Goal: Task Accomplishment & Management: Manage account settings

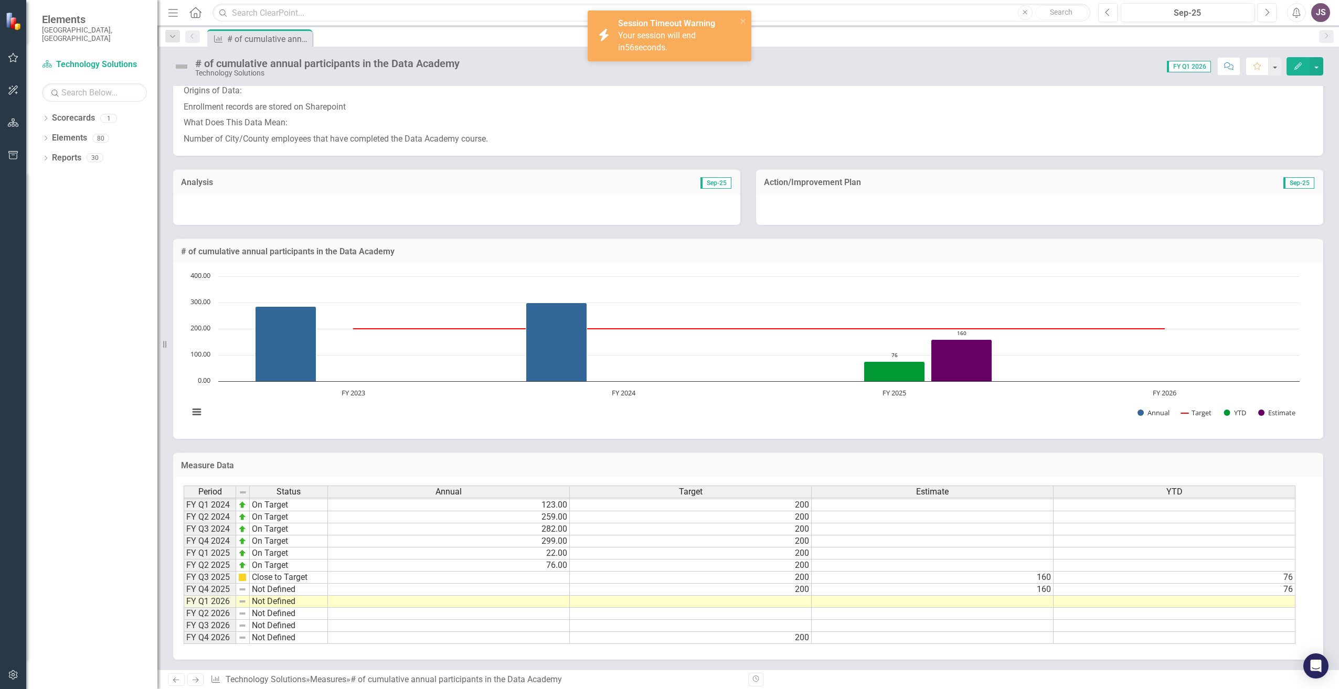
scroll to position [173, 0]
click at [782, 593] on td "200" at bounding box center [691, 589] width 242 height 12
drag, startPoint x: 811, startPoint y: 595, endPoint x: 806, endPoint y: 628, distance: 32.9
click at [184, 628] on div "Period Status Annual Target Estimate YTD FY Q1 2021 On Target 32.00 200 FY Q2 2…" at bounding box center [184, 492] width 0 height 303
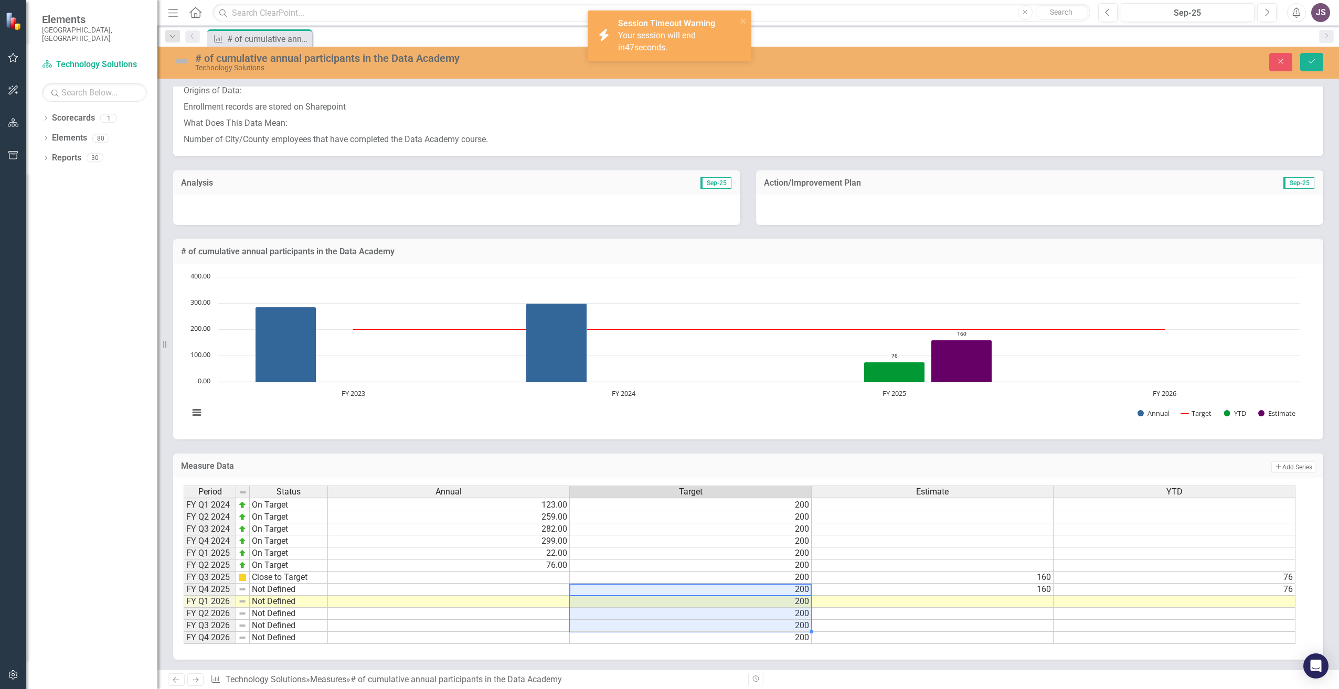
click at [875, 618] on td at bounding box center [933, 614] width 242 height 12
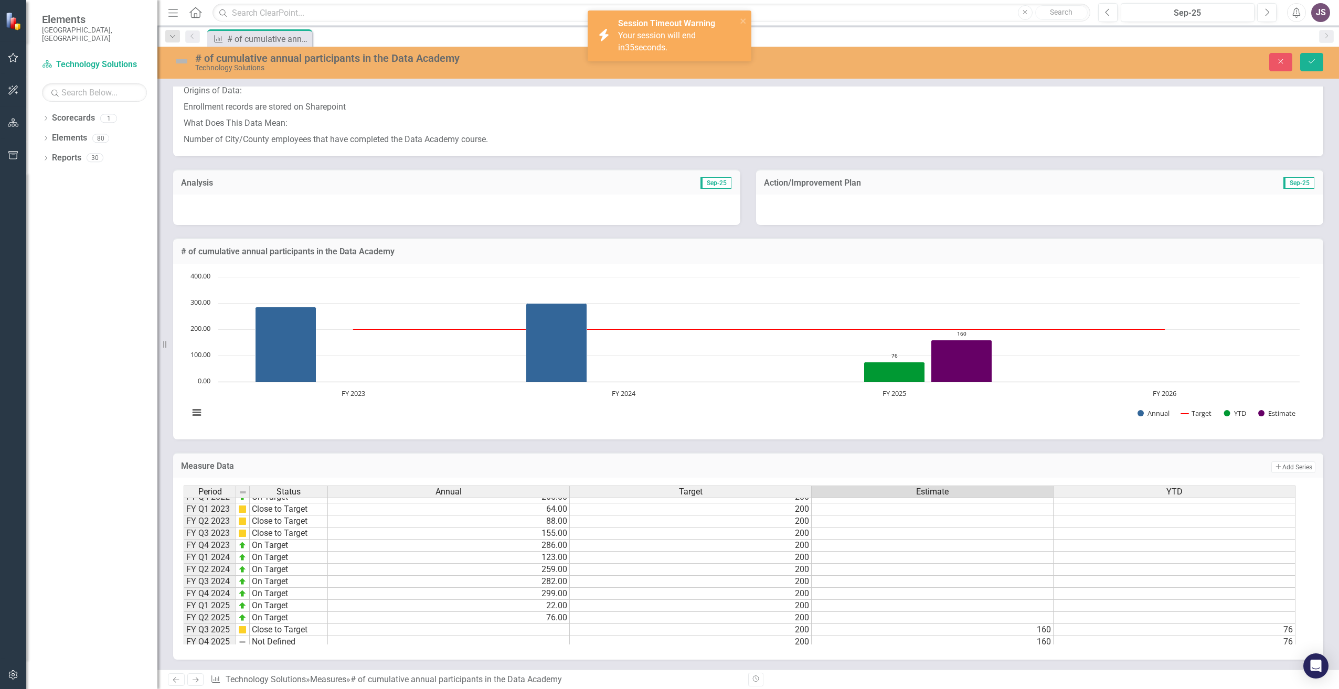
scroll to position [144, 0]
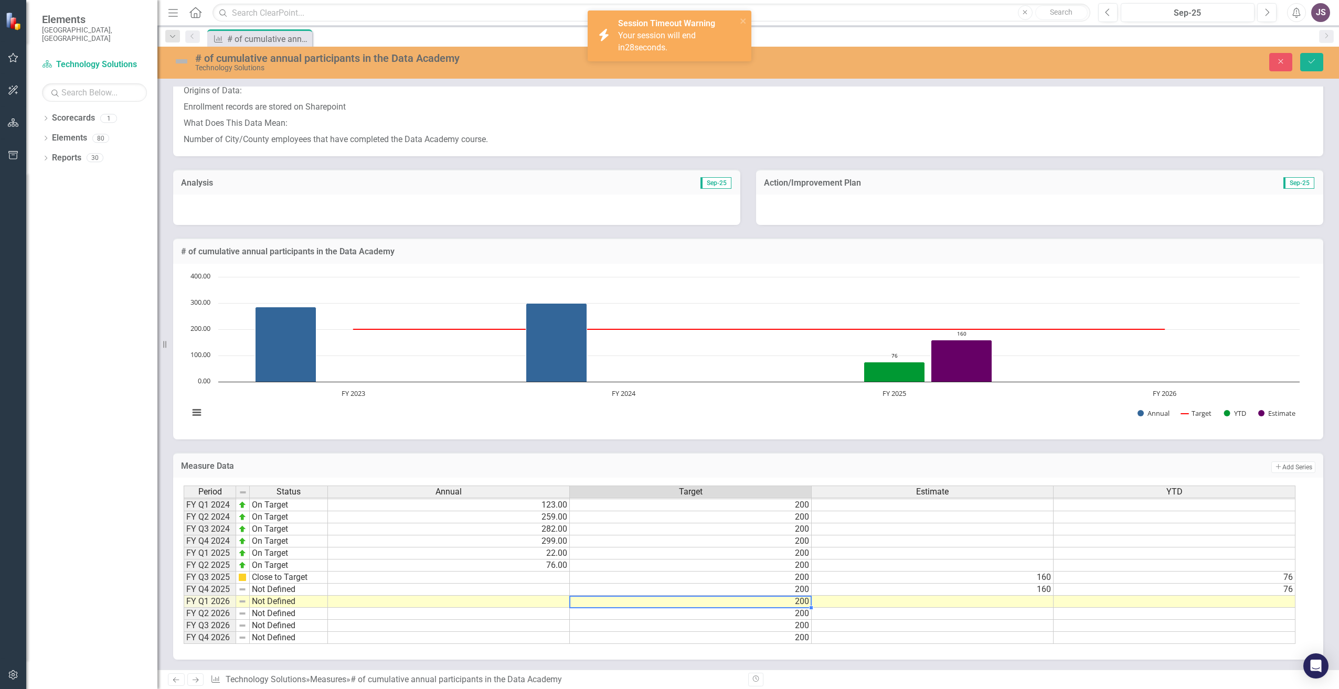
click at [803, 603] on td "200" at bounding box center [691, 602] width 242 height 12
drag, startPoint x: 802, startPoint y: 614, endPoint x: 802, endPoint y: 638, distance: 23.6
click at [802, 638] on tbody "FY Q1 2021 On Target 32.00 200 FY Q2 2021 On Target 50.00 200 FY Q3 2021 Needs …" at bounding box center [740, 499] width 1112 height 290
click at [808, 600] on td "200" at bounding box center [691, 602] width 242 height 12
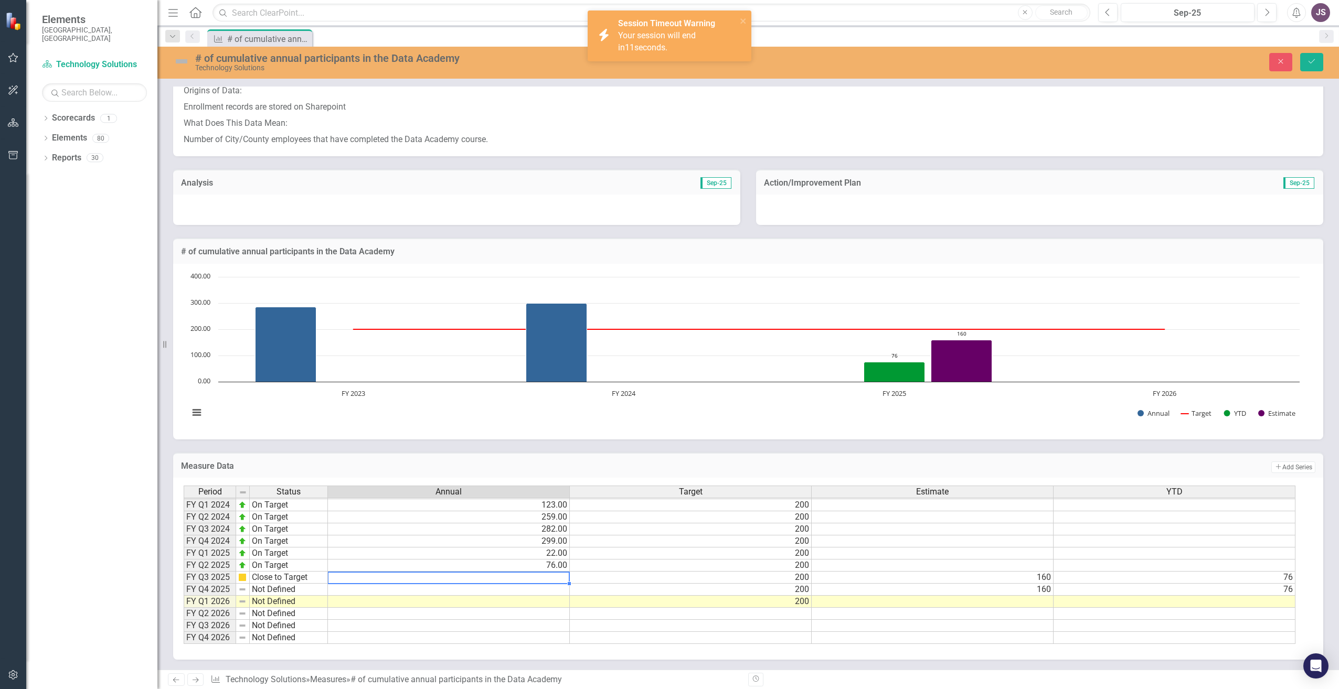
click at [550, 578] on td at bounding box center [449, 578] width 242 height 12
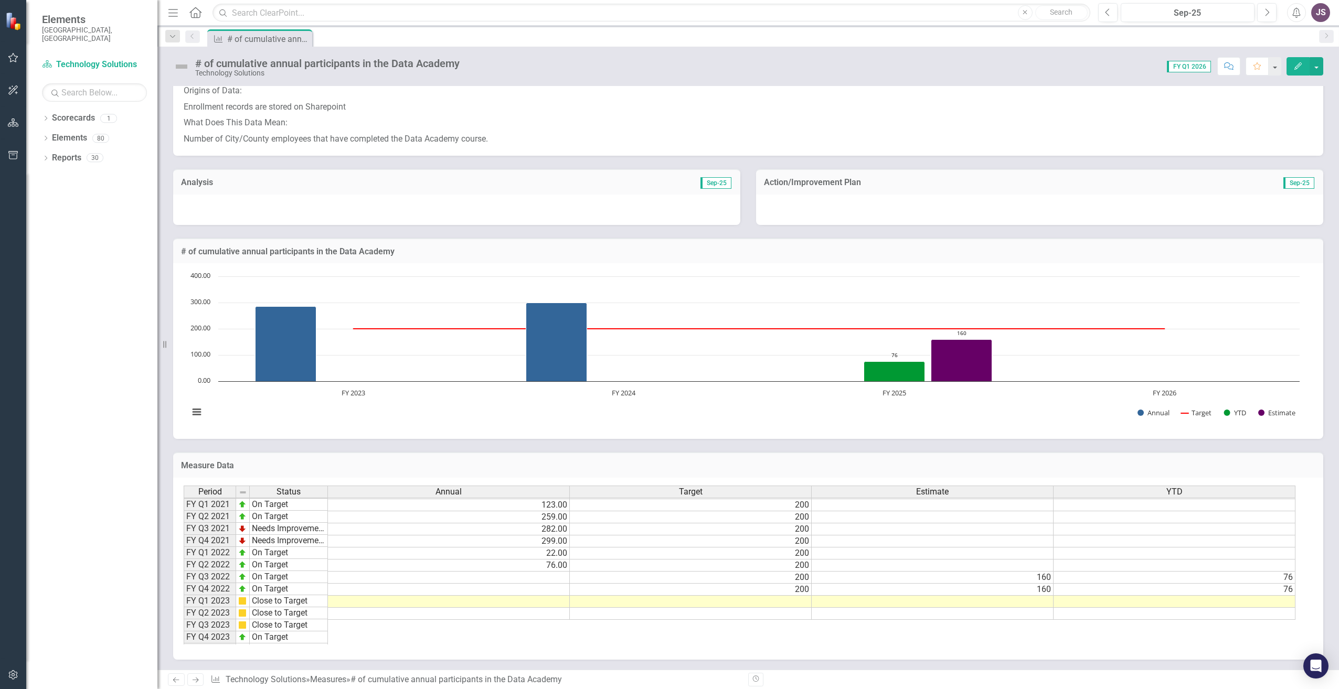
scroll to position [144, 0]
click at [556, 577] on td at bounding box center [449, 578] width 242 height 12
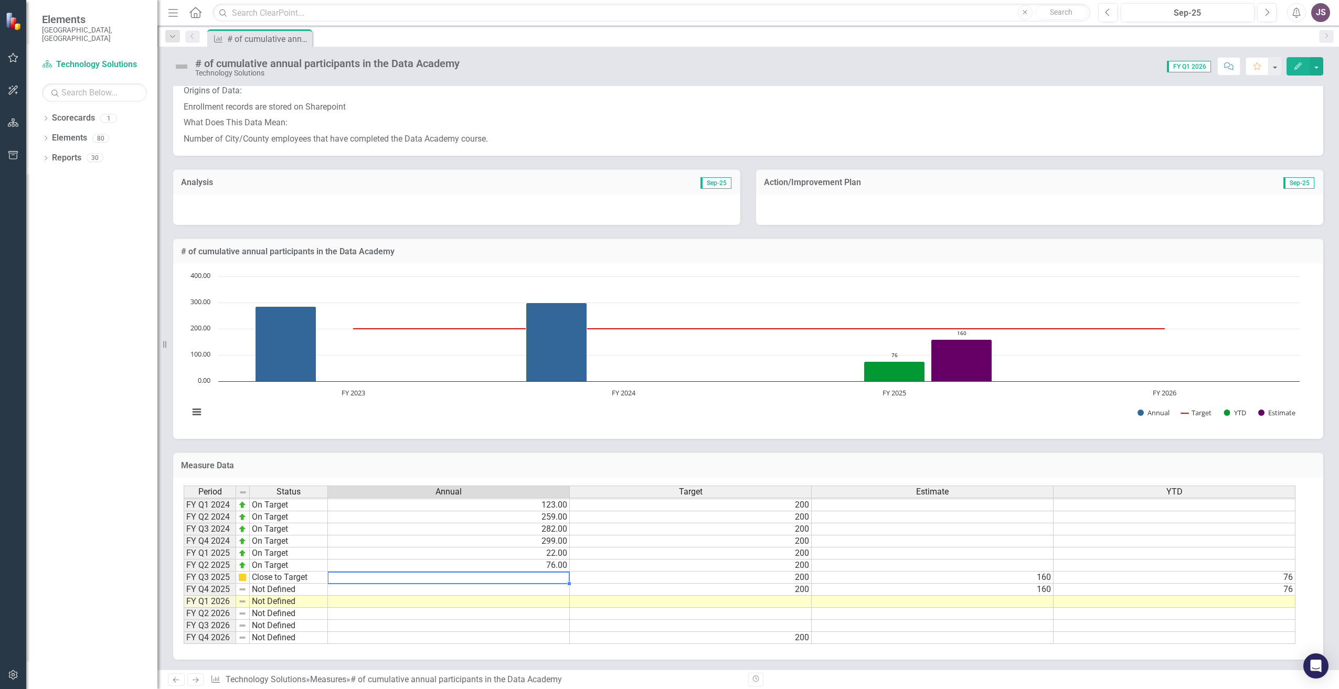
click at [486, 588] on td at bounding box center [449, 590] width 242 height 12
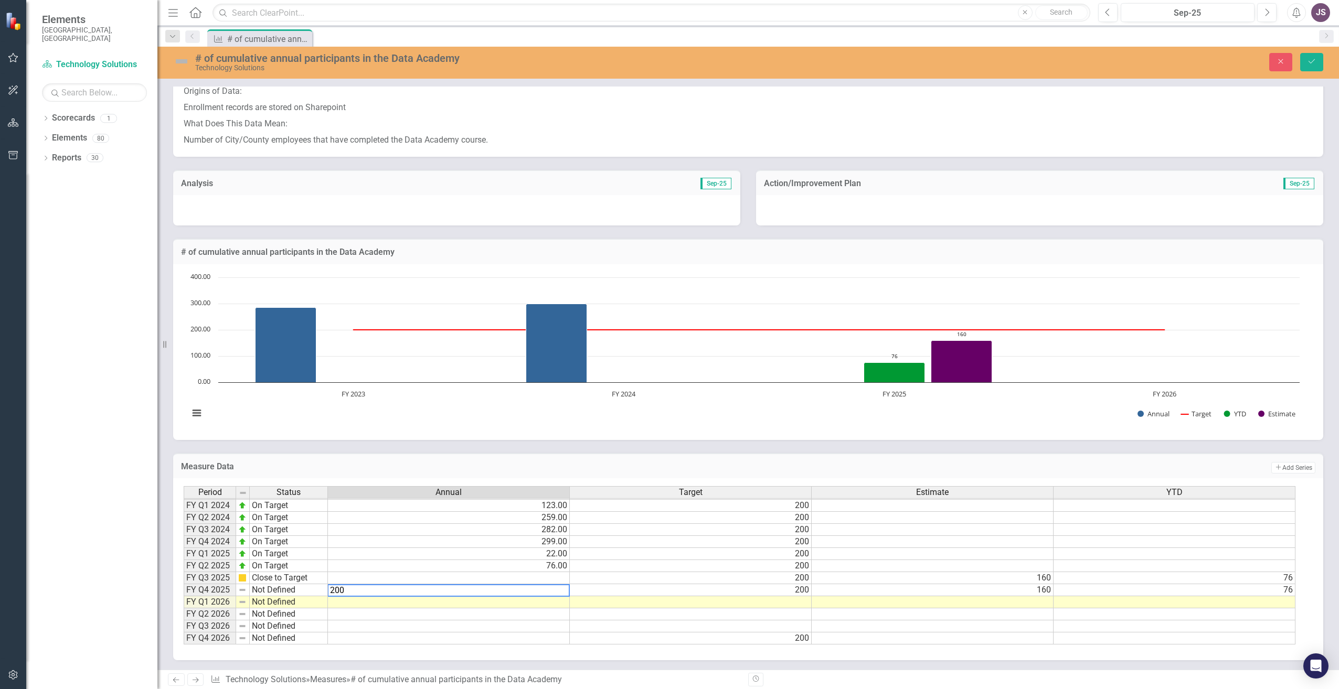
click at [770, 591] on td "200" at bounding box center [691, 591] width 242 height 12
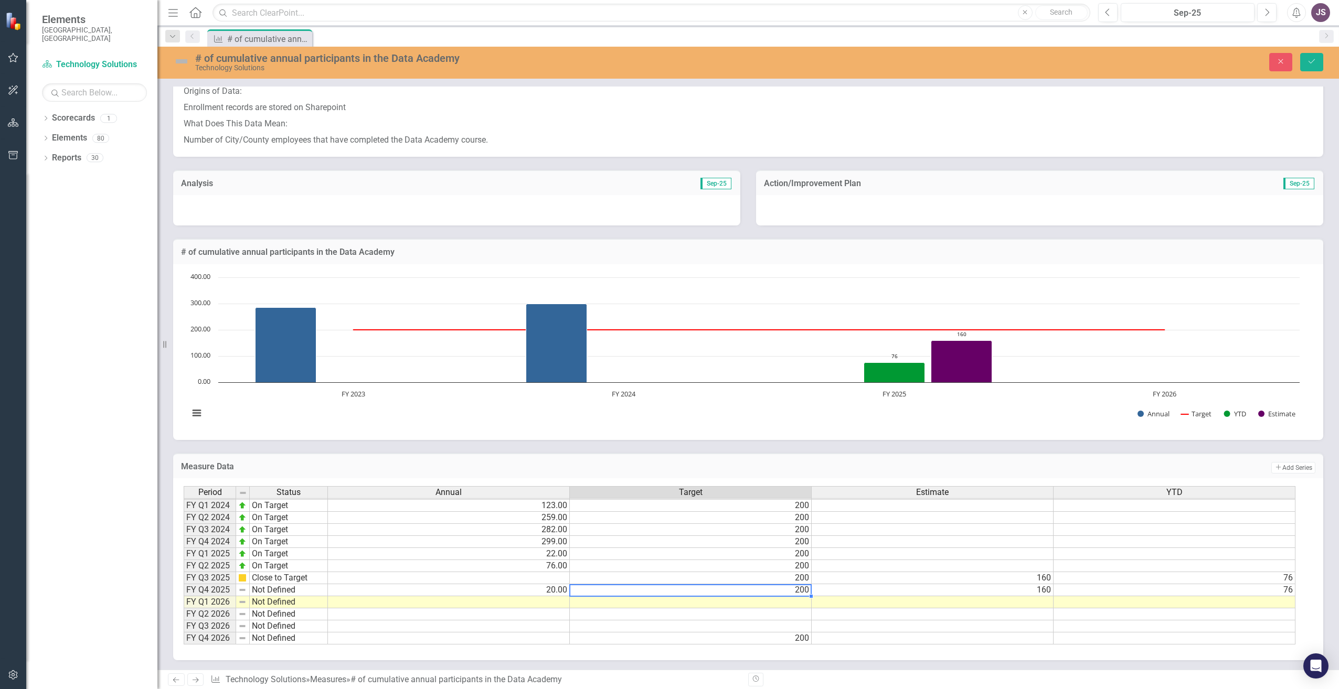
click at [1001, 592] on td "160" at bounding box center [933, 591] width 242 height 12
click at [1125, 592] on td "76" at bounding box center [1175, 591] width 242 height 12
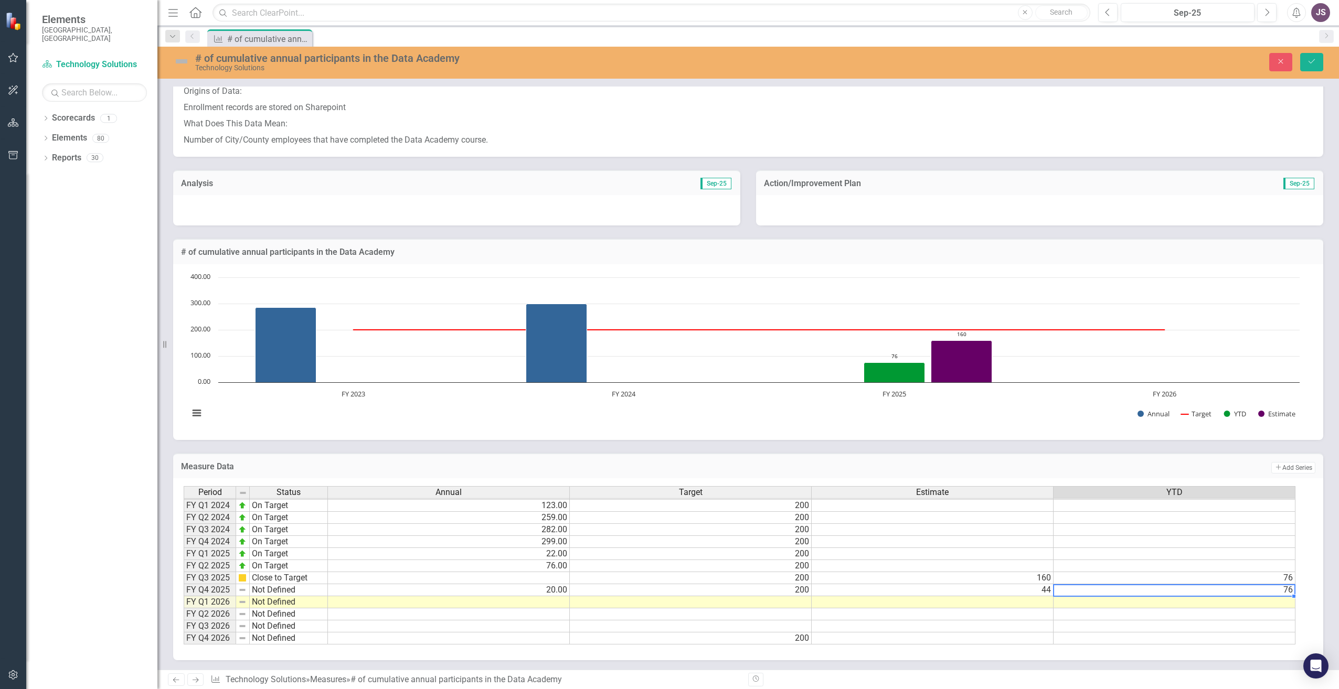
click at [1288, 589] on td "76" at bounding box center [1175, 591] width 242 height 12
type textarea "96"
click at [1288, 607] on td at bounding box center [1175, 603] width 242 height 12
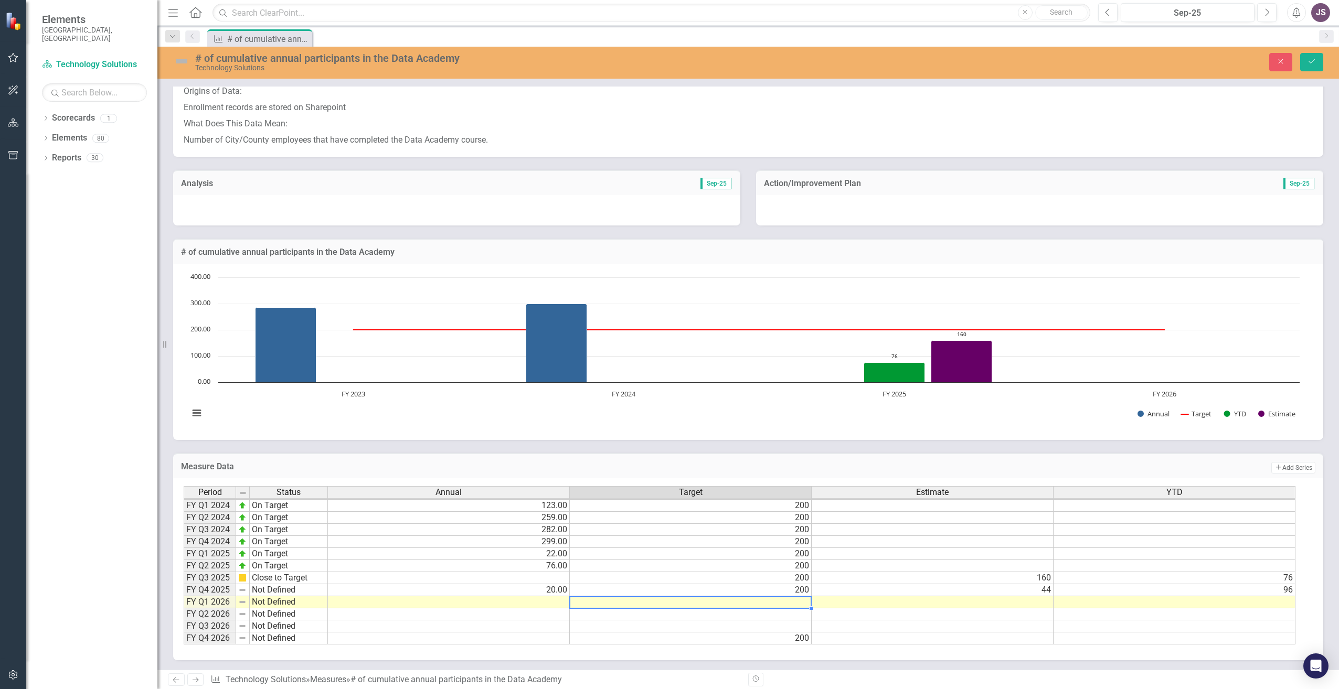
click at [781, 607] on td at bounding box center [691, 603] width 242 height 12
type textarea "100"
click at [785, 617] on td at bounding box center [691, 615] width 242 height 12
click at [792, 606] on td "100" at bounding box center [691, 603] width 242 height 12
type textarea "150"
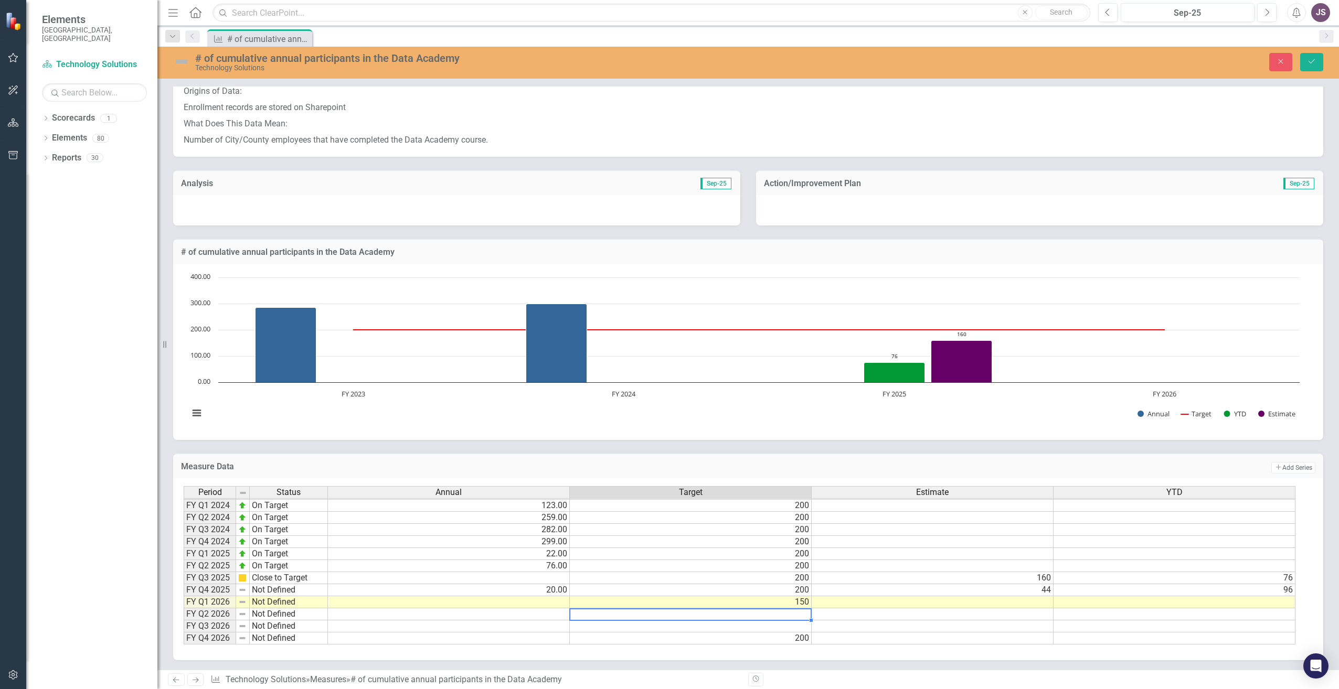
click at [795, 614] on td at bounding box center [691, 615] width 242 height 12
type textarea "150"
click at [804, 627] on td at bounding box center [691, 627] width 242 height 12
click at [799, 640] on td "200" at bounding box center [691, 639] width 242 height 12
type textarea "150"
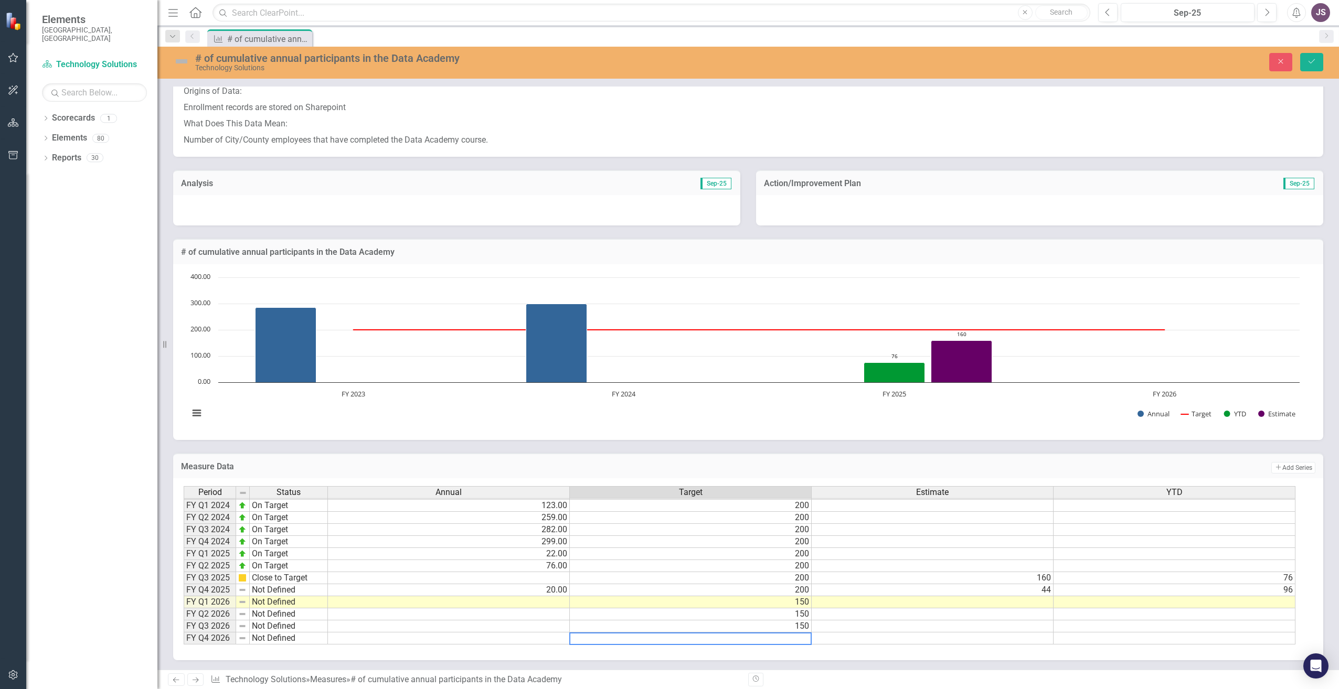
click at [862, 627] on td at bounding box center [933, 627] width 242 height 12
click at [1151, 603] on td at bounding box center [1175, 603] width 242 height 12
type textarea "0"
click at [1017, 607] on td at bounding box center [933, 603] width 242 height 12
type textarea "0"
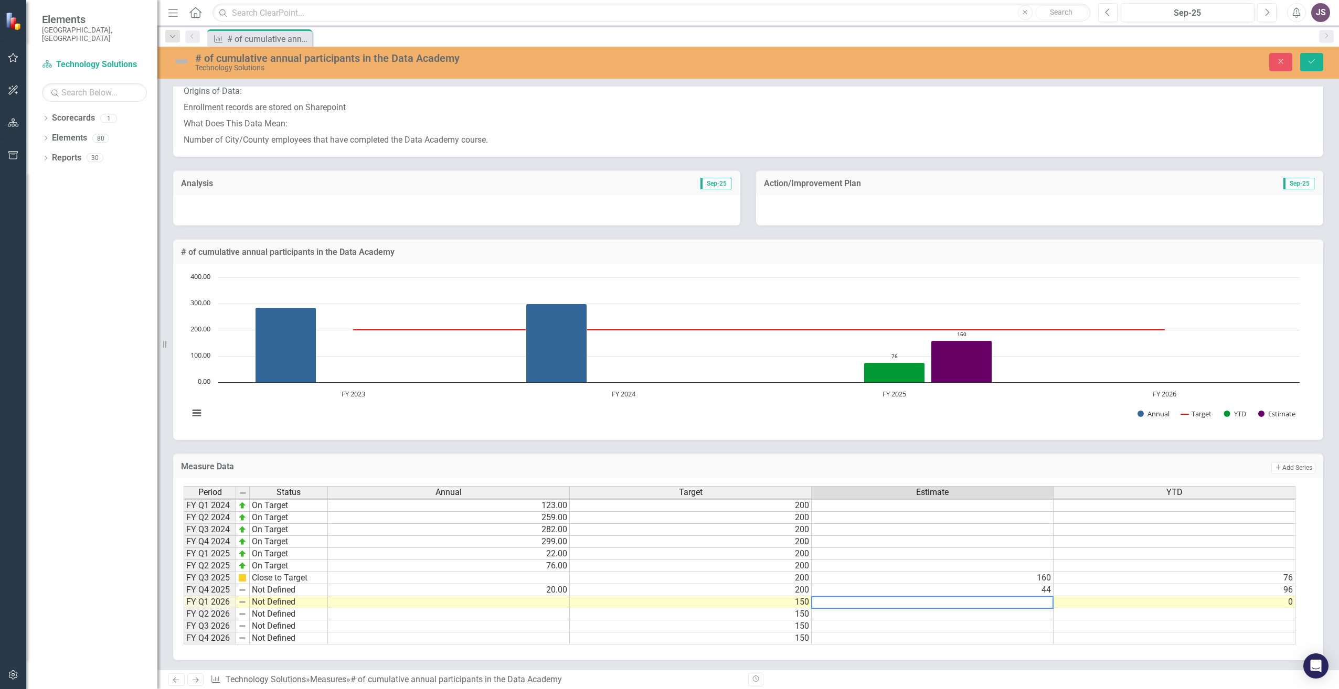
click at [546, 604] on td at bounding box center [449, 603] width 242 height 12
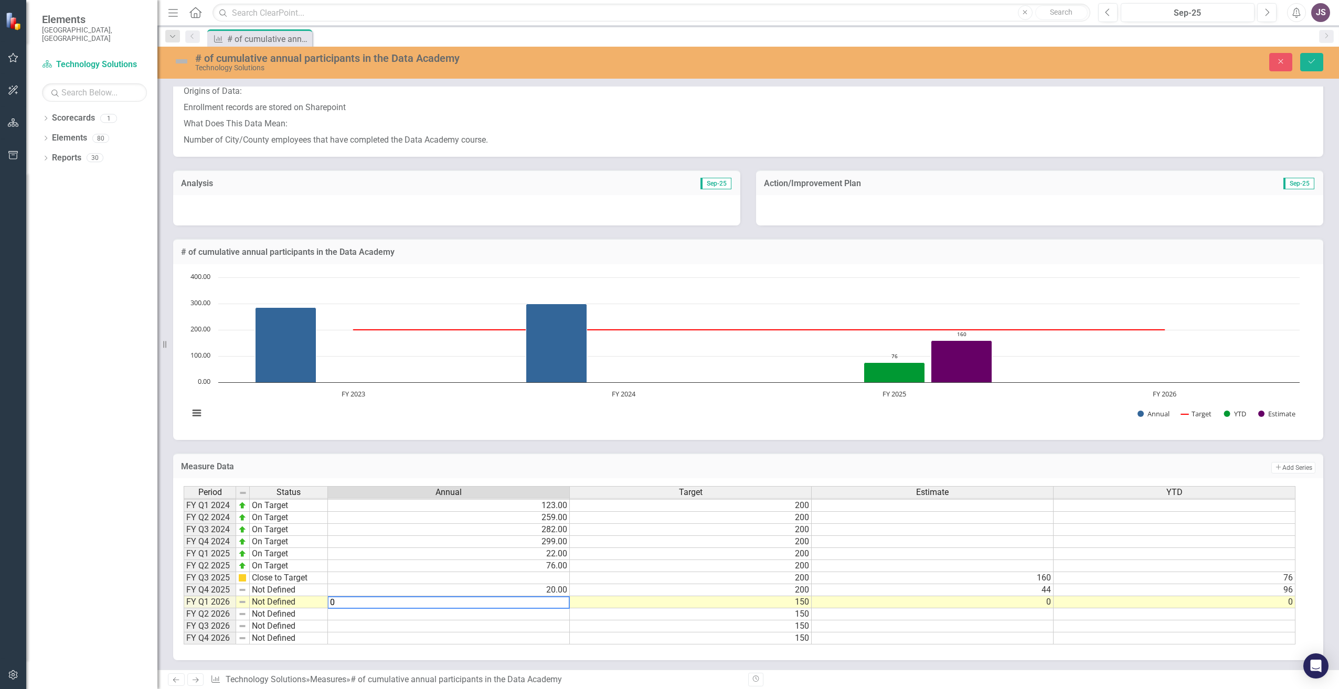
type textarea "0"
click at [525, 643] on td at bounding box center [449, 639] width 242 height 12
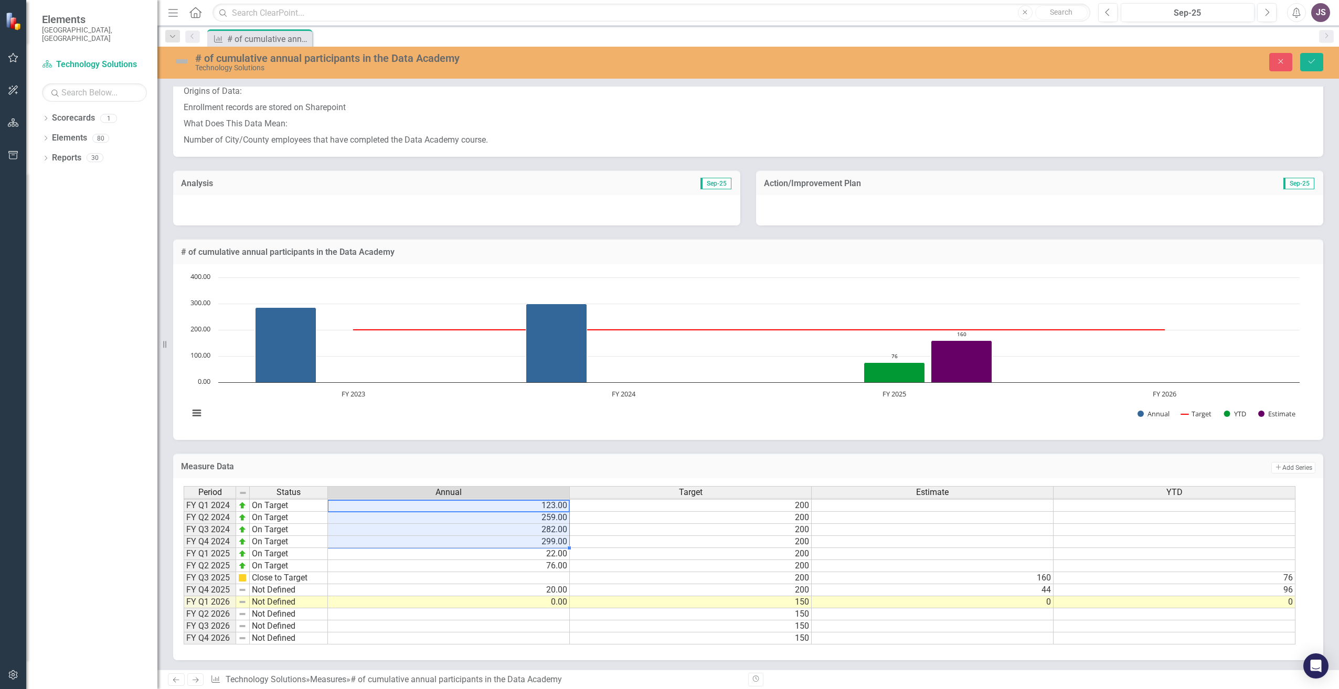
drag, startPoint x: 530, startPoint y: 507, endPoint x: 532, endPoint y: 538, distance: 31.6
click at [532, 538] on tbody "FY Q1 2021 On Target 32.00 200 FY Q2 2021 On Target 50.00 200 FY Q3 2021 Needs …" at bounding box center [740, 500] width 1112 height 290
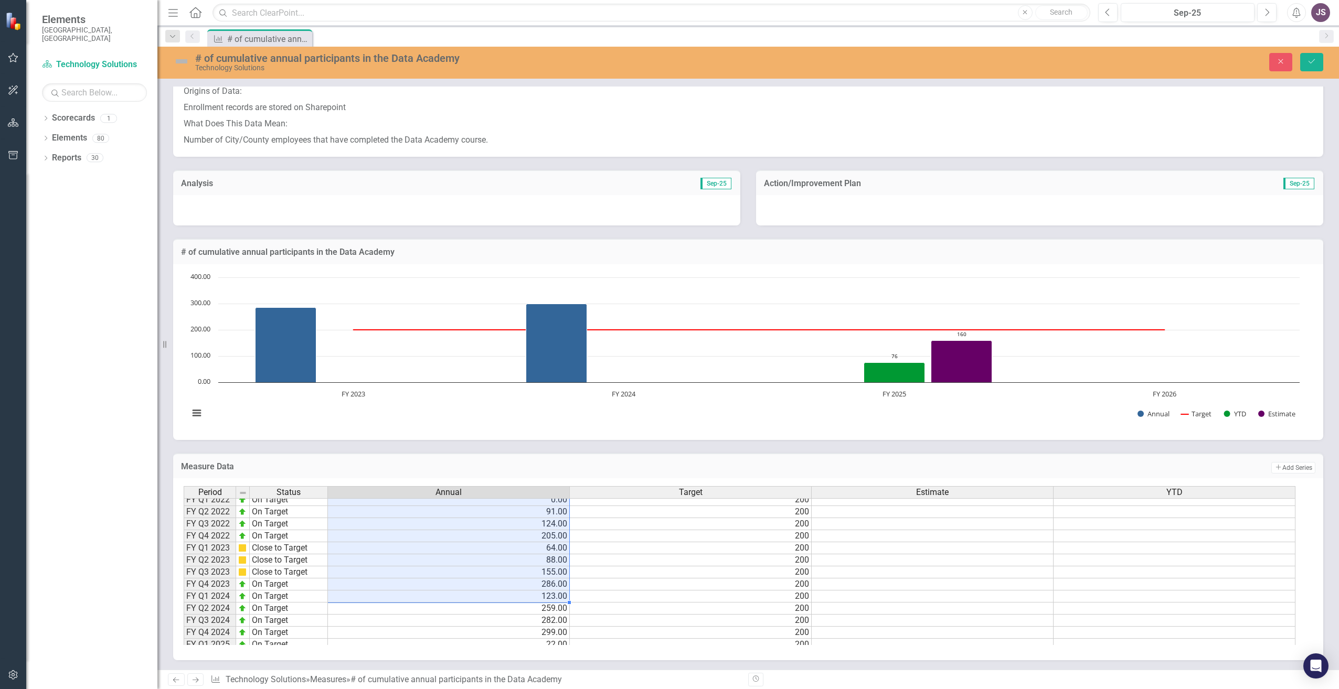
scroll to position [75, 0]
drag, startPoint x: 544, startPoint y: 508, endPoint x: 543, endPoint y: 608, distance: 99.7
click at [543, 608] on tbody "FY Q1 2021 On Target 32.00 200 FY Q2 2021 On Target 50.00 200 FY Q3 2021 Needs …" at bounding box center [740, 569] width 1112 height 290
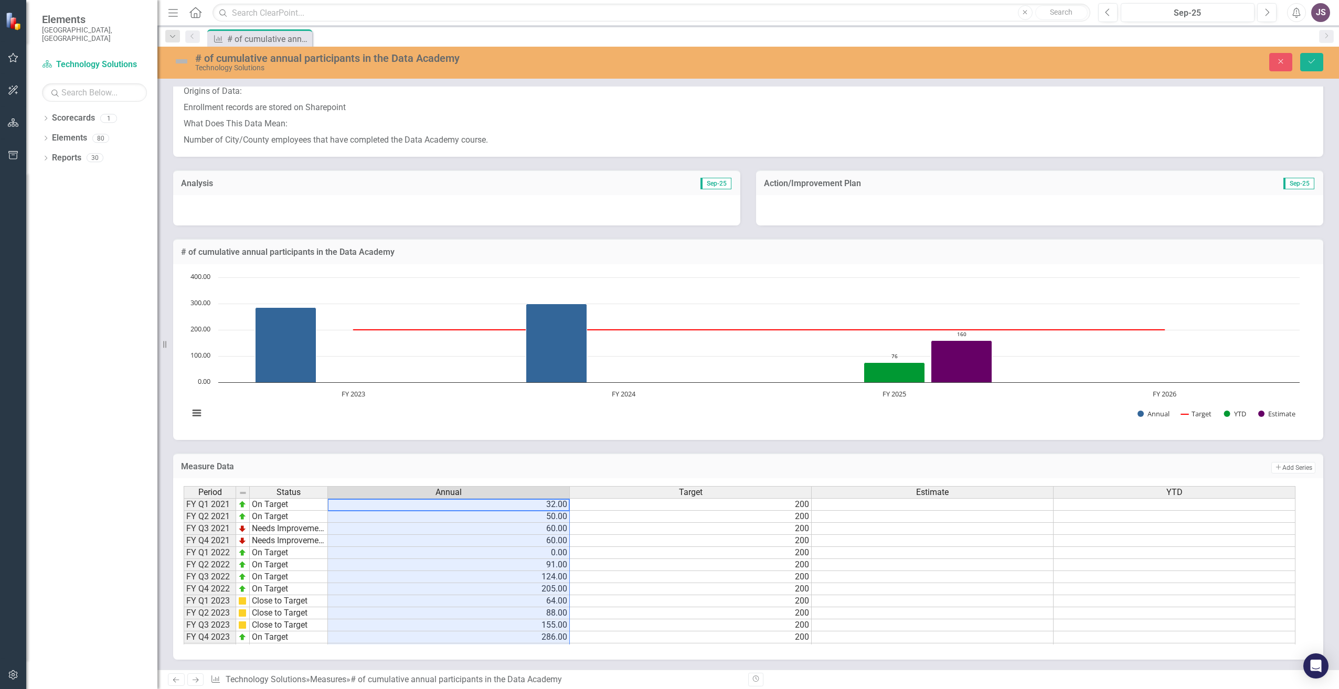
click at [1195, 508] on td at bounding box center [1175, 504] width 242 height 13
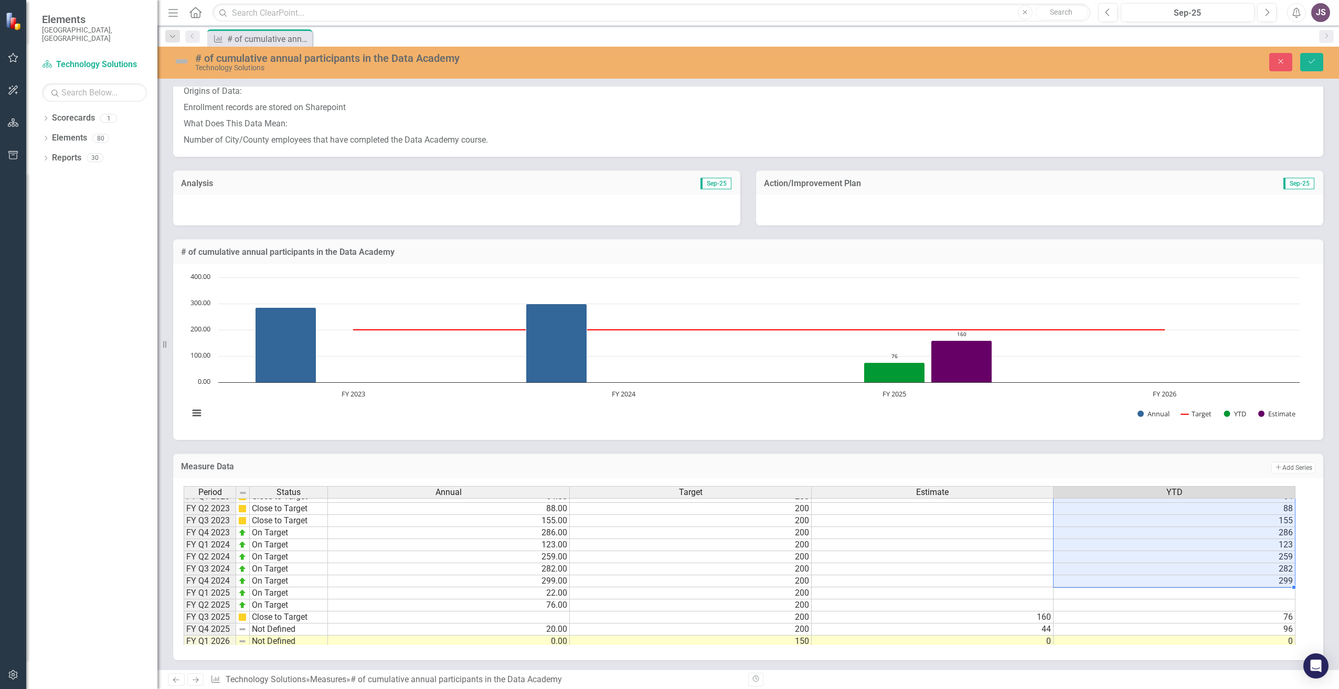
scroll to position [144, 0]
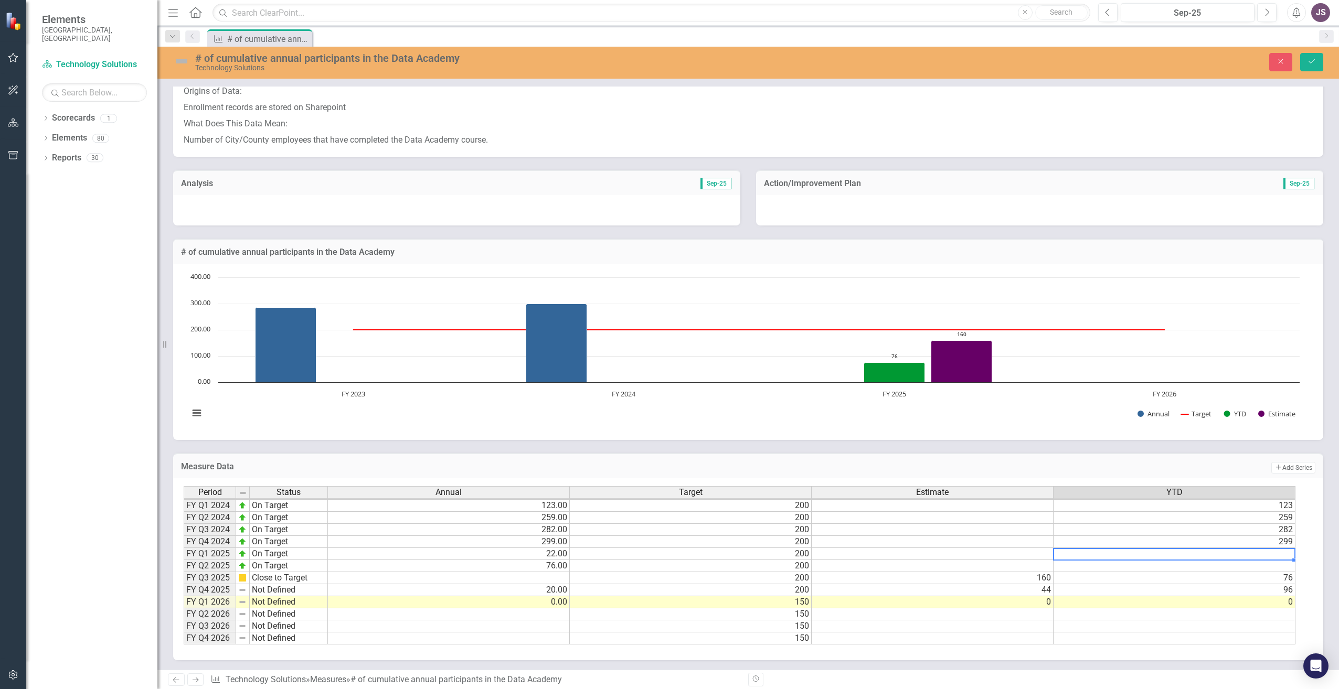
click at [1185, 555] on td at bounding box center [1175, 554] width 242 height 12
type textarea "22"
click at [1198, 567] on td at bounding box center [1175, 566] width 242 height 12
type textarea "76"
click at [1200, 581] on td "76" at bounding box center [1175, 578] width 242 height 12
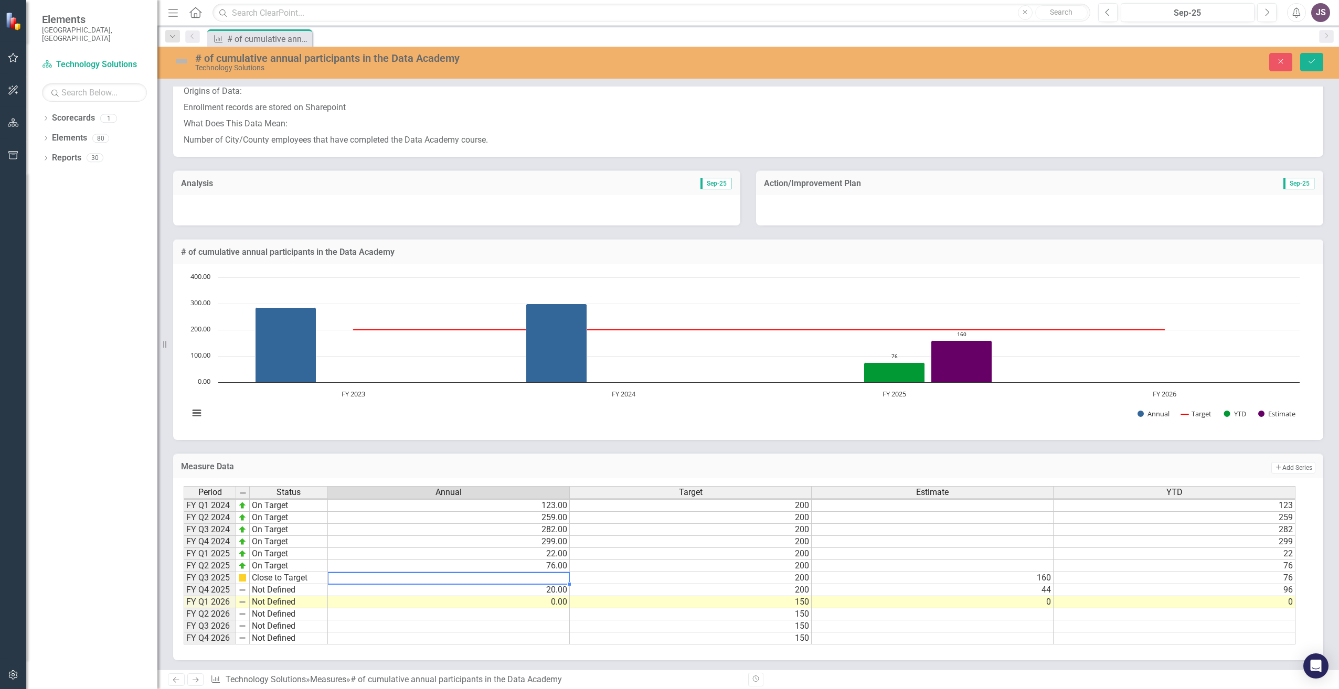
click at [527, 576] on td at bounding box center [449, 578] width 242 height 12
click at [544, 577] on td at bounding box center [449, 578] width 242 height 12
click at [242, 593] on img at bounding box center [242, 590] width 8 height 8
click at [243, 593] on img at bounding box center [242, 590] width 8 height 8
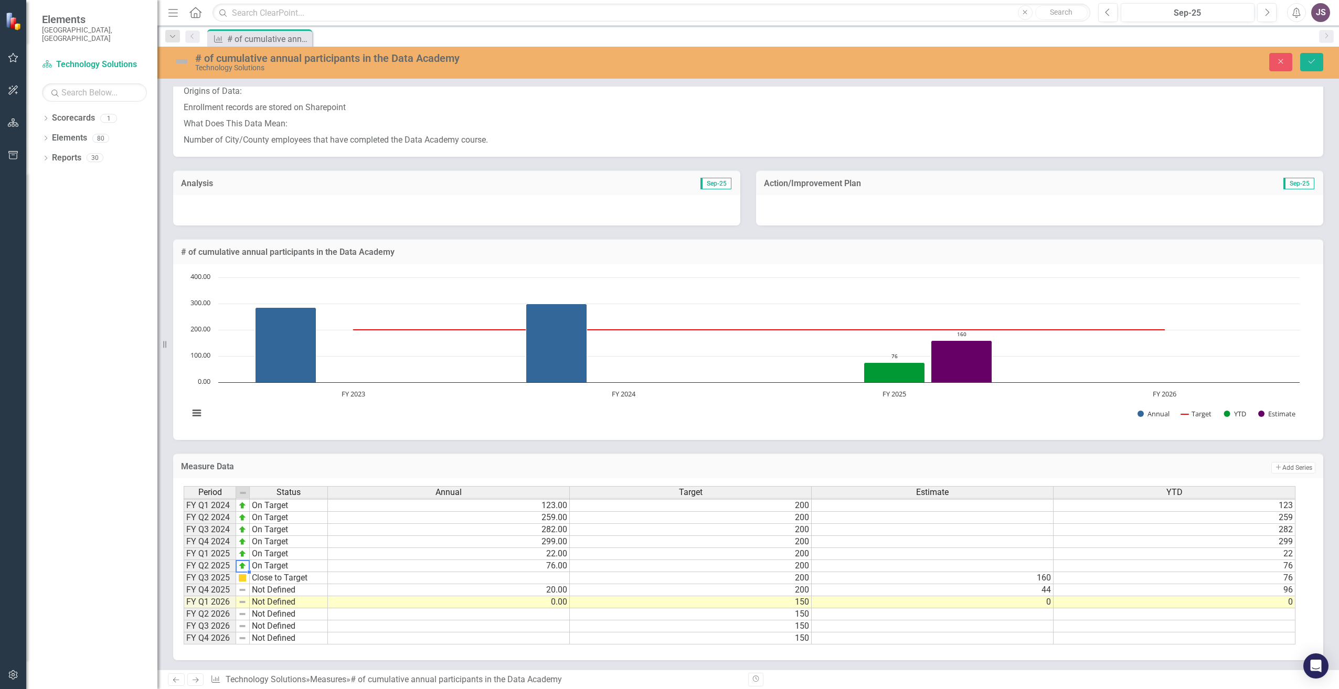
click at [242, 566] on img at bounding box center [242, 566] width 8 height 8
click at [246, 602] on img at bounding box center [242, 602] width 8 height 8
click at [247, 600] on td at bounding box center [243, 603] width 14 height 12
click at [273, 605] on td "Not Defined" at bounding box center [289, 603] width 78 height 12
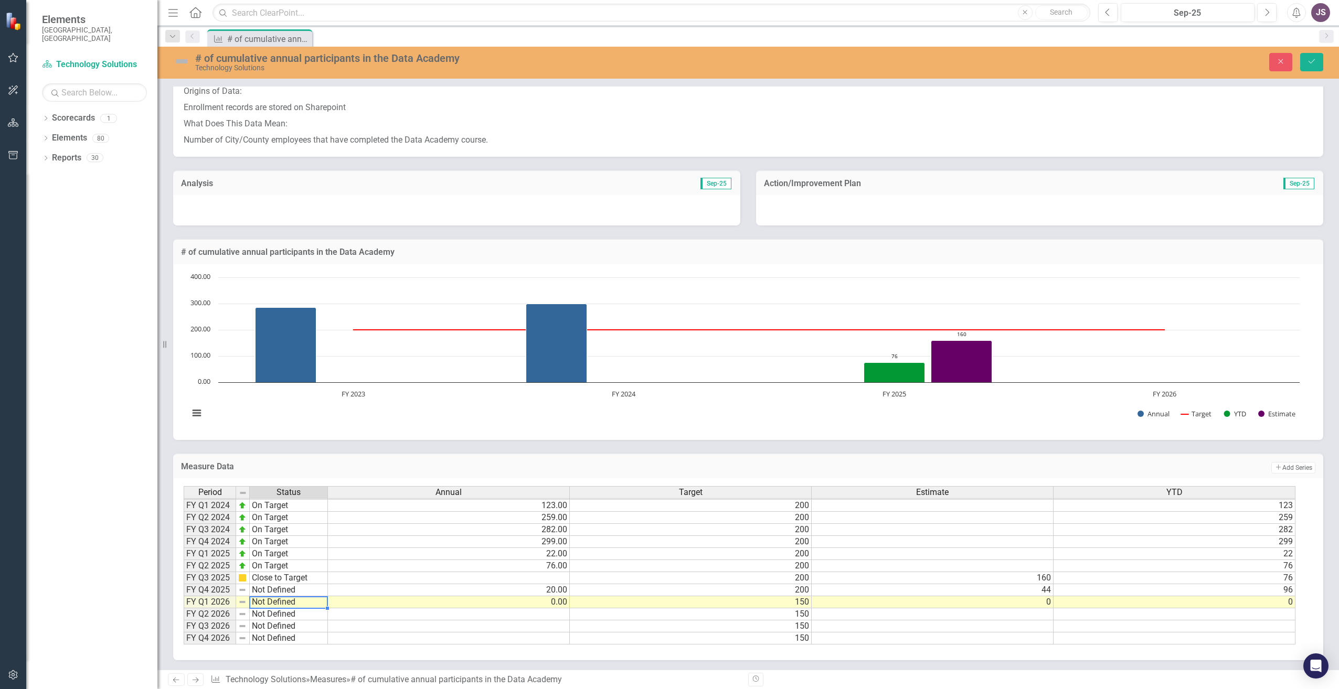
click at [273, 615] on td "Not Defined" at bounding box center [289, 615] width 78 height 12
click at [184, 535] on div "Period Status Annual Target Estimate YTD FY Q1 2021 On Target 32.00 200 32 FY Q…" at bounding box center [184, 492] width 0 height 303
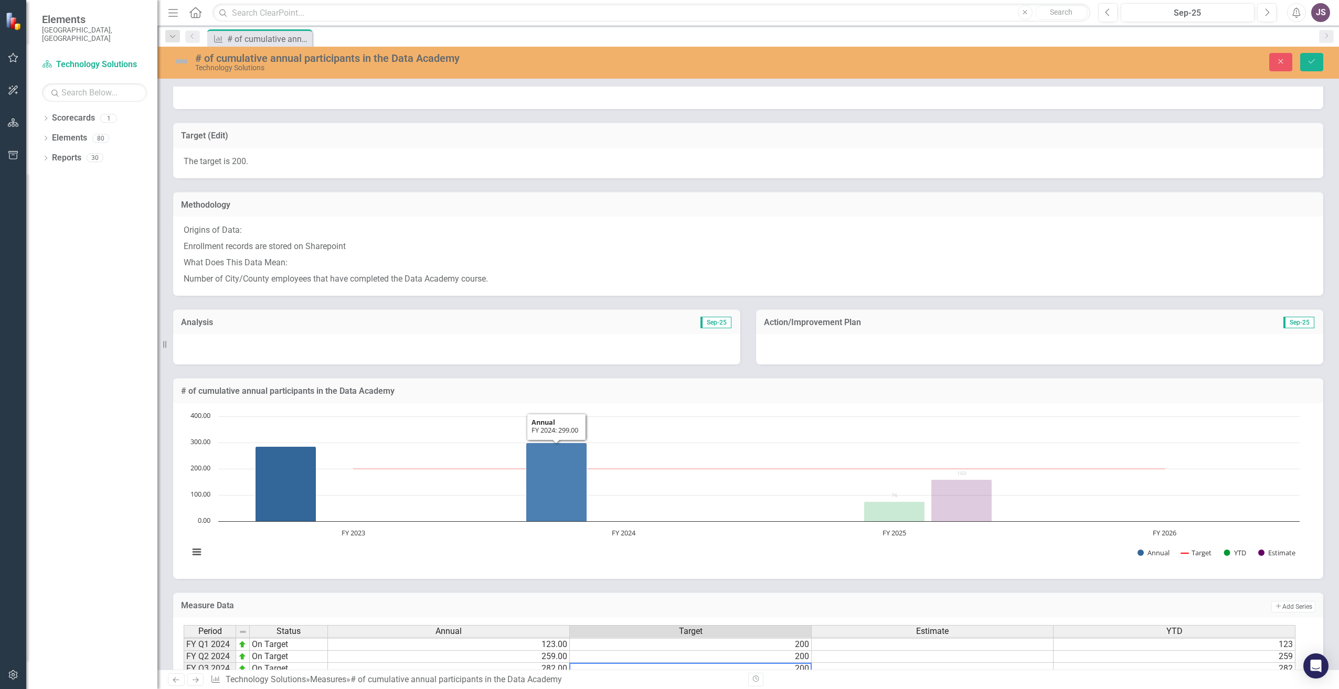
scroll to position [0, 0]
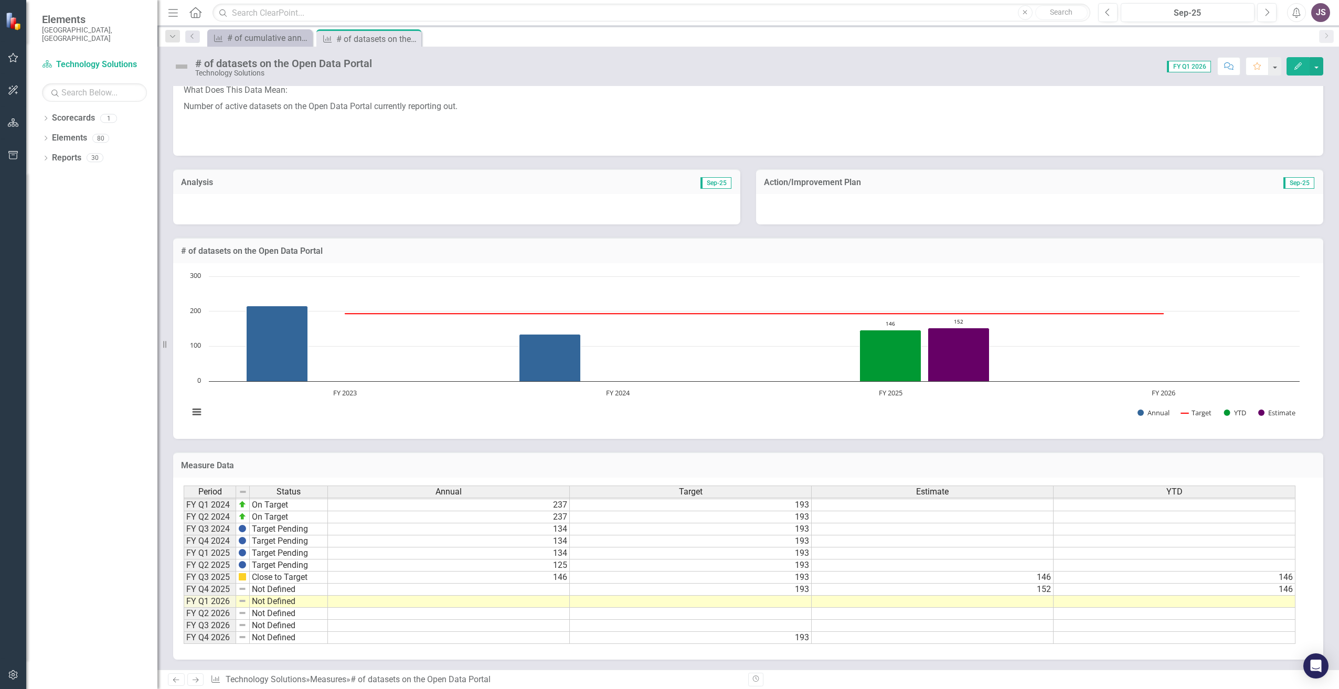
scroll to position [206, 0]
click at [535, 587] on td at bounding box center [449, 589] width 242 height 12
click at [1009, 603] on td at bounding box center [933, 602] width 242 height 12
click at [1104, 604] on td at bounding box center [1175, 602] width 242 height 12
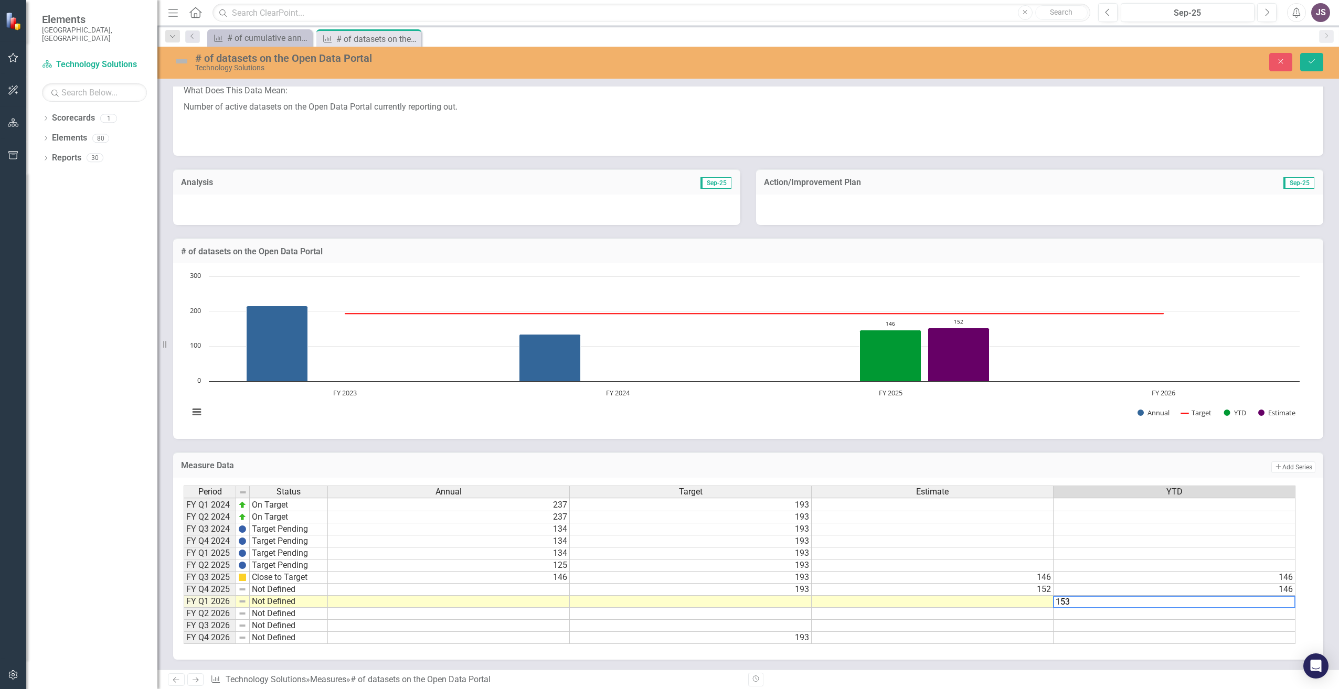
type textarea "153"
click at [1088, 618] on td at bounding box center [1175, 614] width 242 height 12
click at [1039, 601] on td at bounding box center [933, 602] width 242 height 12
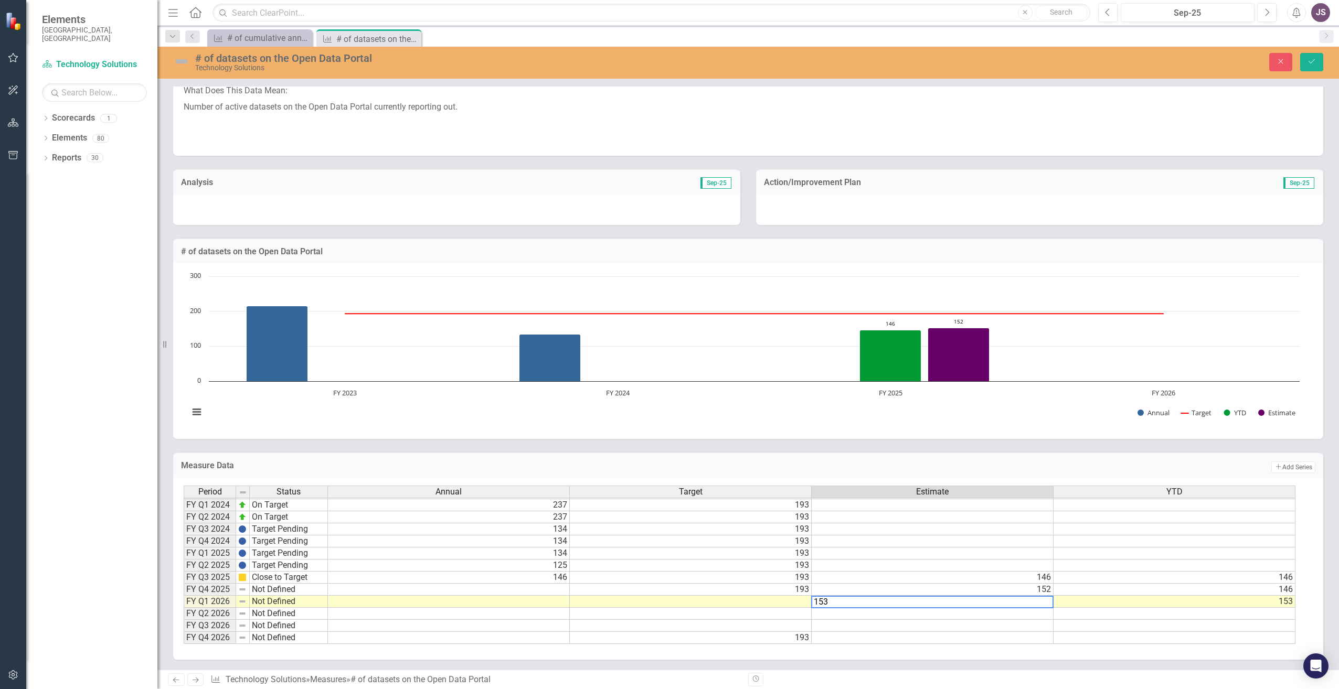
type textarea "153"
click at [779, 605] on td at bounding box center [691, 602] width 242 height 12
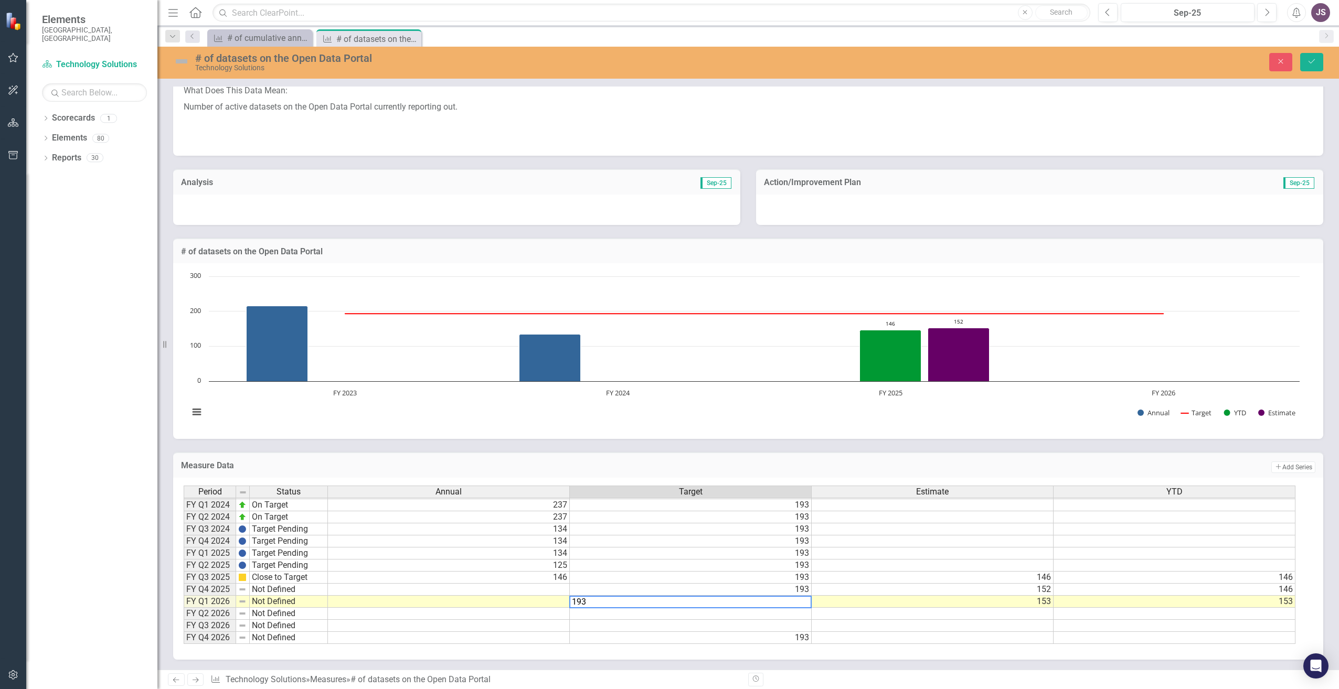
type textarea "193"
click at [184, 620] on div "Period Status Annual Target Estimate YTD FY Q1 2021 On Target 193 193 FY Q2 202…" at bounding box center [184, 493] width 0 height 303
click at [803, 601] on td "193" at bounding box center [691, 602] width 242 height 12
drag, startPoint x: 810, startPoint y: 606, endPoint x: 809, endPoint y: 627, distance: 20.5
click at [184, 627] on div "Period Status Annual Target Estimate YTD FY Q1 2021 On Target 193 193 FY Q2 202…" at bounding box center [184, 493] width 0 height 303
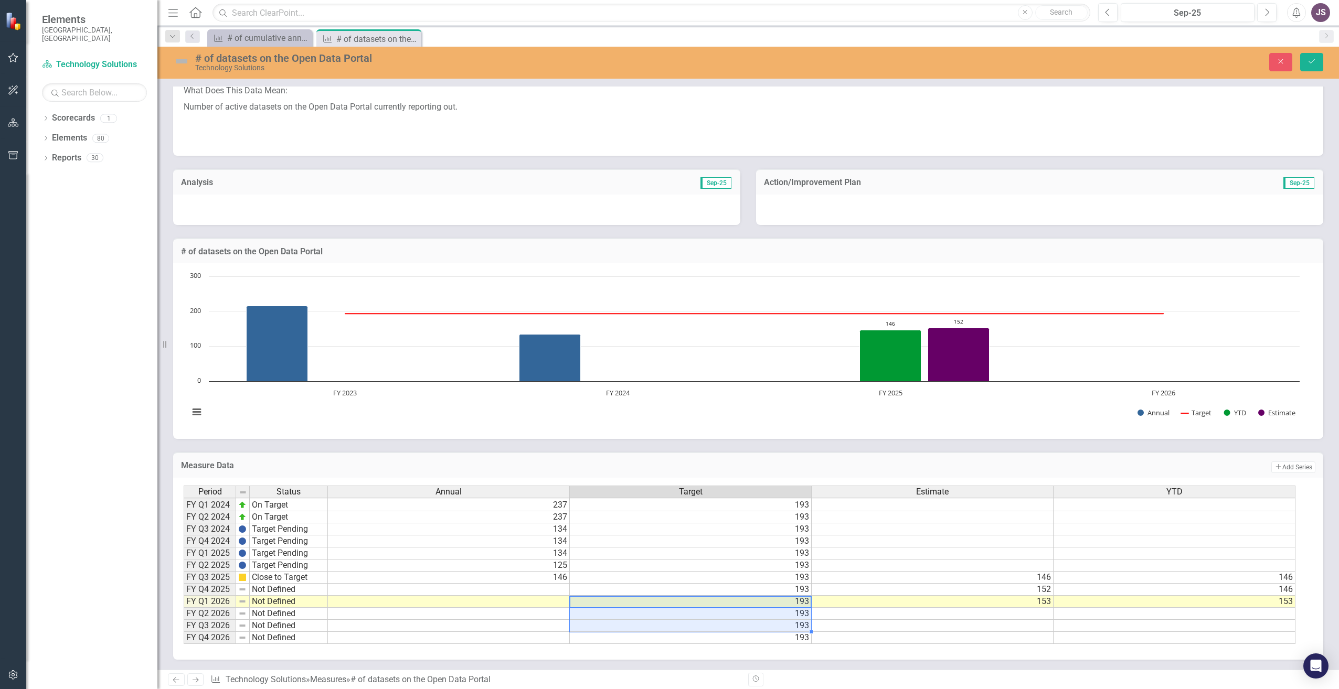
click at [785, 640] on td "193" at bounding box center [691, 638] width 242 height 12
click at [555, 590] on td at bounding box center [449, 590] width 242 height 12
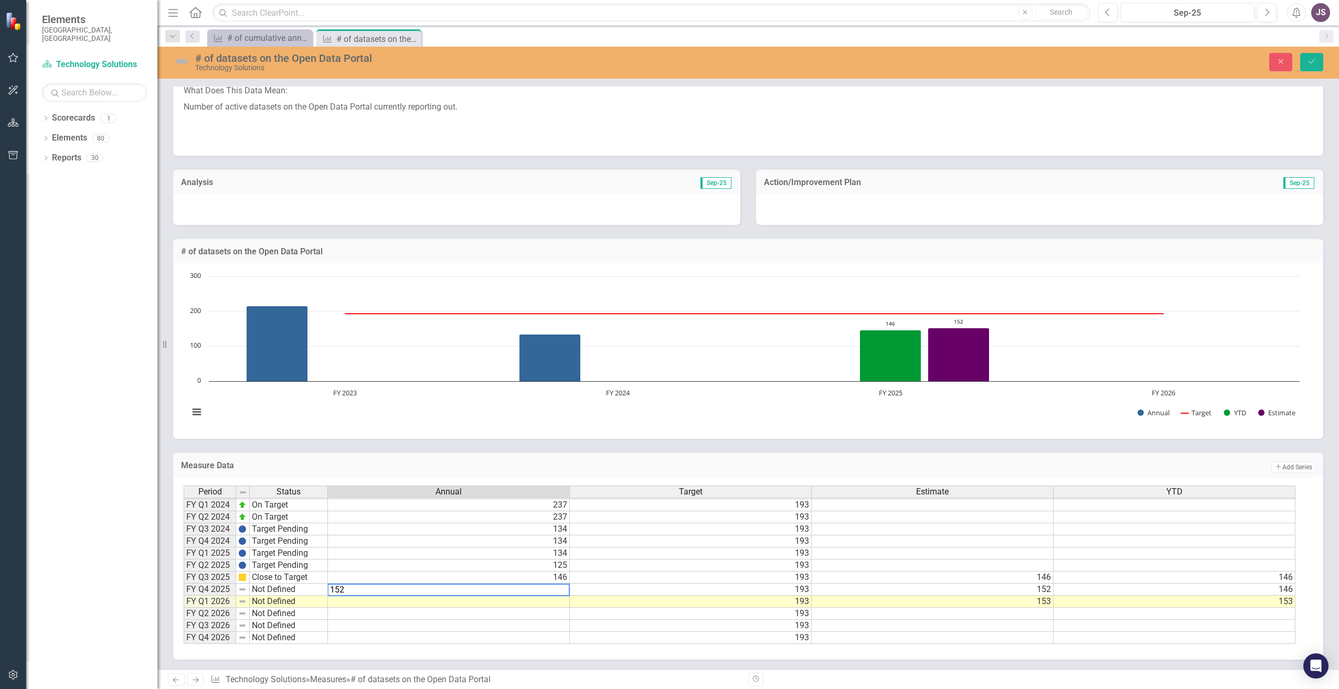
type textarea "152"
click at [556, 602] on td at bounding box center [449, 602] width 242 height 12
type textarea "153"
click at [553, 614] on td at bounding box center [449, 614] width 242 height 12
click at [565, 209] on div at bounding box center [456, 210] width 567 height 30
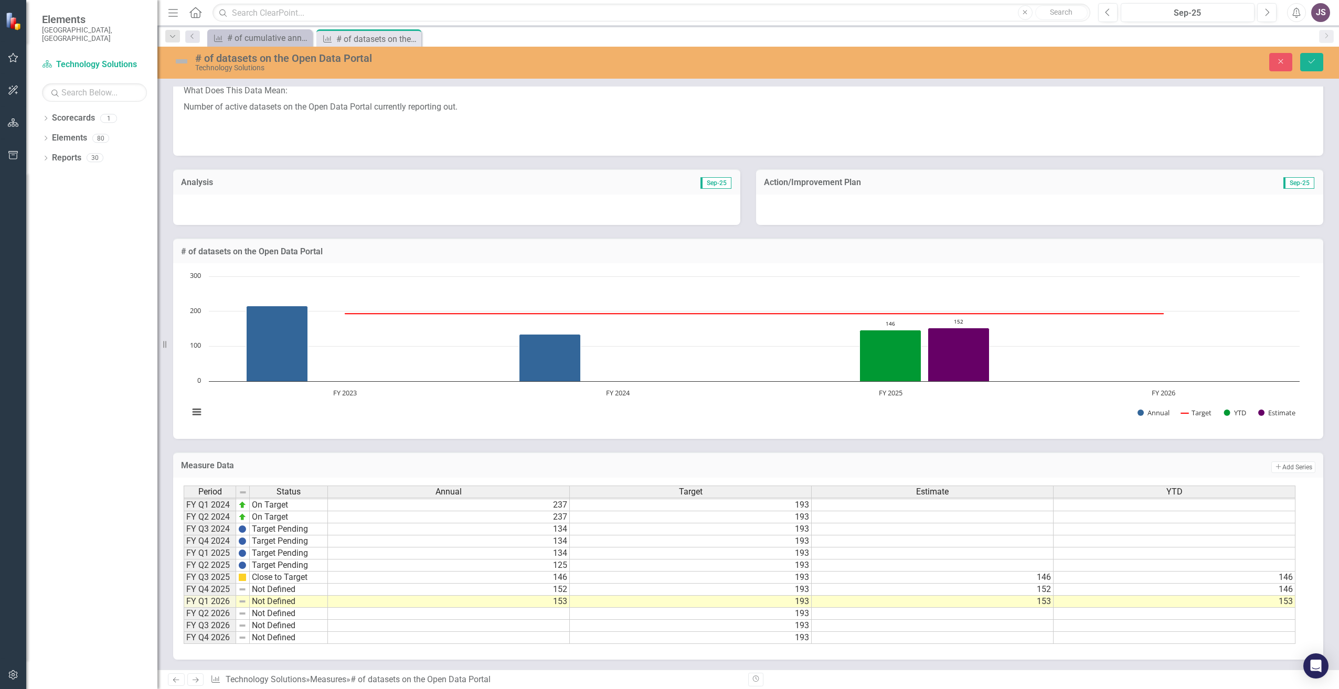
click at [461, 211] on div at bounding box center [456, 210] width 567 height 30
drag, startPoint x: 395, startPoint y: 206, endPoint x: 387, endPoint y: 206, distance: 8.4
click at [394, 206] on div at bounding box center [456, 210] width 567 height 30
click at [378, 206] on div at bounding box center [456, 210] width 567 height 30
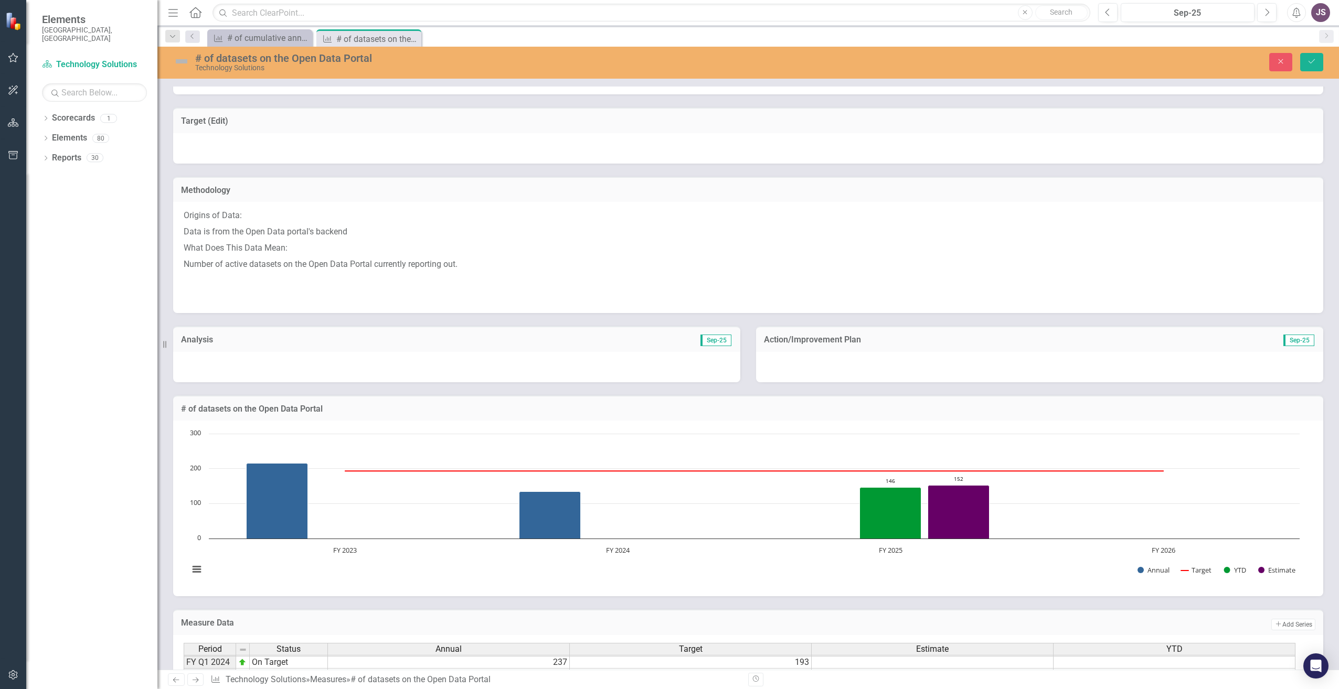
scroll to position [0, 0]
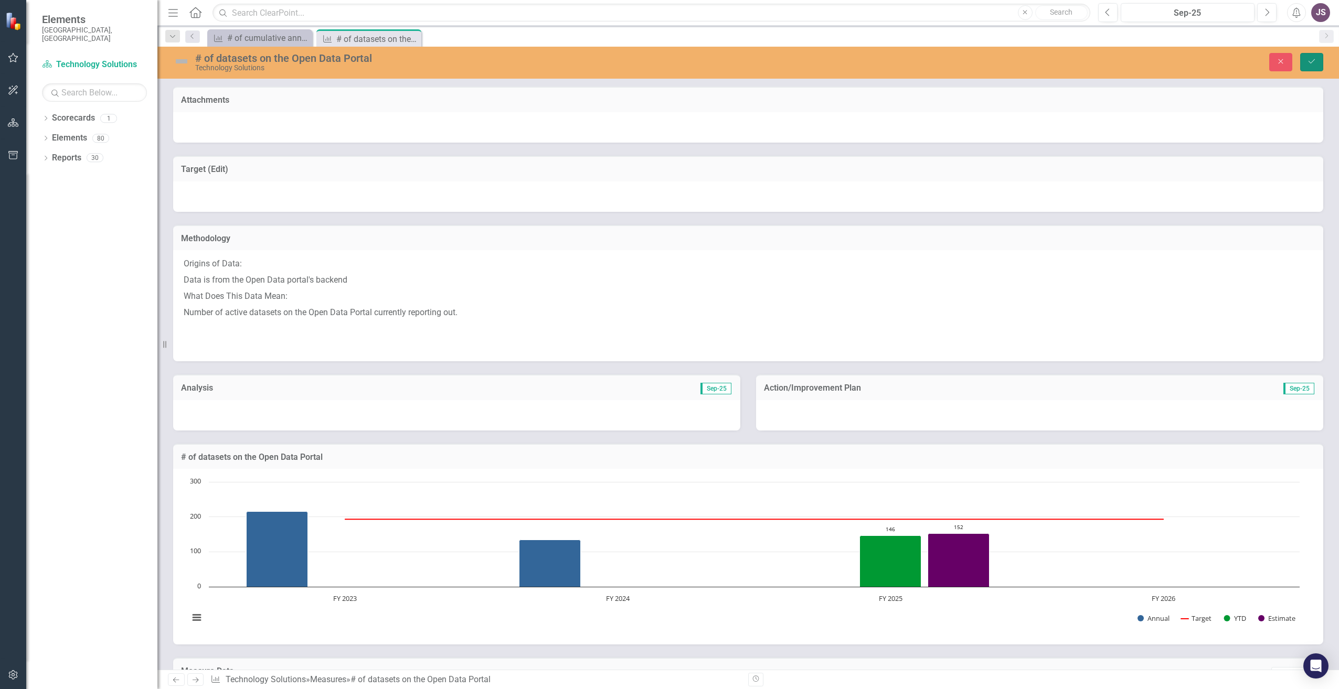
click at [1311, 62] on icon "Save" at bounding box center [1311, 61] width 9 height 7
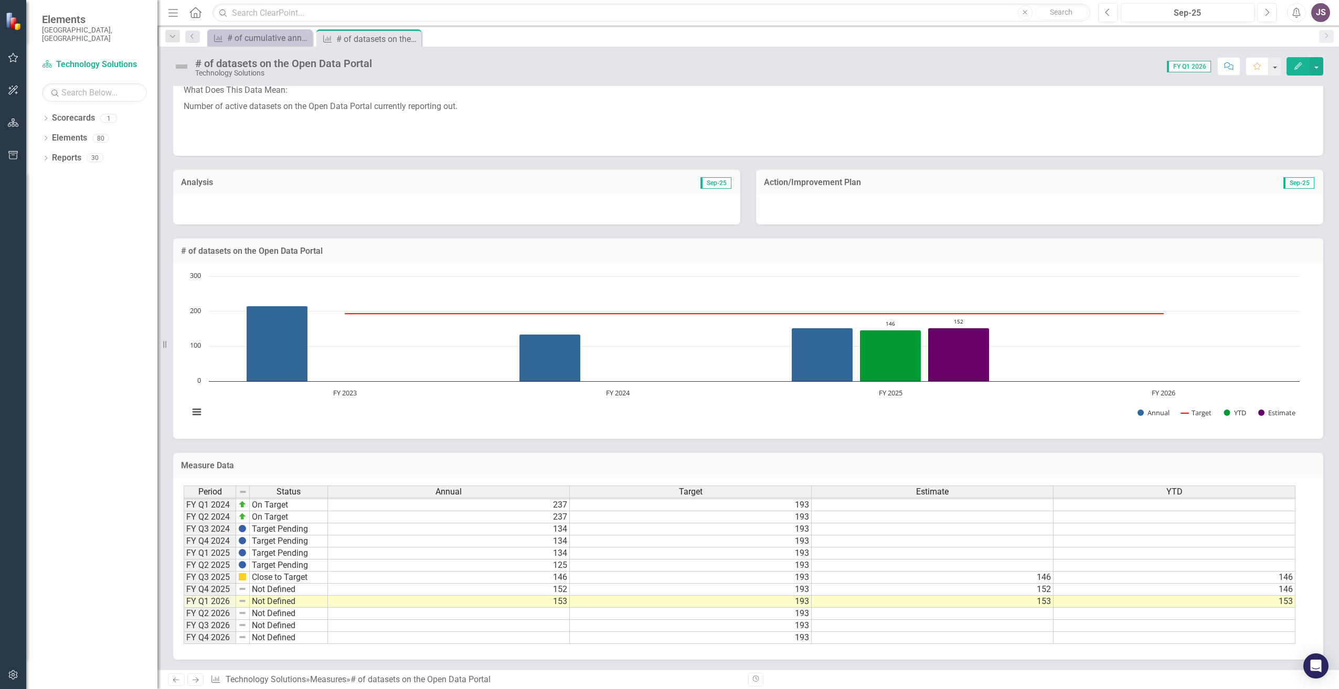
scroll to position [206, 0]
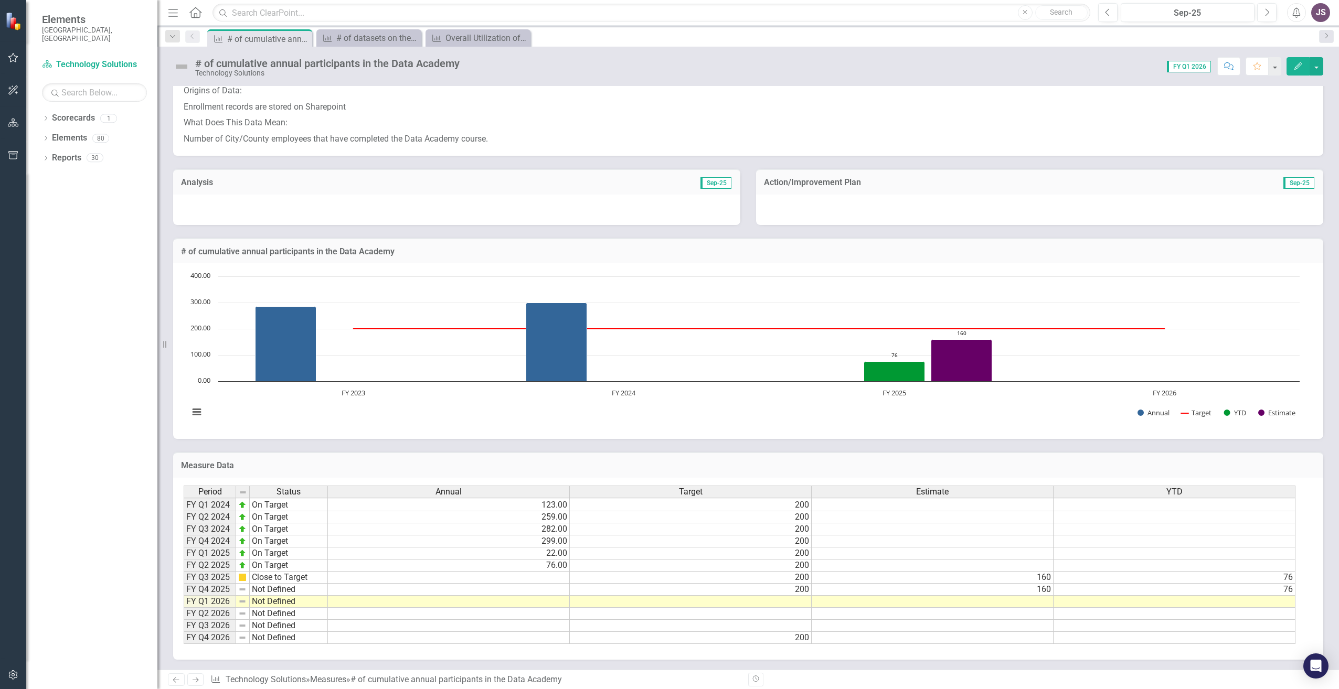
scroll to position [173, 0]
click at [184, 584] on div "Period Status Annual Target Estimate YTD FY Q1 2021 On Target 32.00 200 FY Q2 2…" at bounding box center [184, 492] width 0 height 303
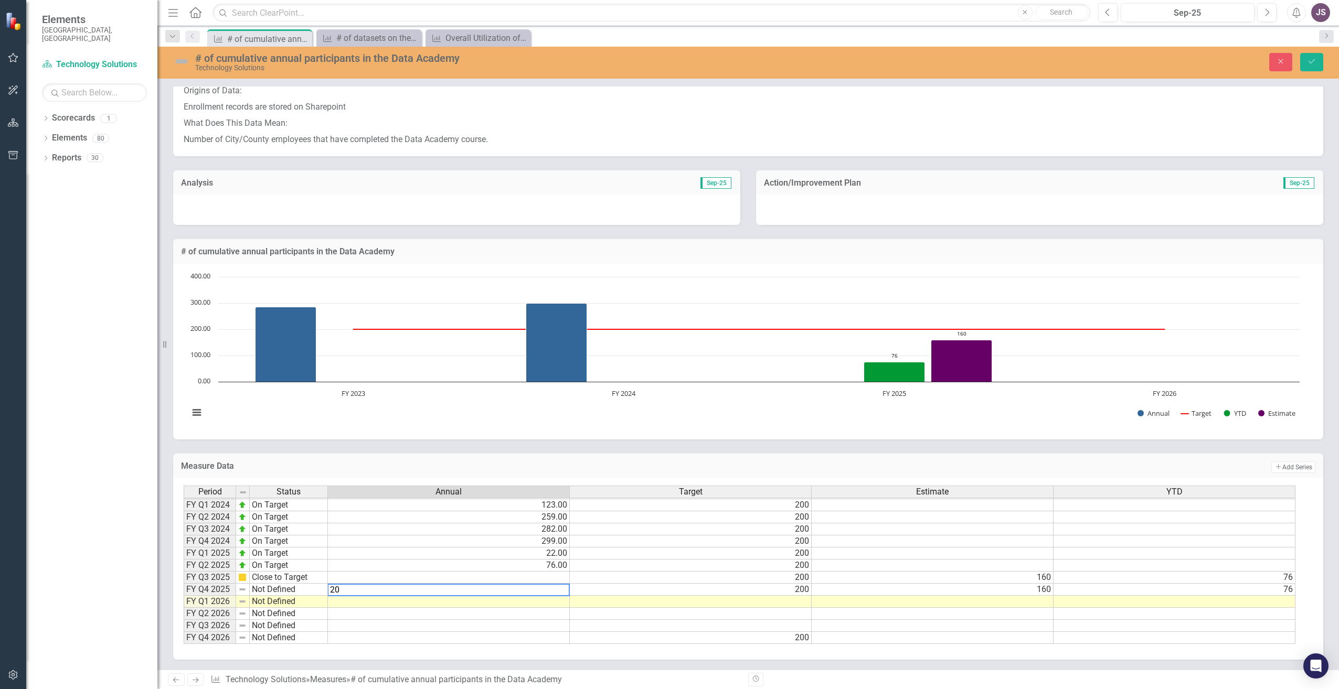
type textarea "20"
click at [923, 602] on td at bounding box center [933, 602] width 242 height 12
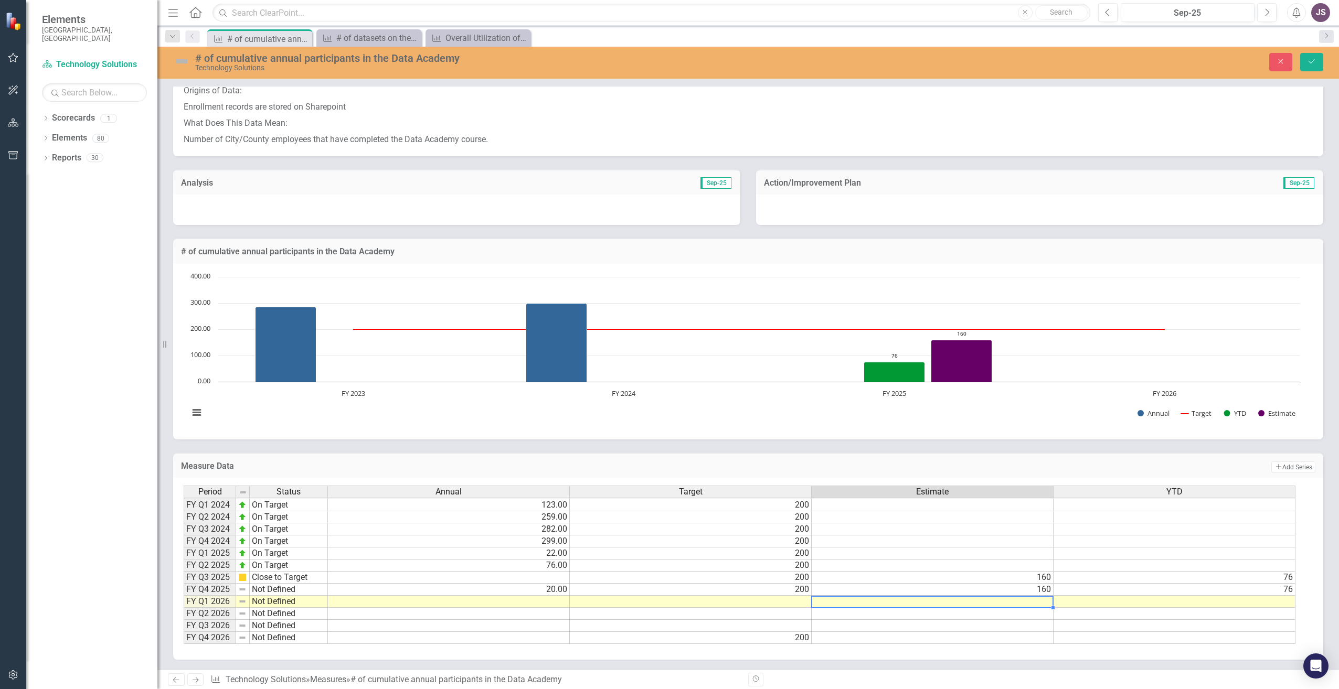
click at [959, 590] on td "160" at bounding box center [933, 590] width 242 height 12
type textarea "44"
click at [184, 609] on div "Period Status Annual Target Estimate YTD FY Q1 2021 On Target 32.00 200 FY Q2 2…" at bounding box center [184, 493] width 0 height 303
click at [795, 624] on td at bounding box center [691, 626] width 242 height 12
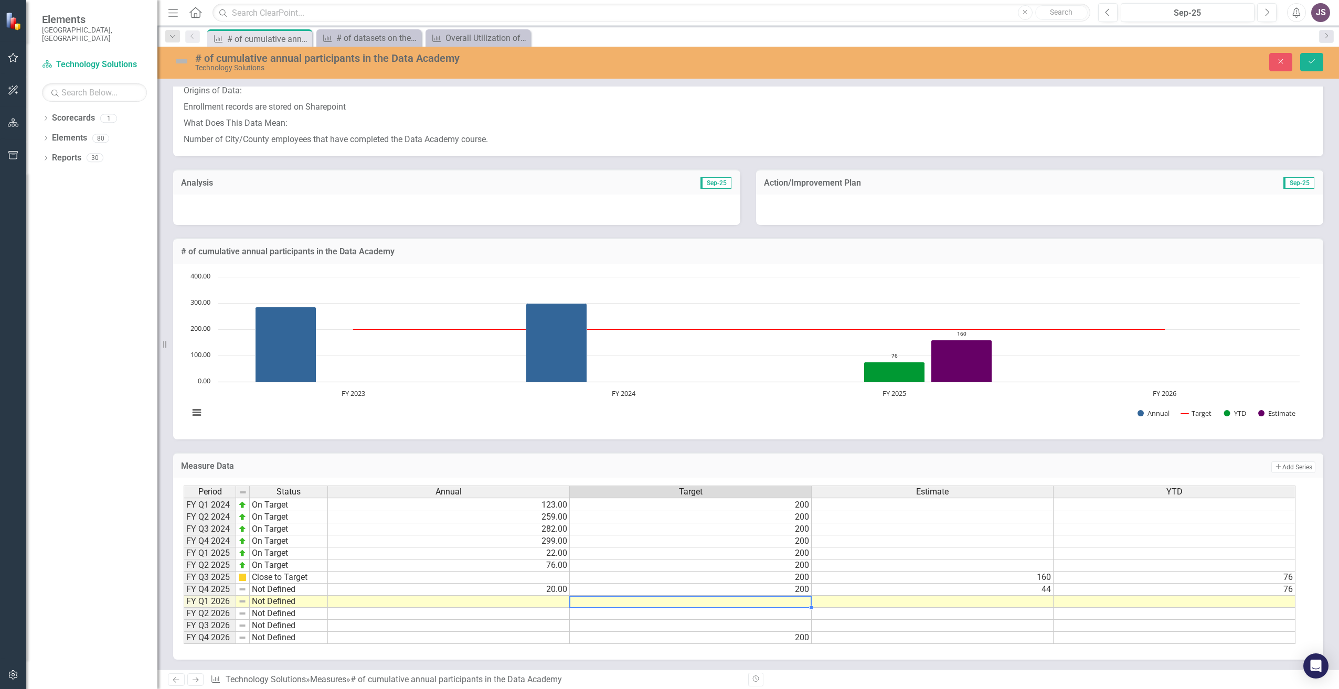
click at [799, 602] on td at bounding box center [691, 602] width 242 height 12
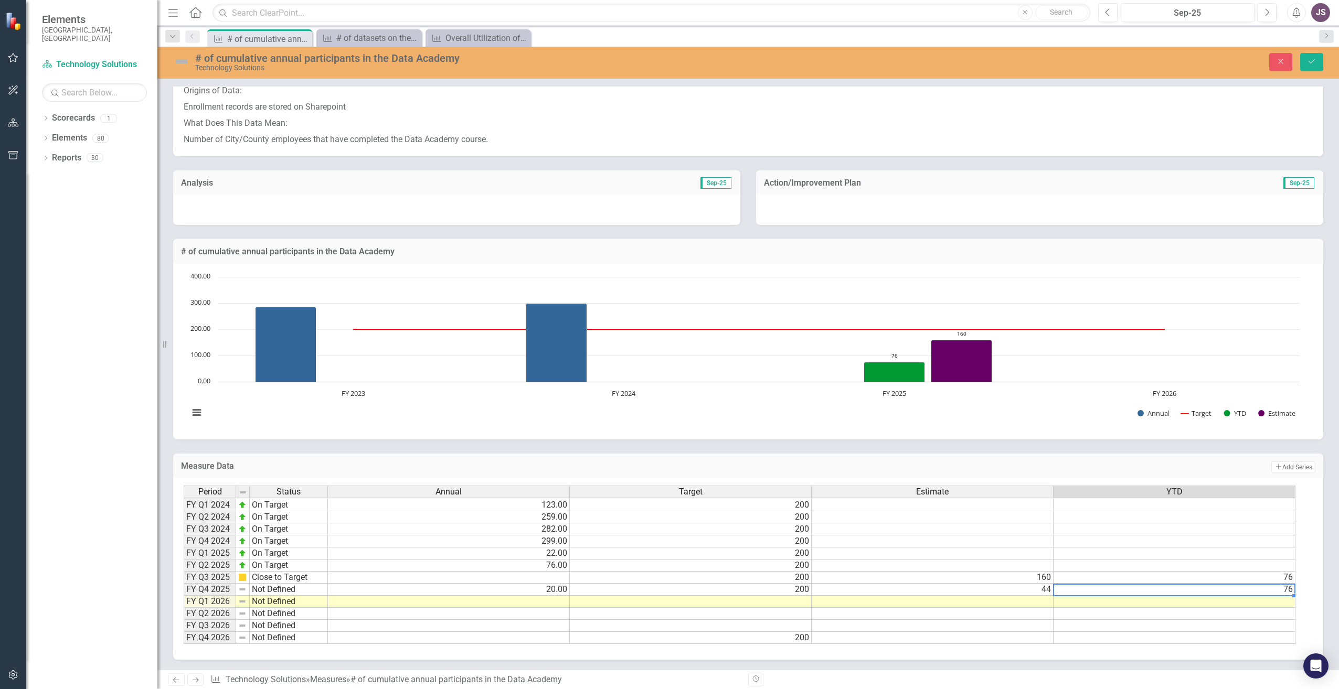
click at [1257, 590] on td "76" at bounding box center [1175, 590] width 242 height 12
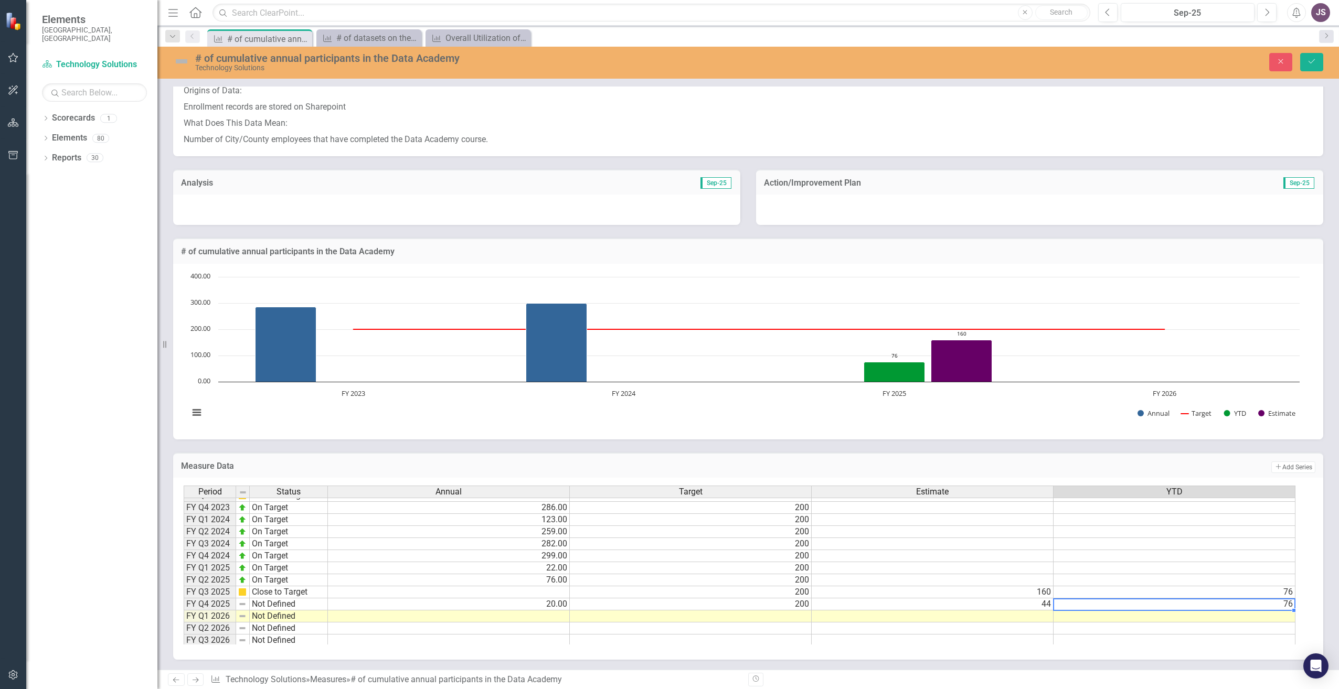
scroll to position [144, 0]
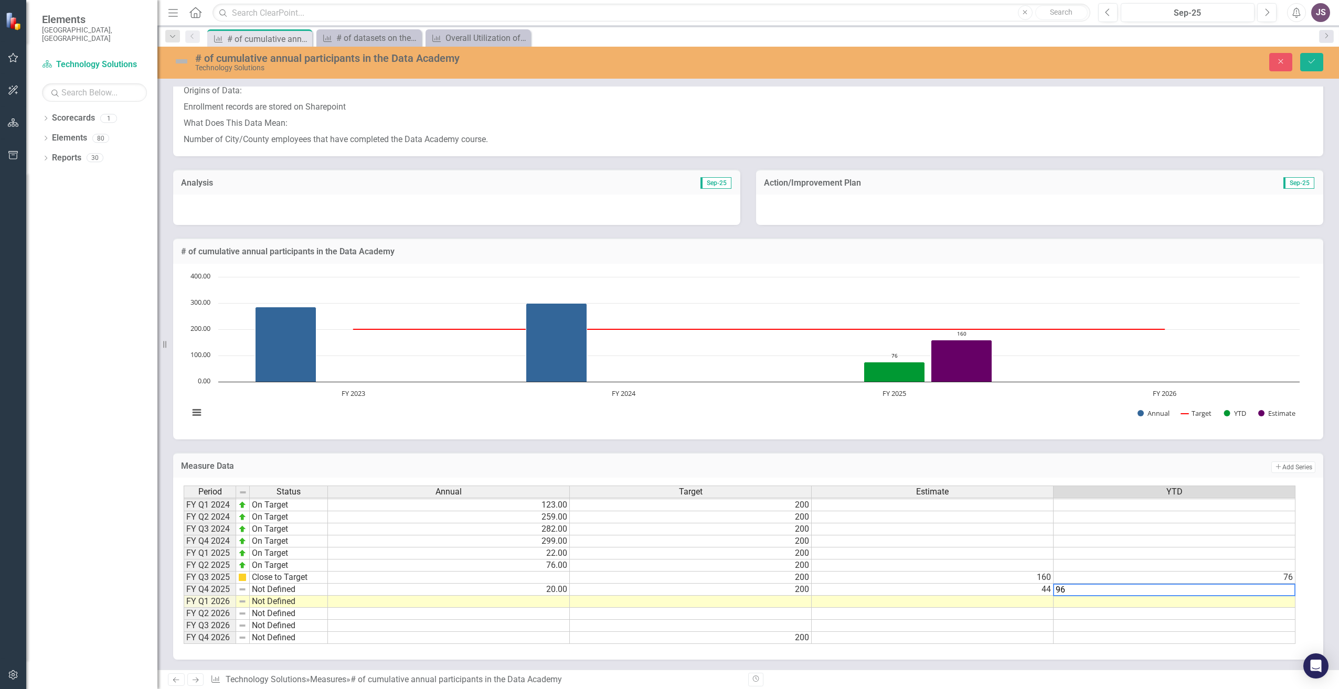
type textarea "96"
click at [1233, 611] on td at bounding box center [1175, 614] width 242 height 12
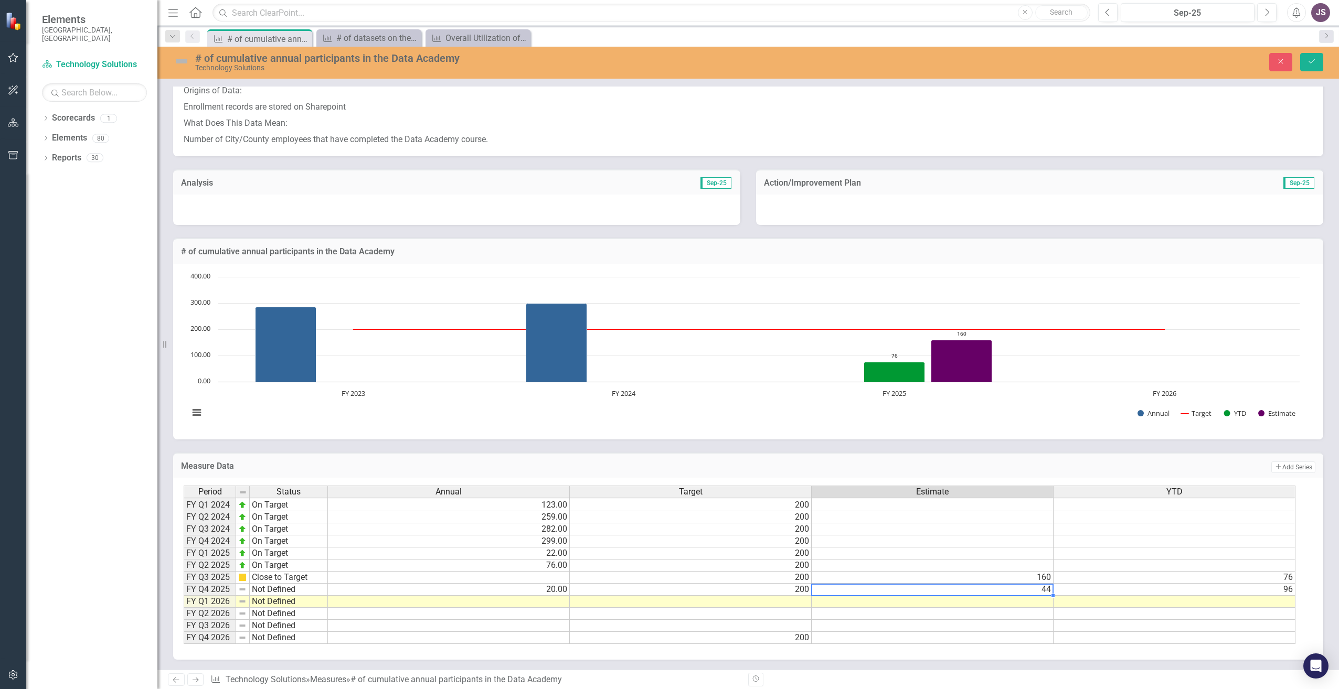
click at [1042, 588] on td "44" at bounding box center [933, 590] width 242 height 12
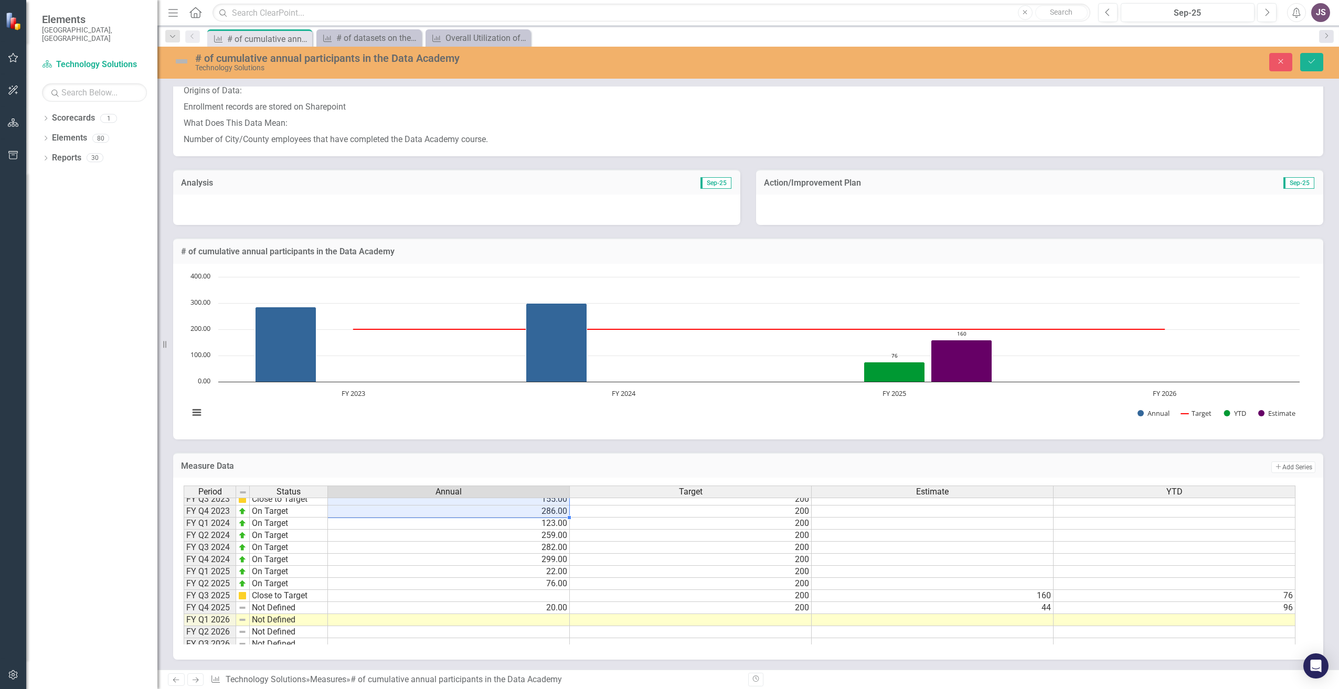
scroll to position [0, 0]
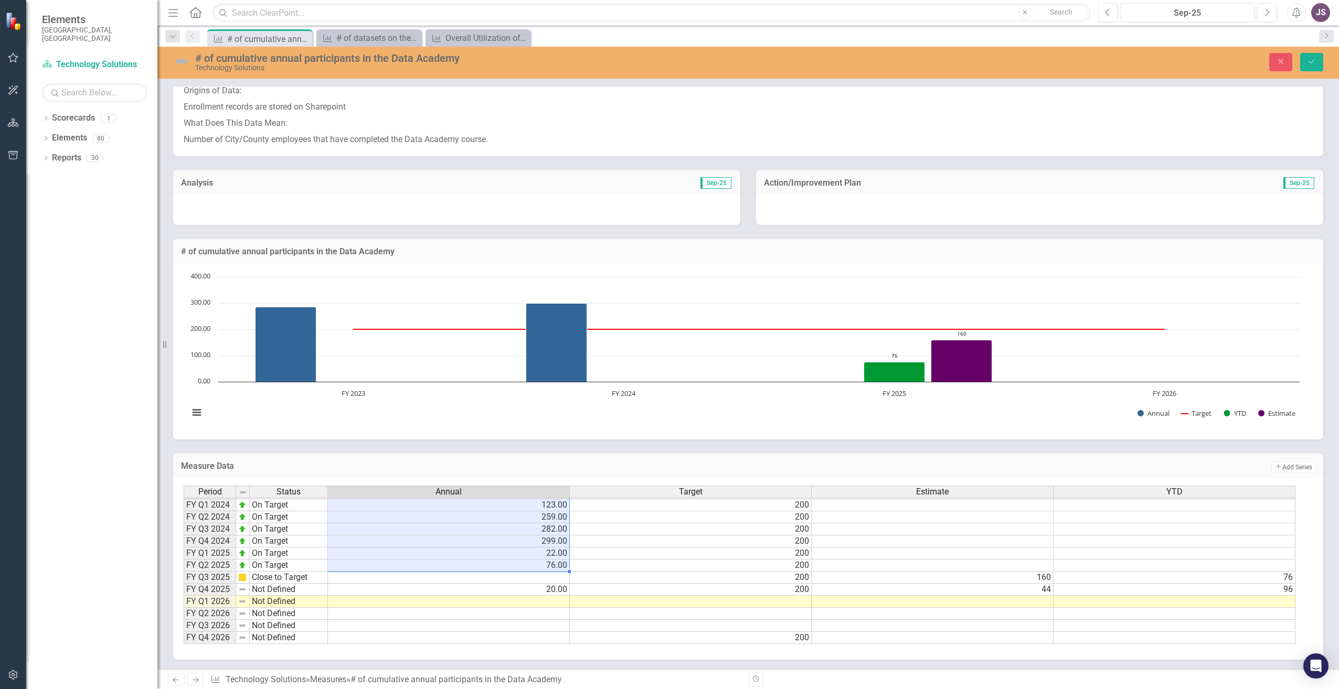
drag, startPoint x: 551, startPoint y: 504, endPoint x: 553, endPoint y: 562, distance: 57.7
click at [553, 562] on tbody "FY Q1 2021 On Target 32.00 200 FY Q2 2021 On Target 50.00 200 FY Q3 2021 Needs …" at bounding box center [740, 499] width 1112 height 290
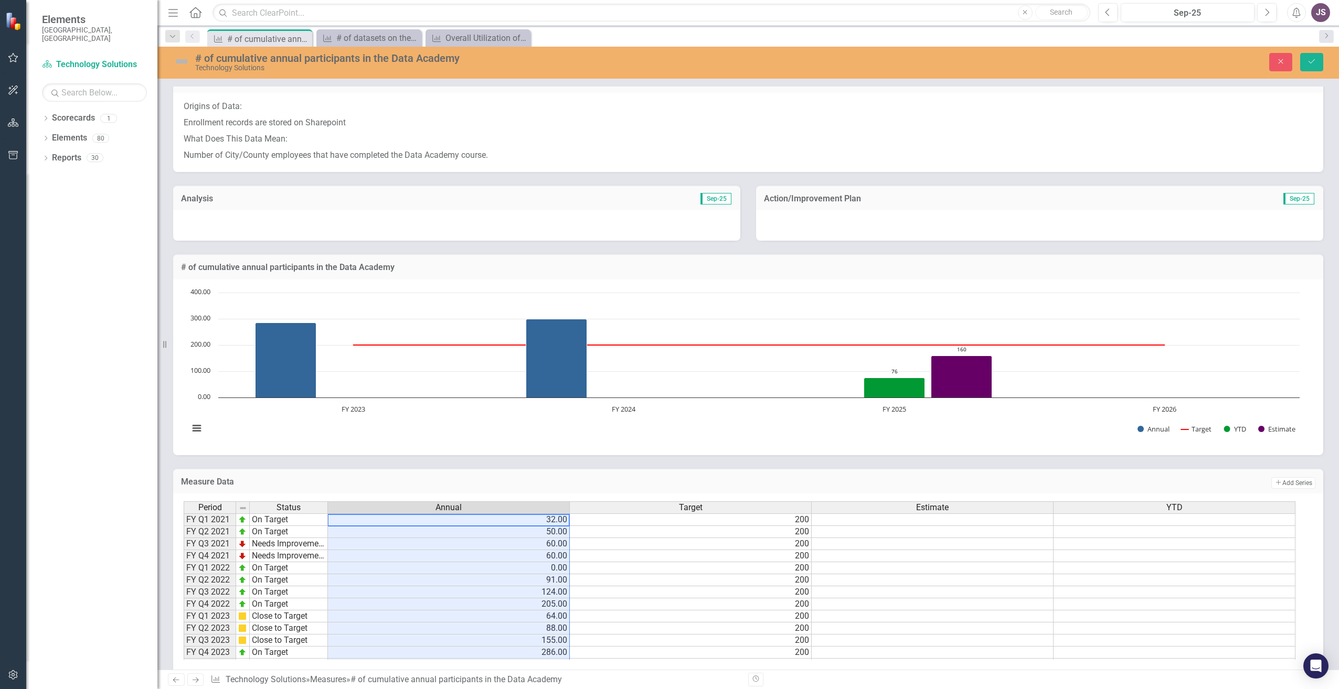
click at [1074, 521] on td at bounding box center [1175, 520] width 242 height 13
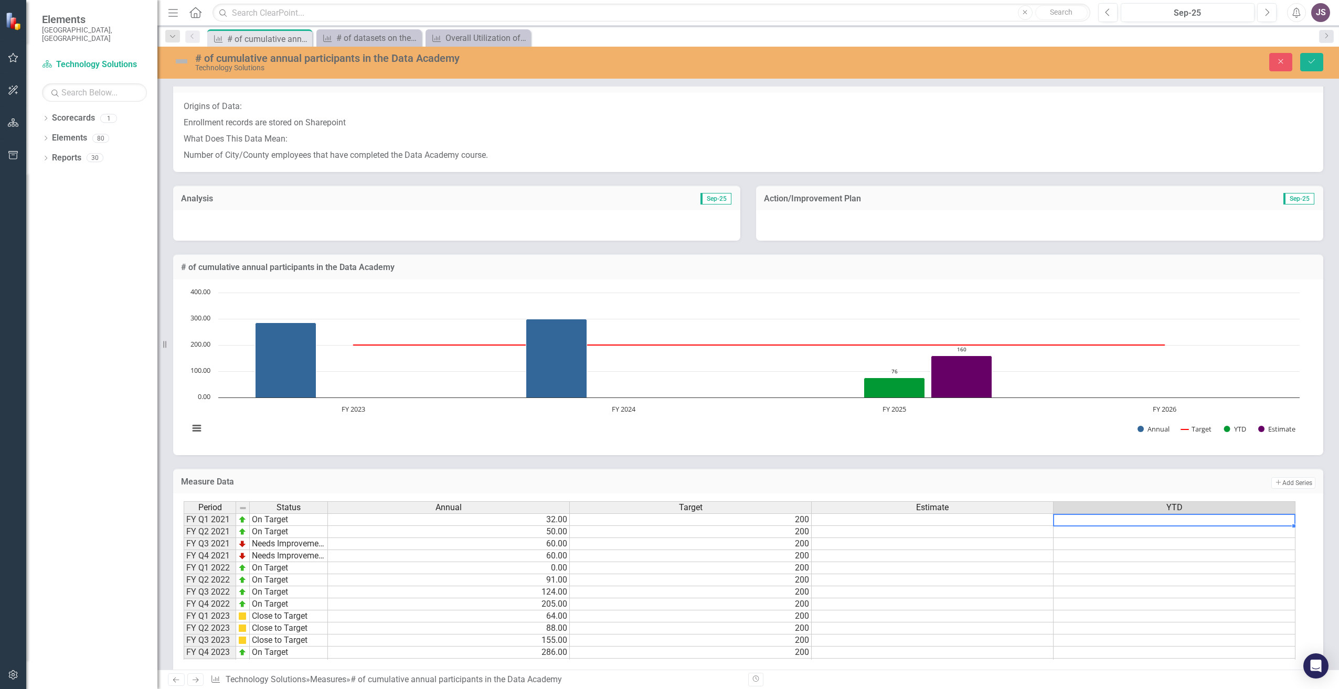
type textarea "32"
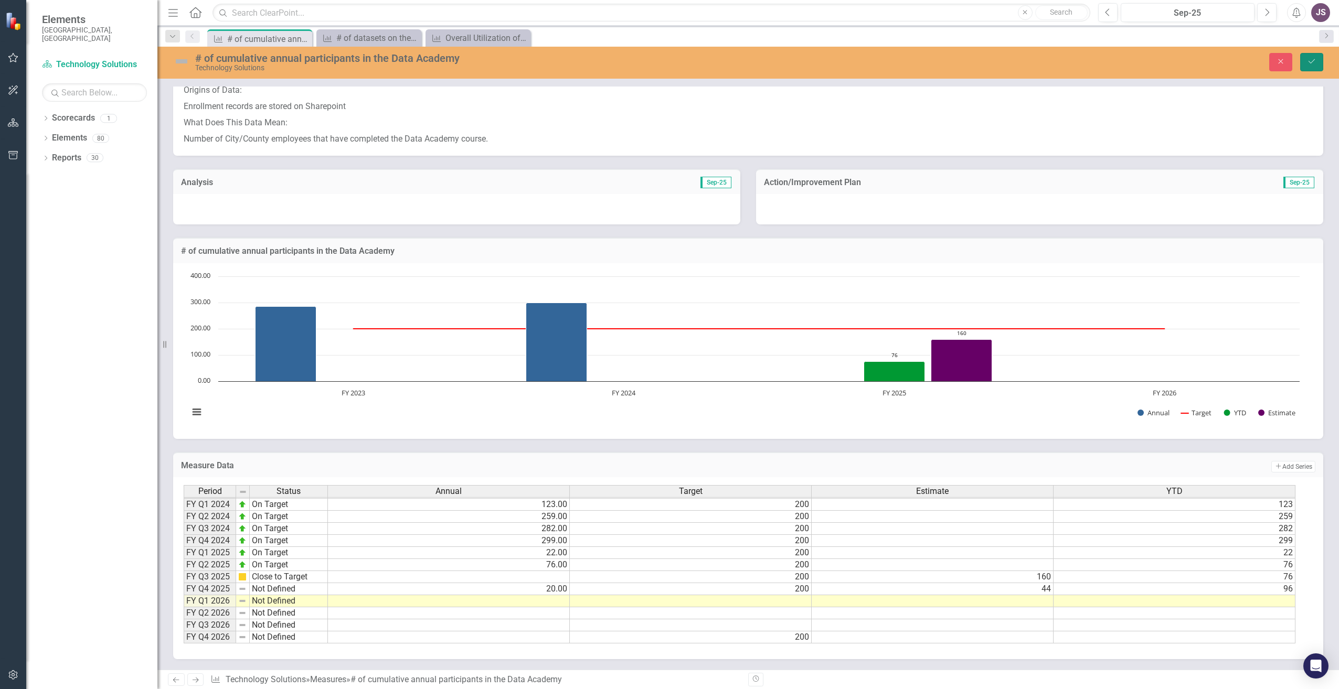
click at [1312, 66] on button "Save" at bounding box center [1311, 62] width 23 height 18
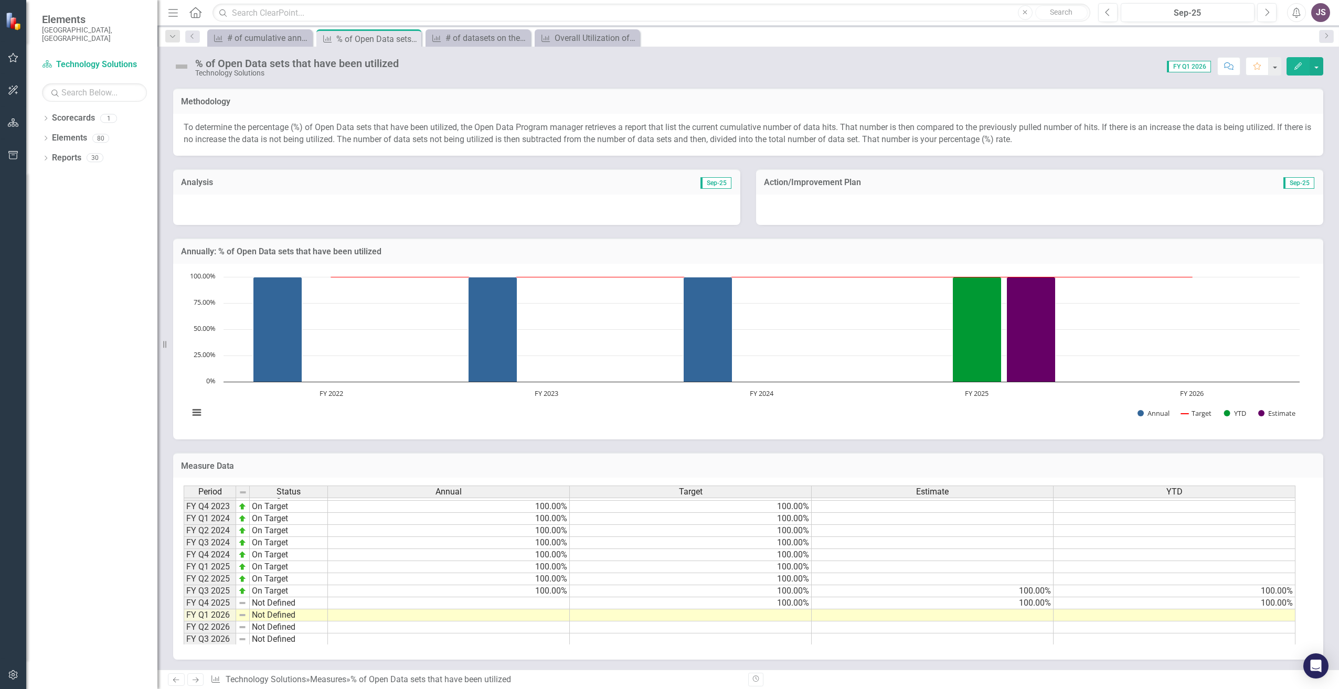
scroll to position [144, 0]
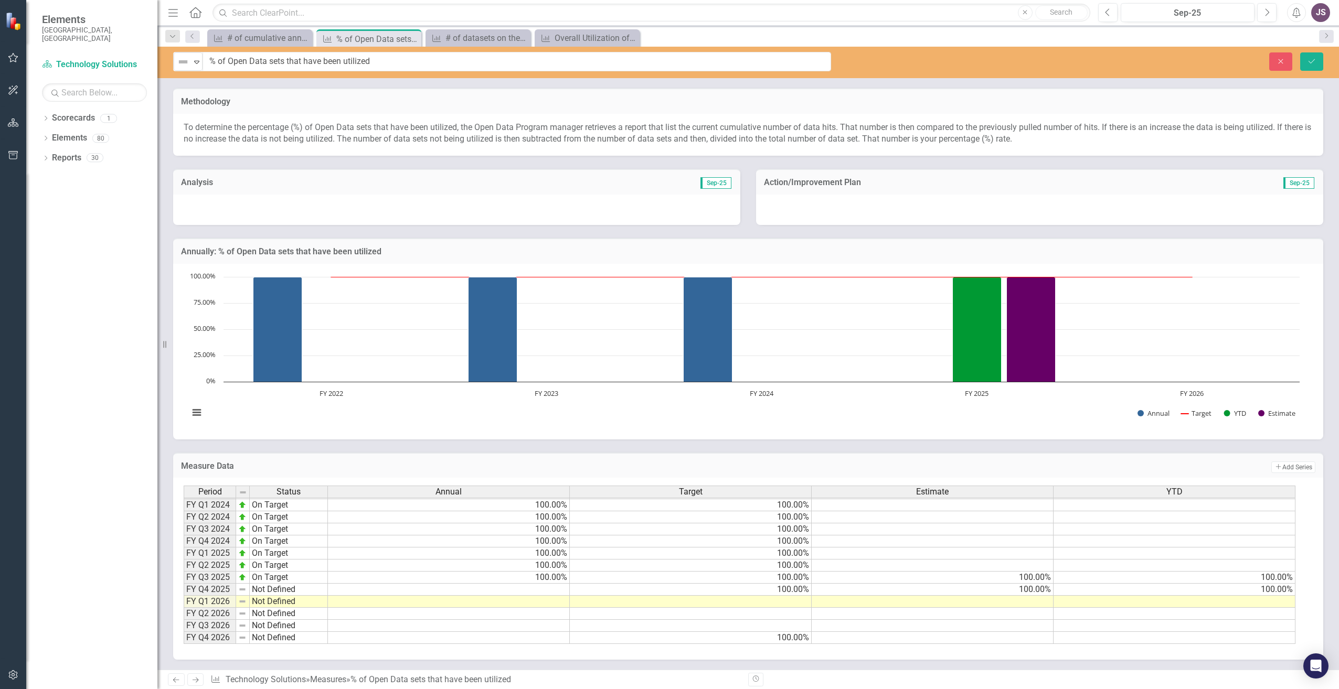
drag, startPoint x: 198, startPoint y: 64, endPoint x: 395, endPoint y: 59, distance: 196.8
drag, startPoint x: 391, startPoint y: 59, endPoint x: 206, endPoint y: 50, distance: 184.9
click at [206, 50] on div "Not Defined Expand % of Open Data sets that have been utilized Close Save" at bounding box center [748, 62] width 1182 height 31
click at [474, 602] on td at bounding box center [449, 602] width 242 height 12
click at [543, 581] on td "100.00%" at bounding box center [449, 578] width 242 height 12
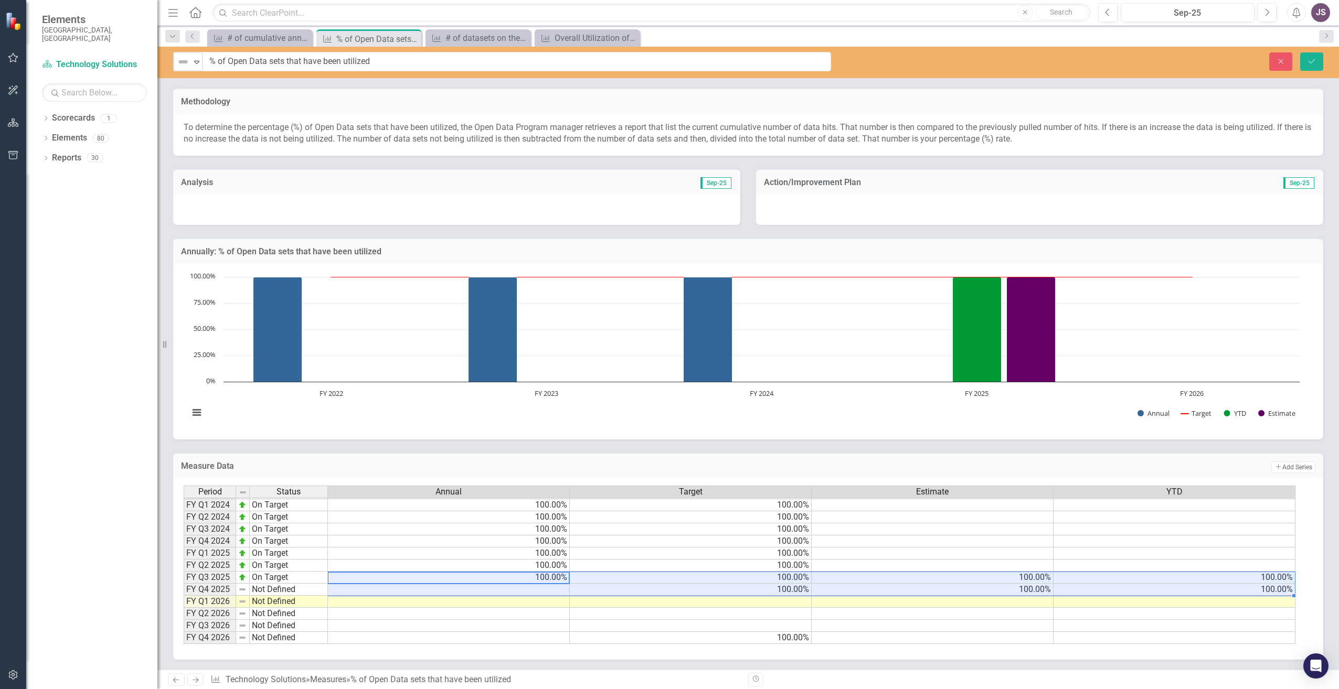
drag, startPoint x: 554, startPoint y: 578, endPoint x: 1110, endPoint y: 590, distance: 555.8
click at [1110, 590] on tbody "FY Q1 2021 On Target 100.00% 100.00% FY Q2 2021 On Target 100.00% 100.00% FY Q3…" at bounding box center [740, 499] width 1112 height 290
click at [184, 342] on div at bounding box center [184, 342] width 0 height 0
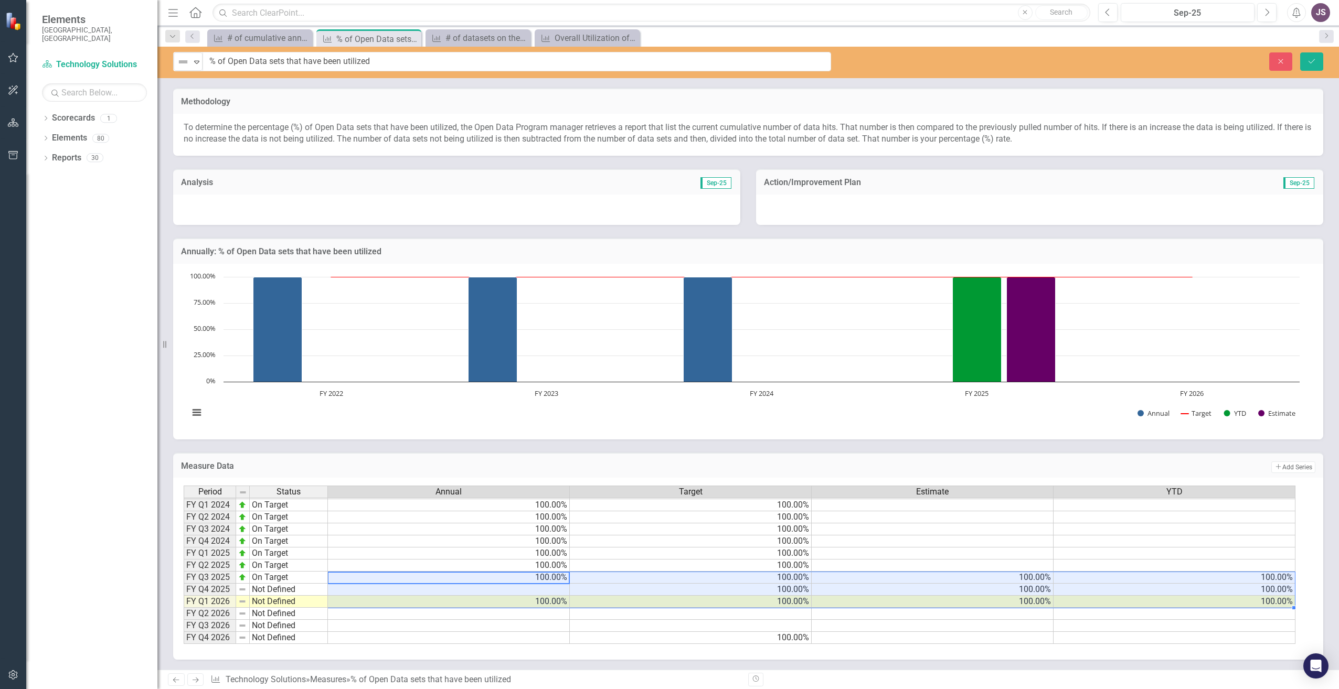
type textarea "100"
click at [1242, 631] on td at bounding box center [1175, 626] width 242 height 12
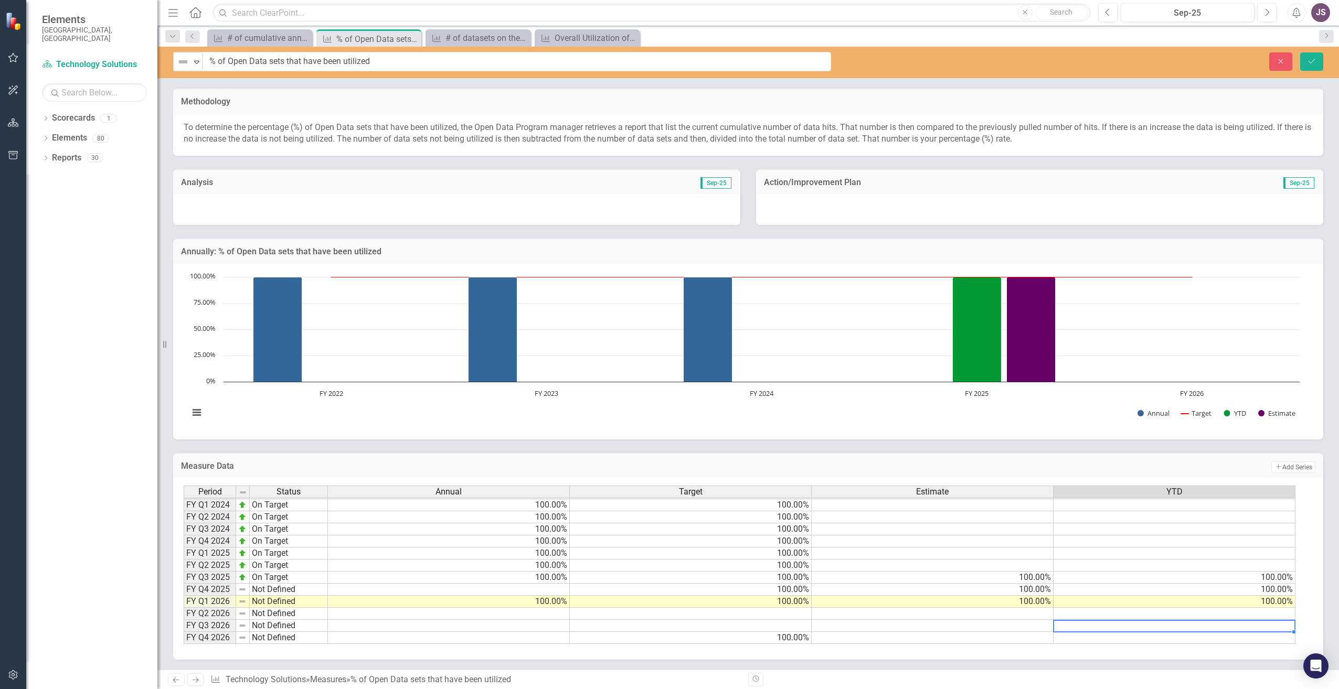
click at [563, 575] on td "100.00%" at bounding box center [449, 578] width 242 height 12
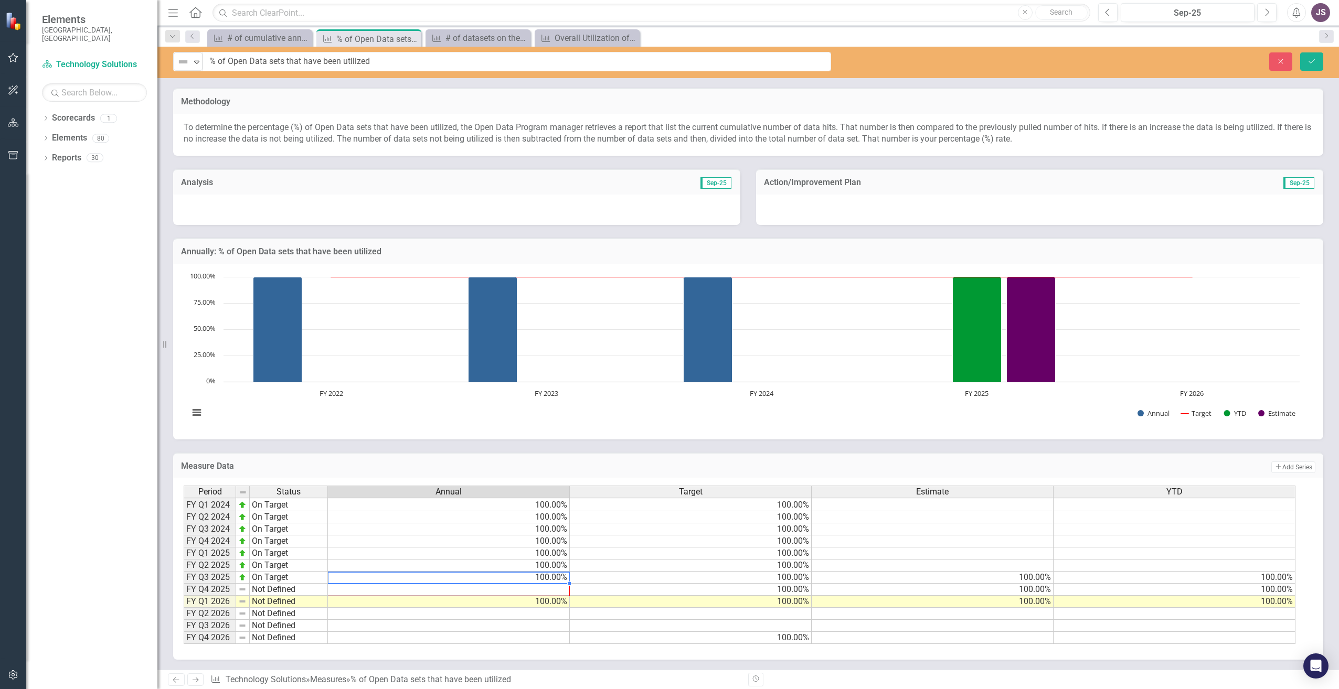
drag, startPoint x: 570, startPoint y: 585, endPoint x: 567, endPoint y: 591, distance: 7.5
click at [184, 591] on div "Period Status Annual Target Estimate YTD FY Q1 2021 On Target 100.00% 100.00% F…" at bounding box center [184, 493] width 0 height 303
click at [547, 623] on td at bounding box center [449, 626] width 242 height 12
click at [239, 594] on img at bounding box center [242, 590] width 8 height 8
click at [242, 592] on img at bounding box center [242, 590] width 8 height 8
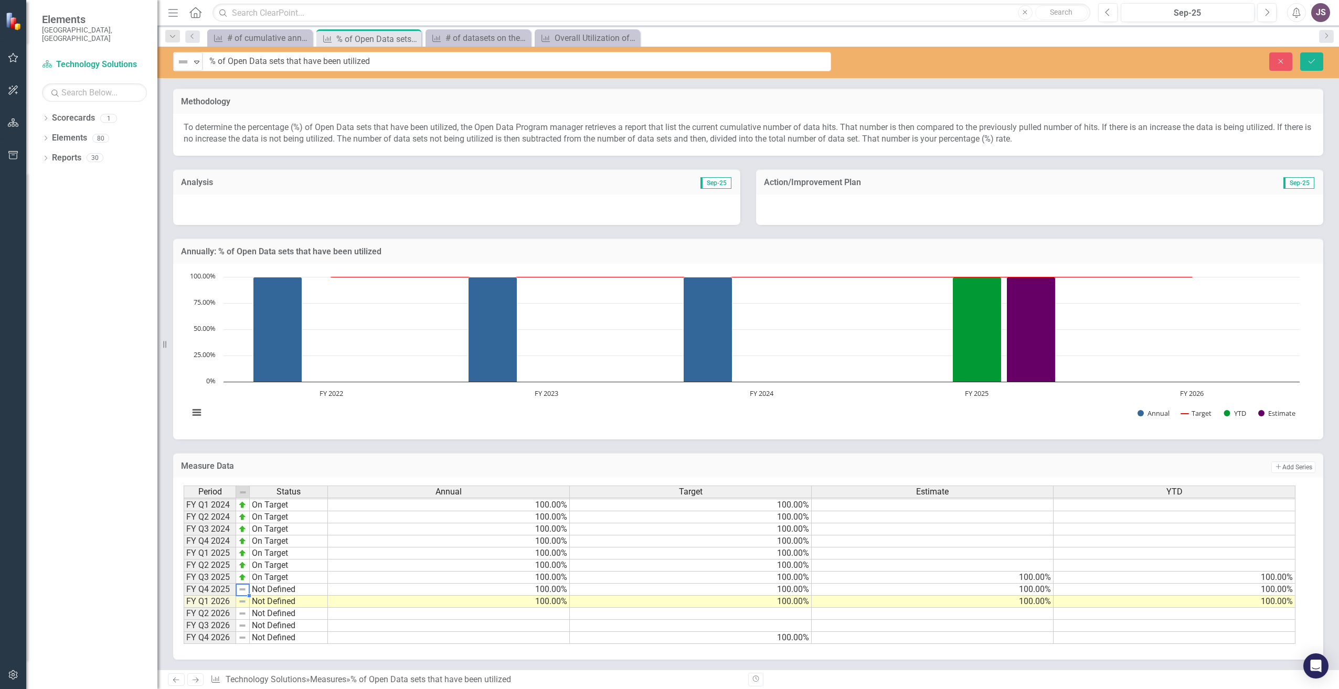
click at [242, 592] on img at bounding box center [242, 590] width 8 height 8
click at [46, 116] on icon "Dropdown" at bounding box center [45, 119] width 7 height 6
click at [46, 117] on div "Dropdown" at bounding box center [45, 119] width 7 height 5
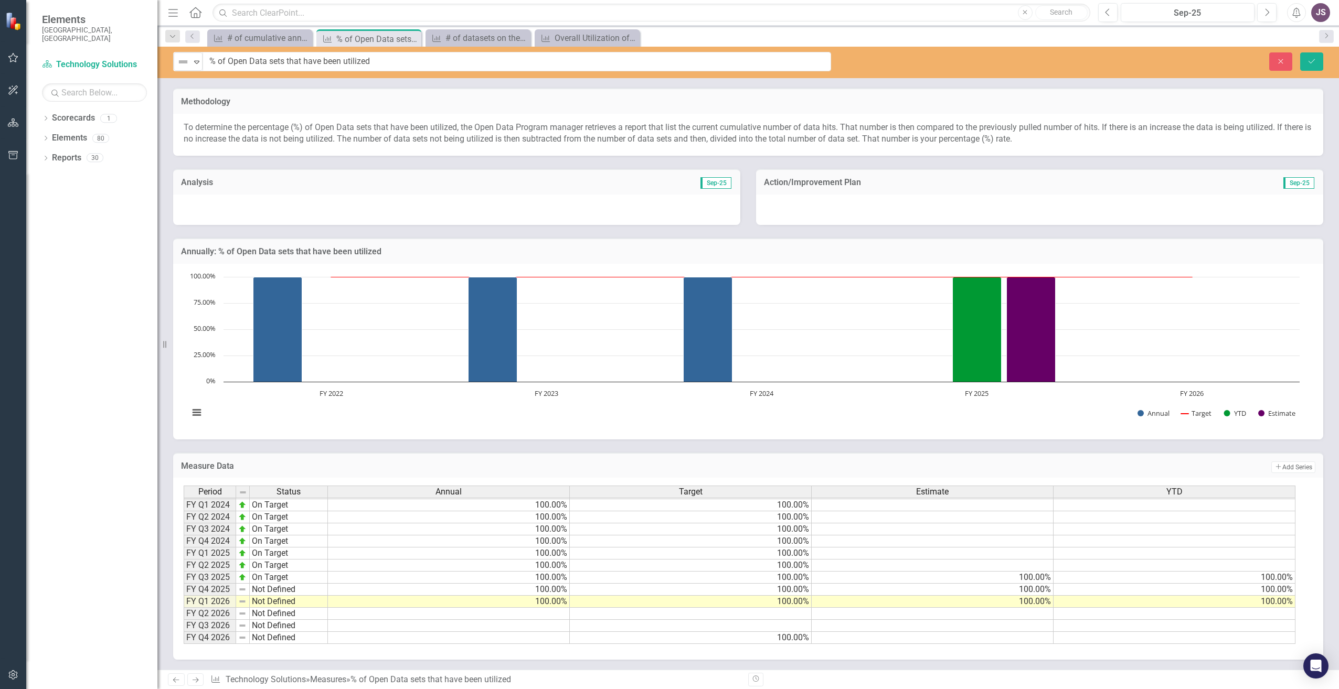
scroll to position [0, 0]
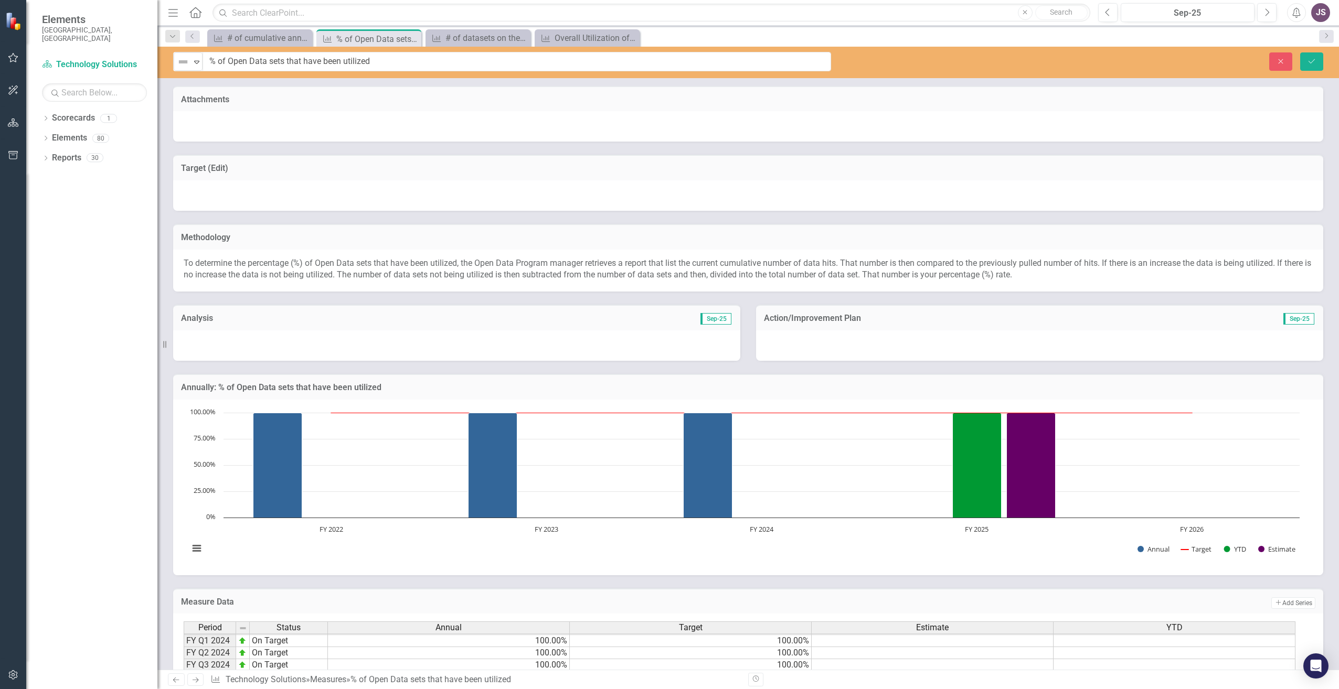
click at [1149, 193] on div at bounding box center [748, 196] width 1150 height 30
click at [1158, 179] on div "Target (Edit)" at bounding box center [748, 168] width 1150 height 26
click at [1159, 173] on td "Target (Edit)" at bounding box center [748, 170] width 1134 height 14
drag, startPoint x: 1135, startPoint y: 177, endPoint x: 1107, endPoint y: 186, distance: 29.6
click at [1130, 179] on div "Target (Edit)" at bounding box center [748, 168] width 1150 height 26
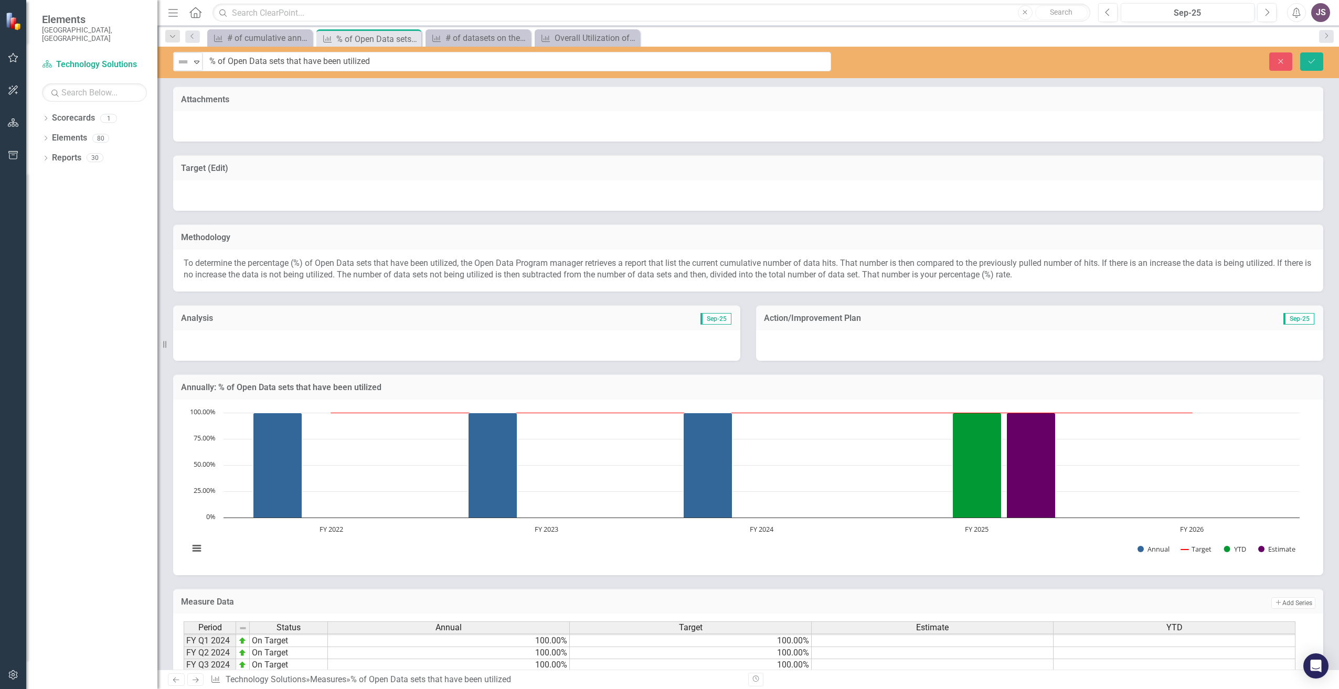
click at [1091, 189] on div at bounding box center [748, 196] width 1150 height 30
drag, startPoint x: 1089, startPoint y: 189, endPoint x: 1084, endPoint y: 191, distance: 5.5
click at [1087, 190] on div at bounding box center [748, 196] width 1150 height 30
click at [342, 43] on div "% of Open Data sets that have been utilized" at bounding box center [364, 39] width 56 height 13
click at [356, 40] on div "% of Open Data sets that have been utilized" at bounding box center [364, 39] width 56 height 13
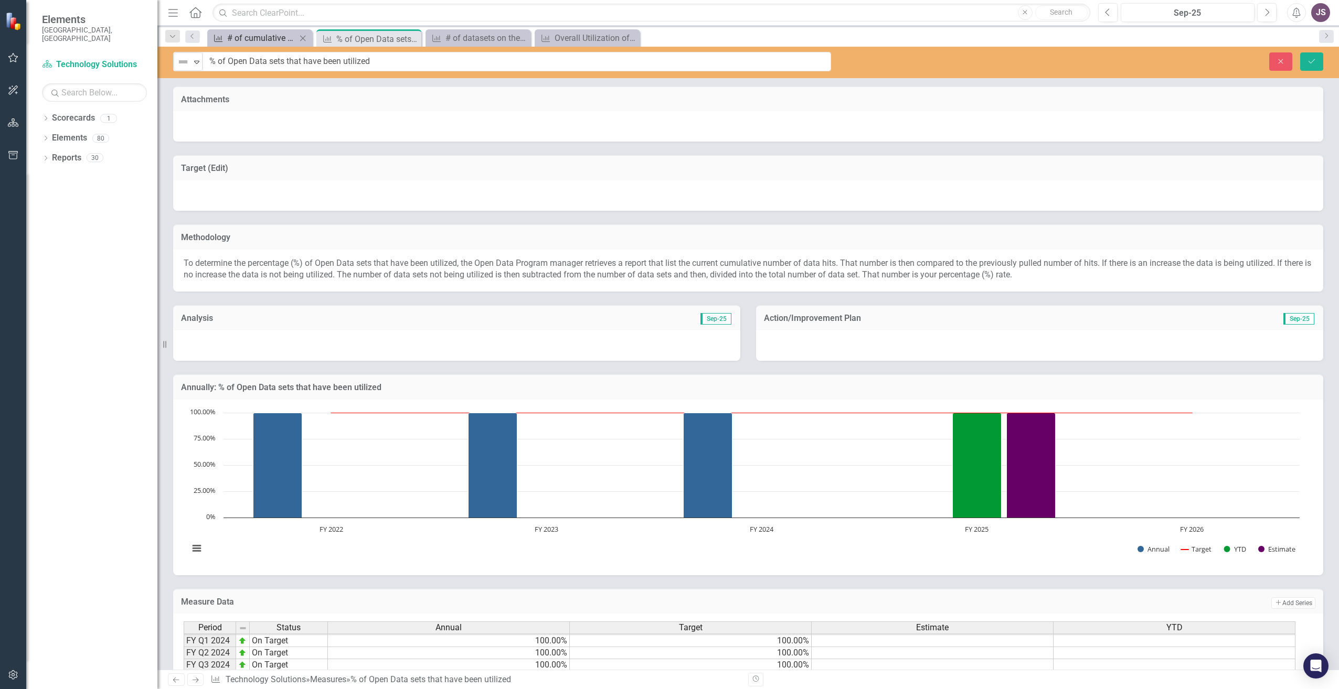
click at [282, 38] on div "# of cumulative annual participants in the Data Academy" at bounding box center [261, 37] width 69 height 13
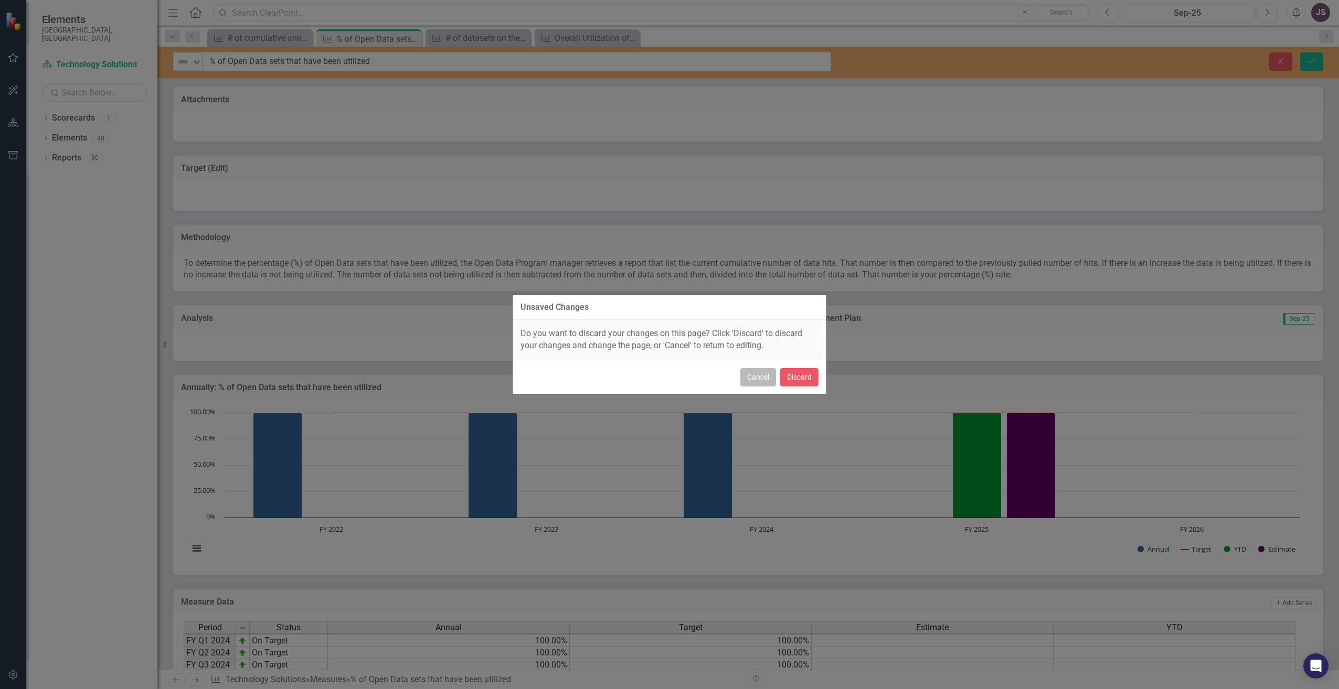
click at [750, 378] on button "Cancel" at bounding box center [758, 377] width 36 height 18
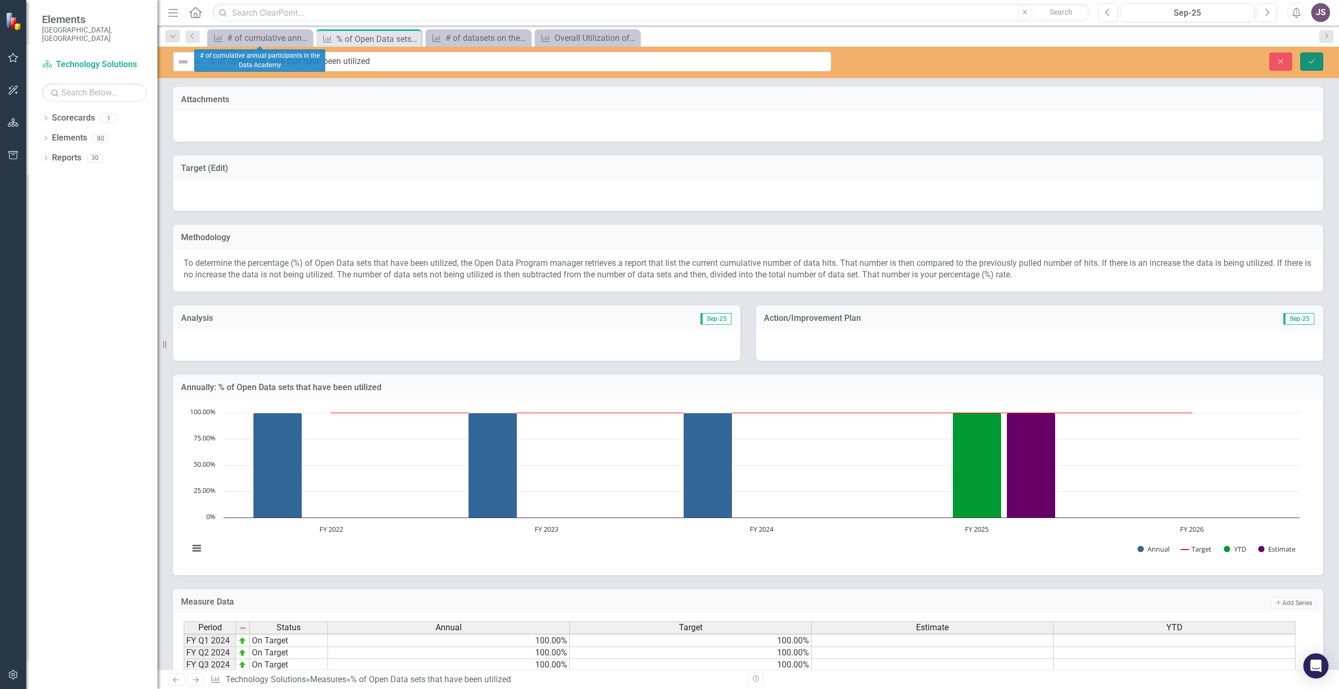
click at [1314, 63] on icon "Save" at bounding box center [1311, 61] width 9 height 7
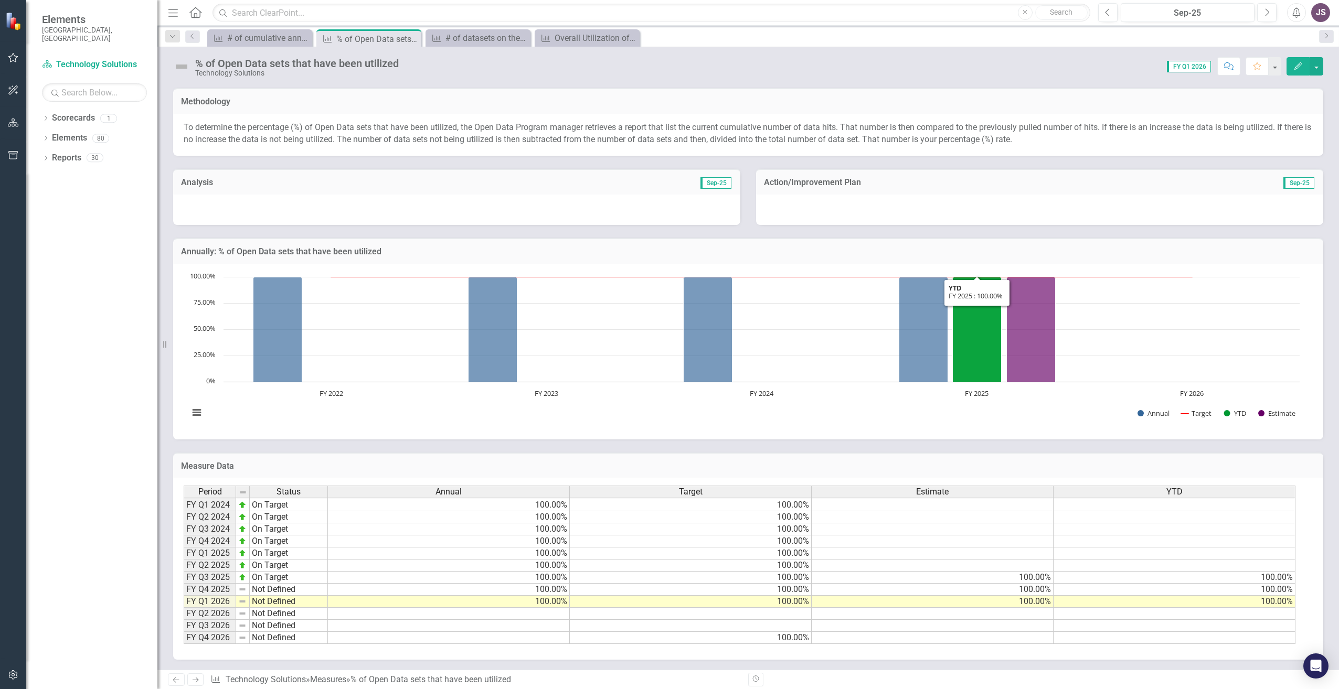
scroll to position [136, 0]
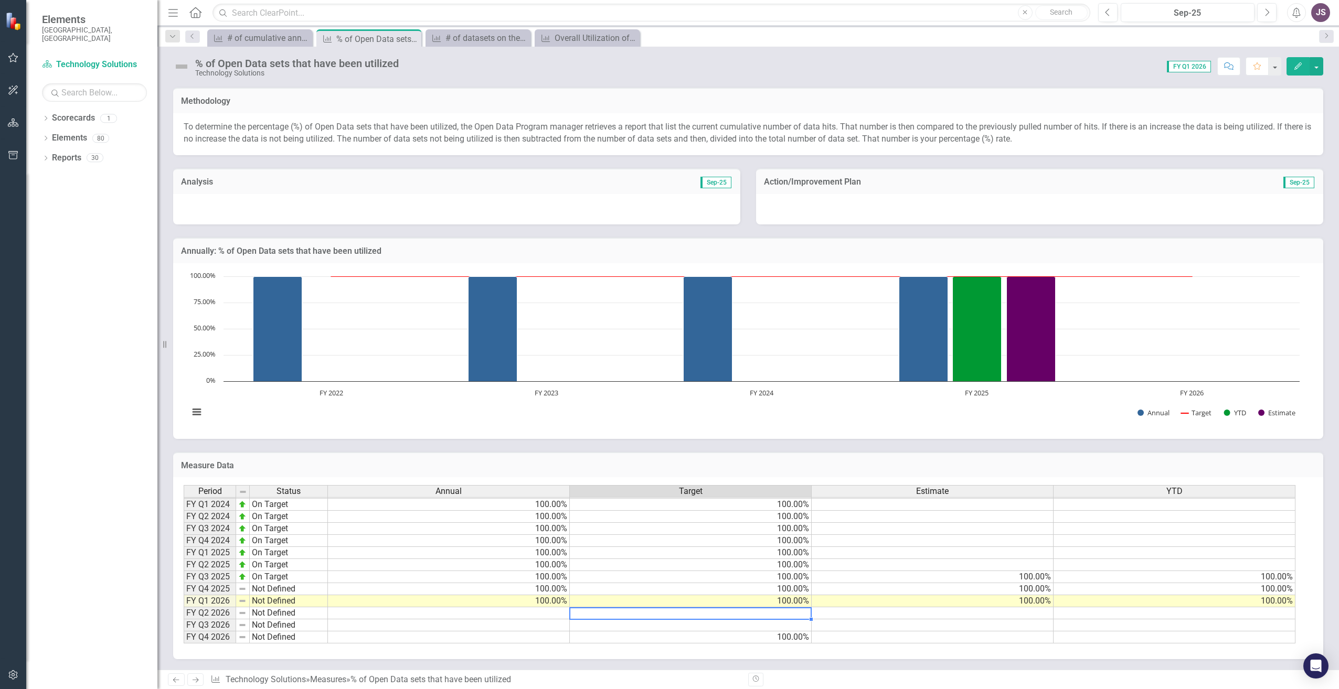
click at [184, 609] on div "Period Status Annual Target Estimate YTD FY Q1 2021 On Target 100.00% 100.00% F…" at bounding box center [184, 492] width 0 height 303
click at [786, 599] on td "100.00%" at bounding box center [691, 602] width 242 height 12
drag, startPoint x: 812, startPoint y: 608, endPoint x: 806, endPoint y: 629, distance: 21.4
click at [184, 629] on div "Period Status Annual Target Estimate YTD FY Q1 2021 On Target 100.00% 100.00% F…" at bounding box center [184, 492] width 0 height 303
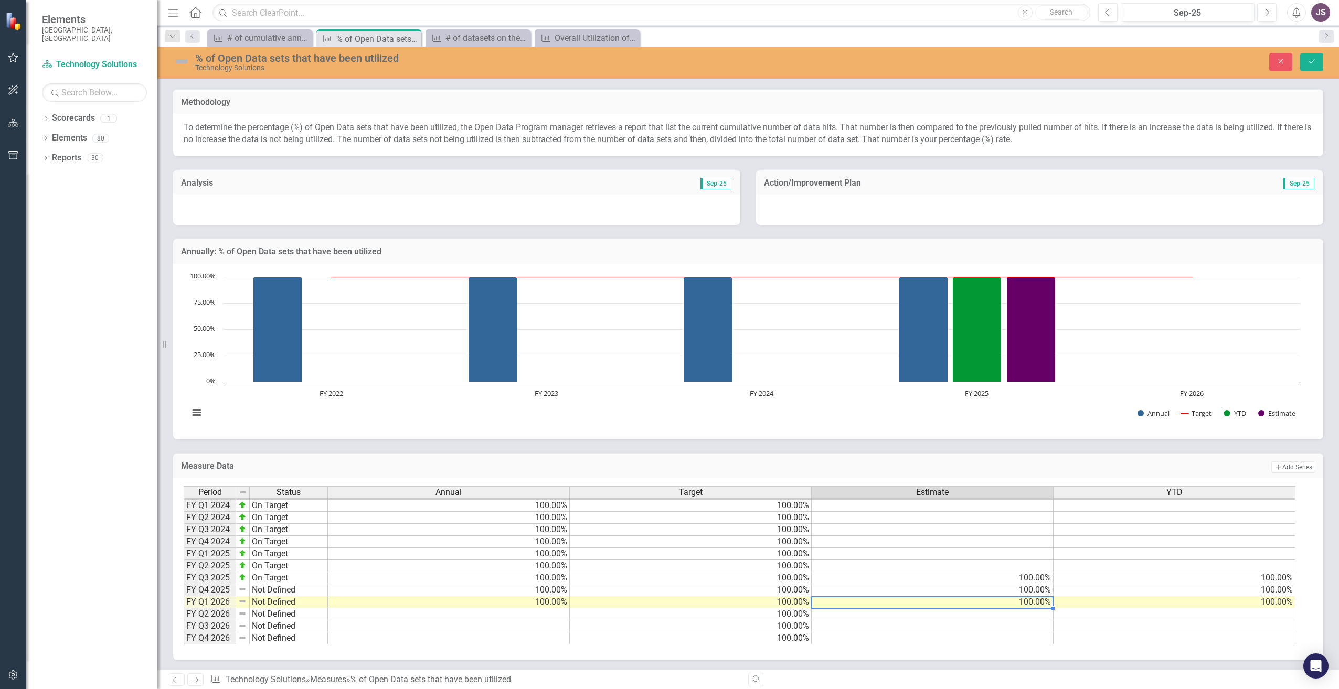
click at [923, 603] on td "100.00%" at bounding box center [933, 603] width 242 height 12
click at [1311, 59] on icon "Save" at bounding box center [1311, 61] width 9 height 7
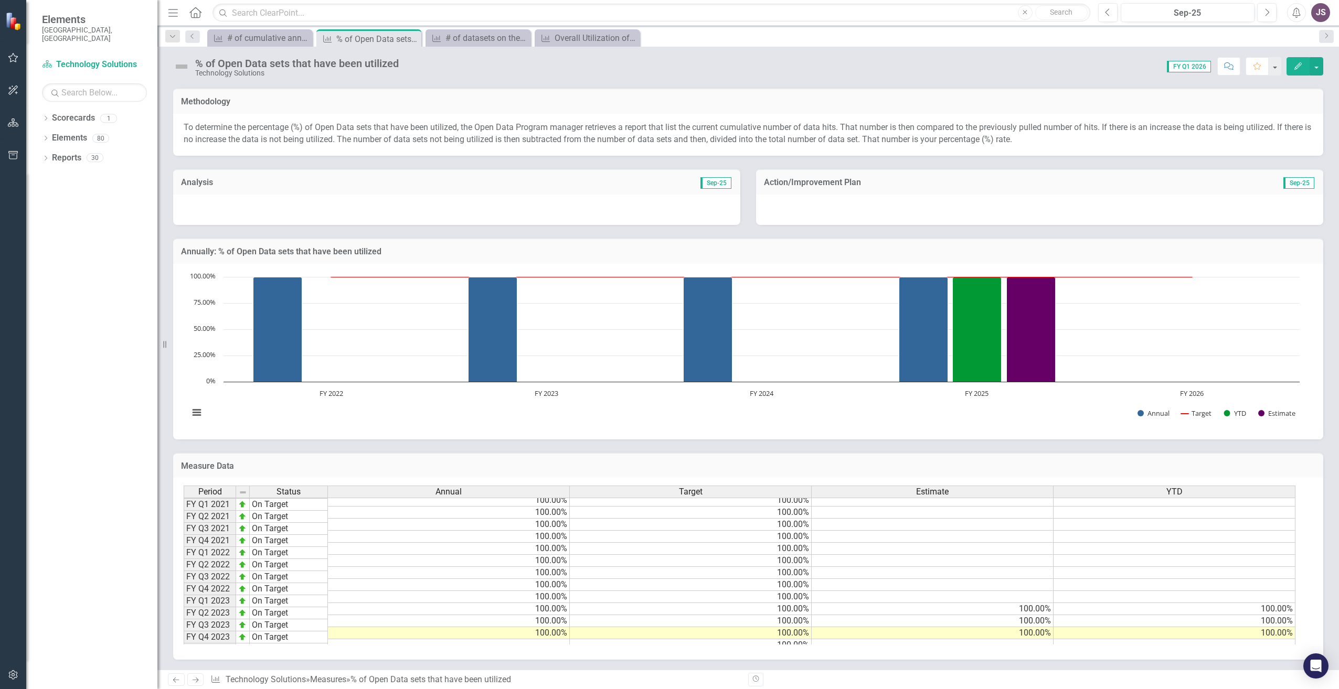
scroll to position [144, 0]
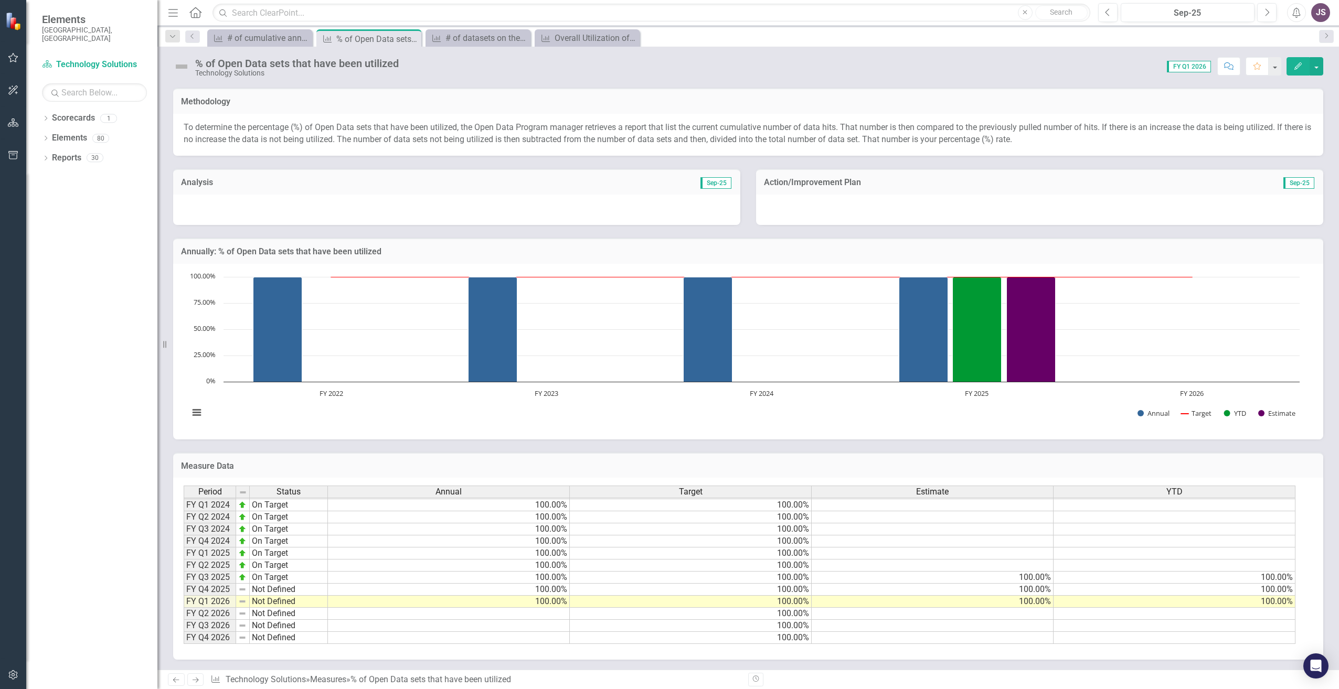
click at [183, 59] on img at bounding box center [181, 66] width 17 height 17
click at [1317, 68] on button "button" at bounding box center [1317, 66] width 14 height 18
click at [1299, 68] on icon "Edit" at bounding box center [1297, 65] width 9 height 7
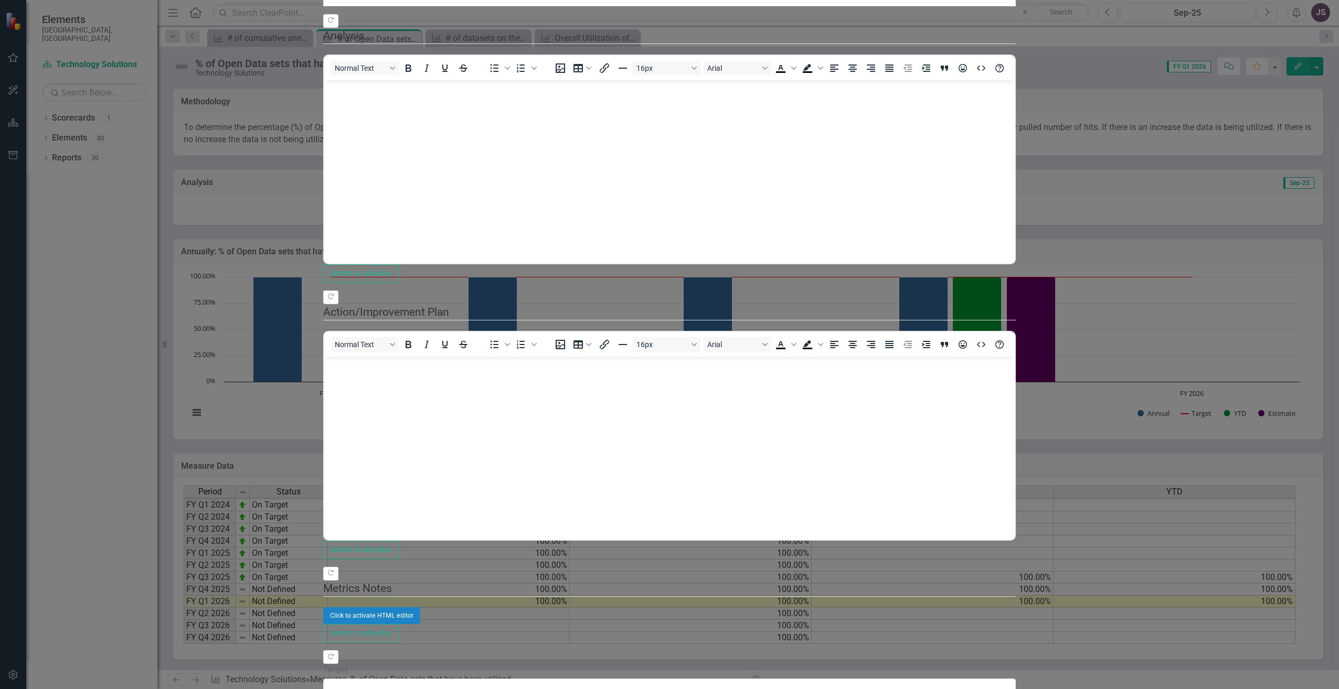
scroll to position [0, 0]
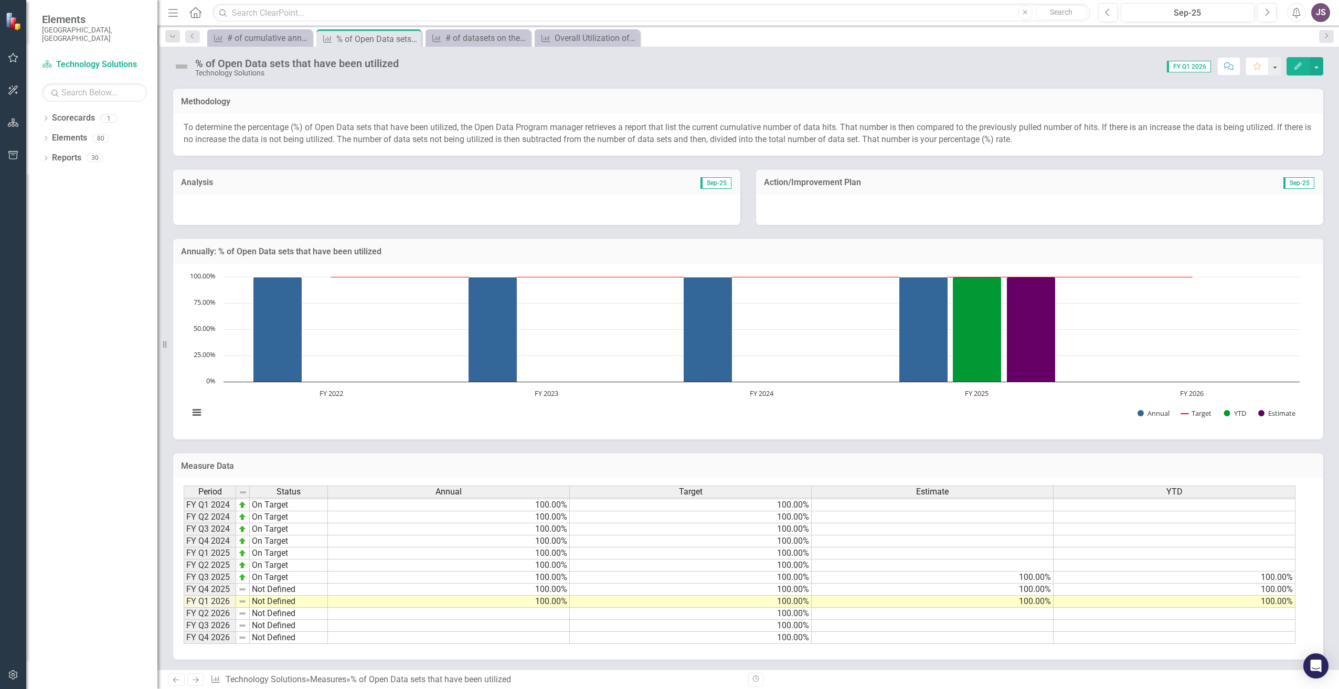
click at [1199, 66] on span "FY Q1 2026" at bounding box center [1189, 67] width 44 height 12
click at [1276, 69] on button "button" at bounding box center [1275, 66] width 14 height 18
click at [1091, 72] on div "Score: 0.00 FY Q1 2026 Completed Comment Favorite Edit" at bounding box center [863, 66] width 919 height 18
click at [1303, 68] on button "Edit" at bounding box center [1298, 66] width 23 height 18
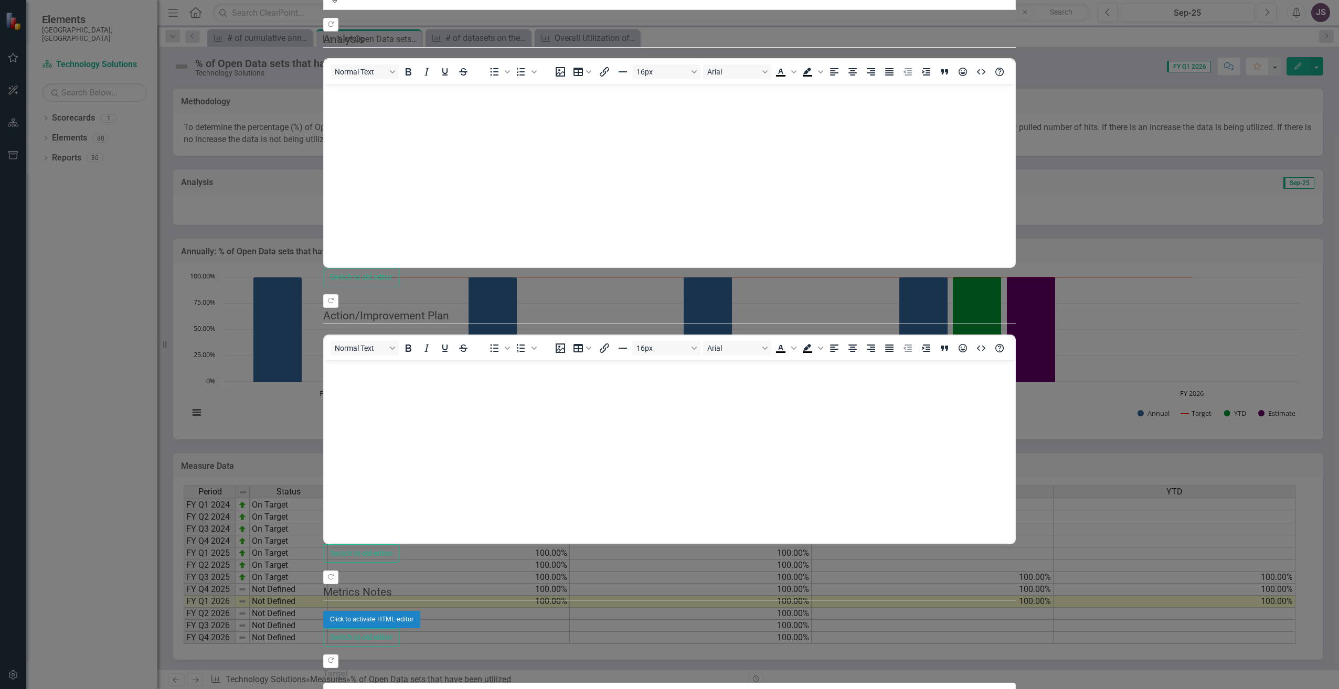
scroll to position [415, 0]
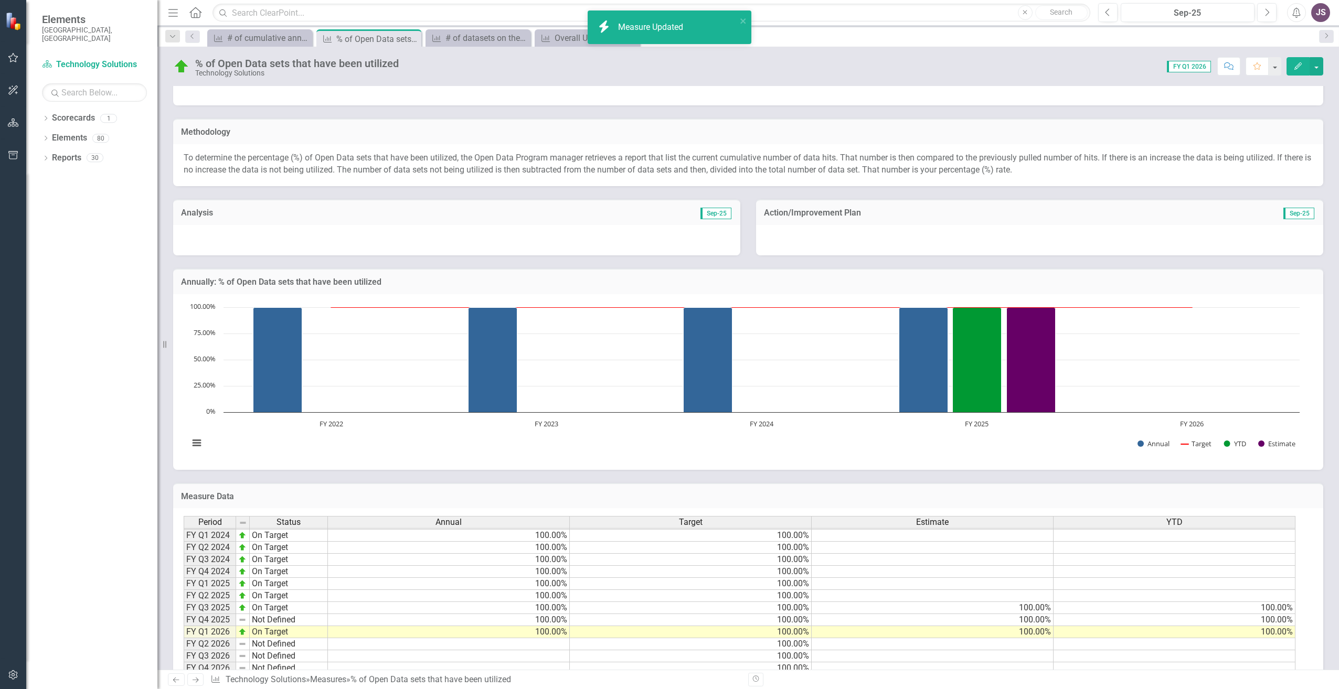
scroll to position [136, 0]
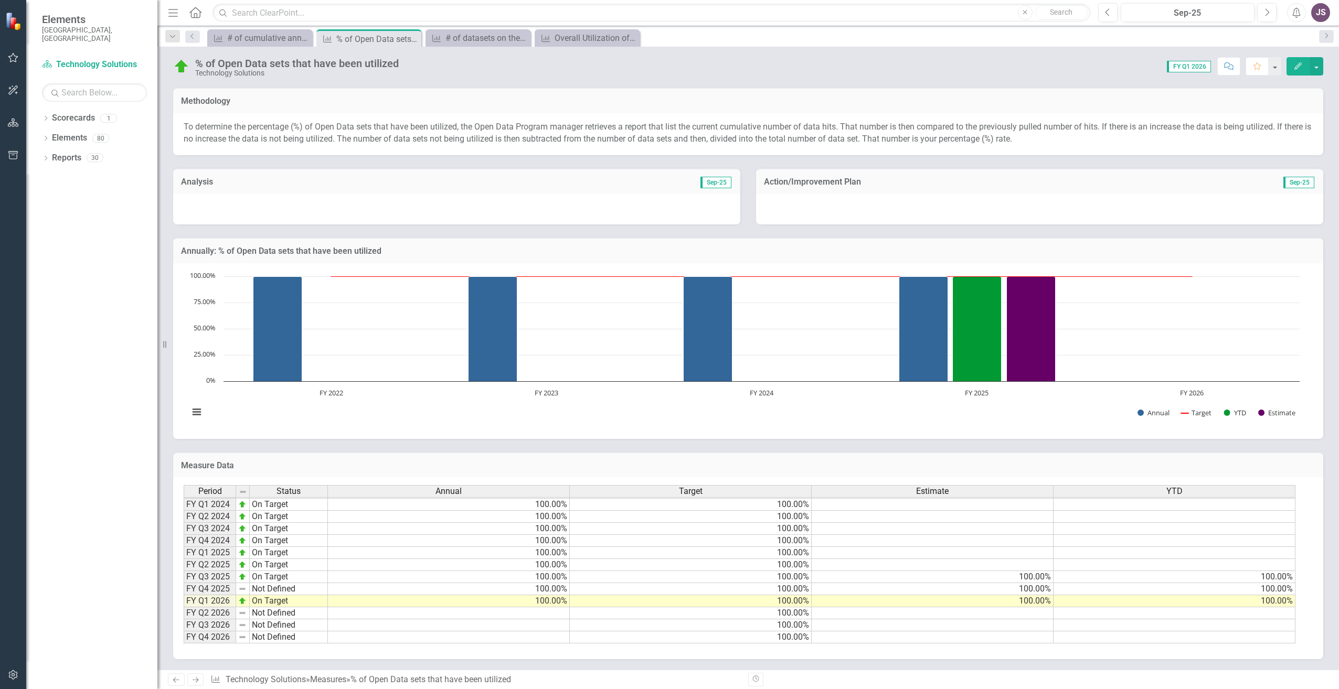
click at [245, 591] on img at bounding box center [242, 589] width 8 height 8
click at [221, 590] on td "FY Q4 2025" at bounding box center [210, 589] width 52 height 12
click at [1105, 10] on icon "Previous" at bounding box center [1108, 12] width 6 height 9
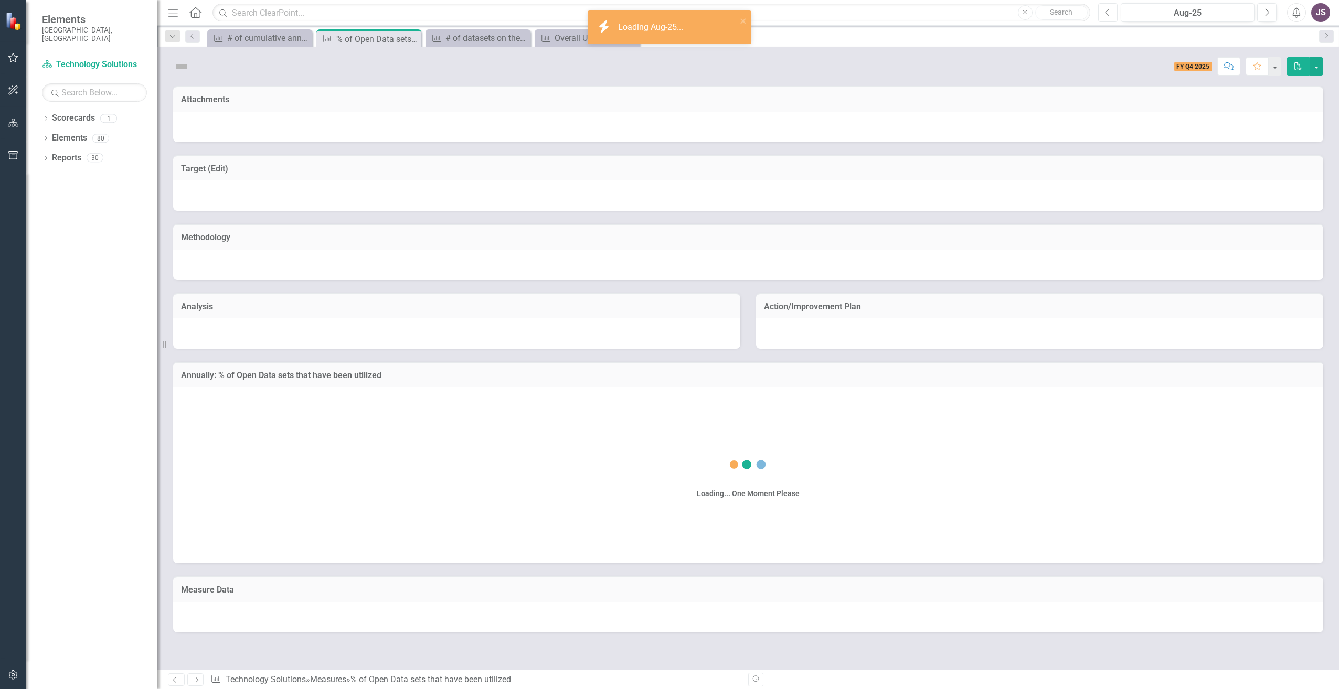
click at [1107, 11] on icon "button" at bounding box center [1107, 11] width 4 height 7
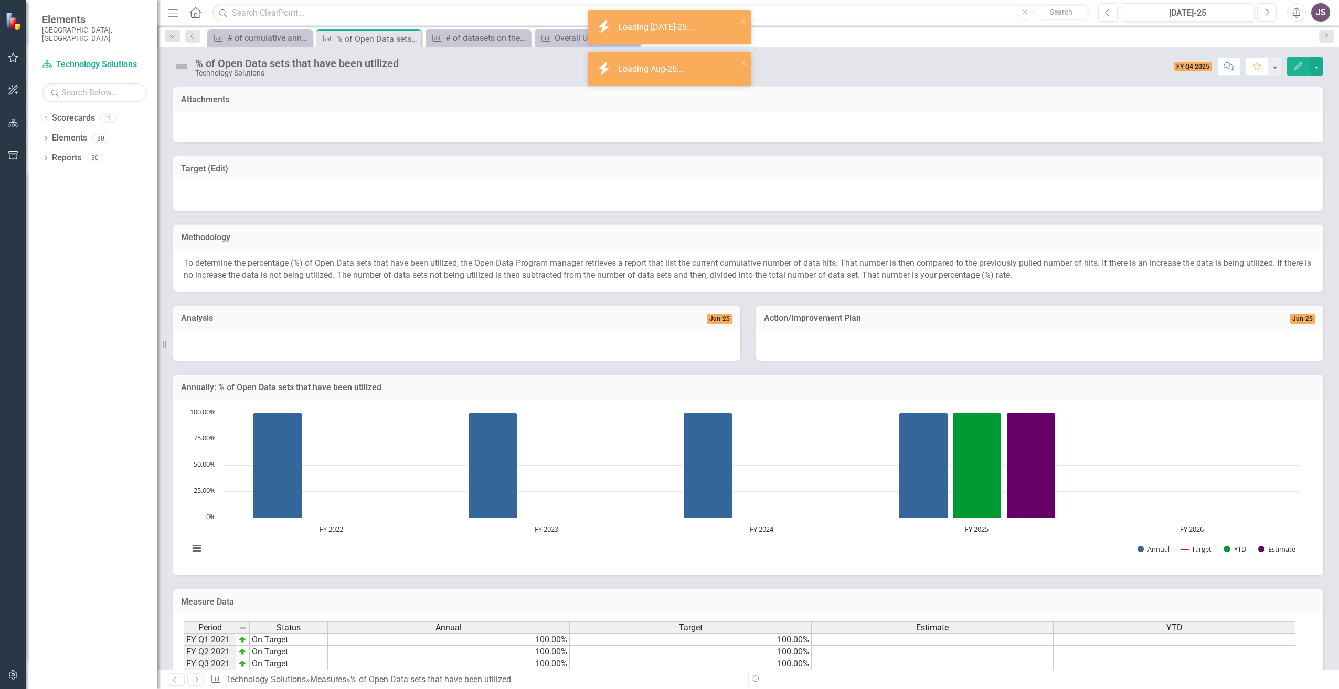
click at [1264, 15] on icon "Next" at bounding box center [1267, 12] width 6 height 9
click at [1319, 62] on button "button" at bounding box center [1317, 66] width 14 height 18
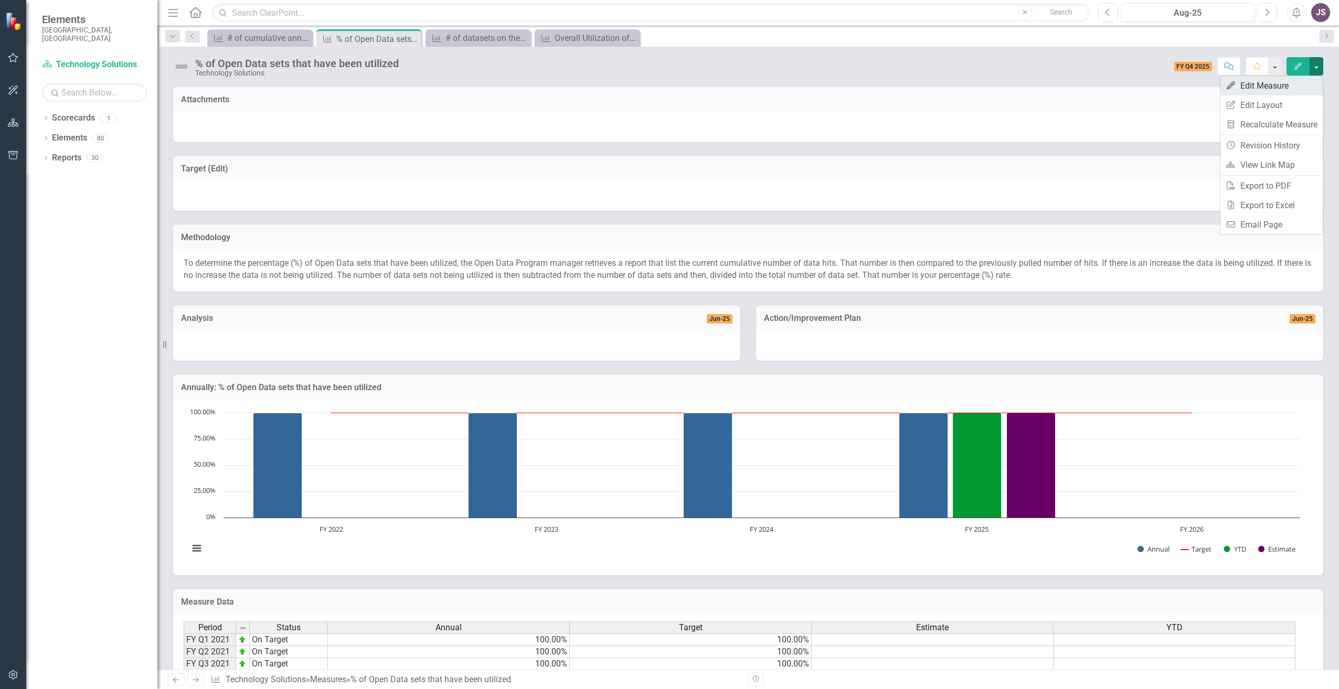
click at [1294, 84] on link "Edit Edit Measure" at bounding box center [1271, 85] width 102 height 19
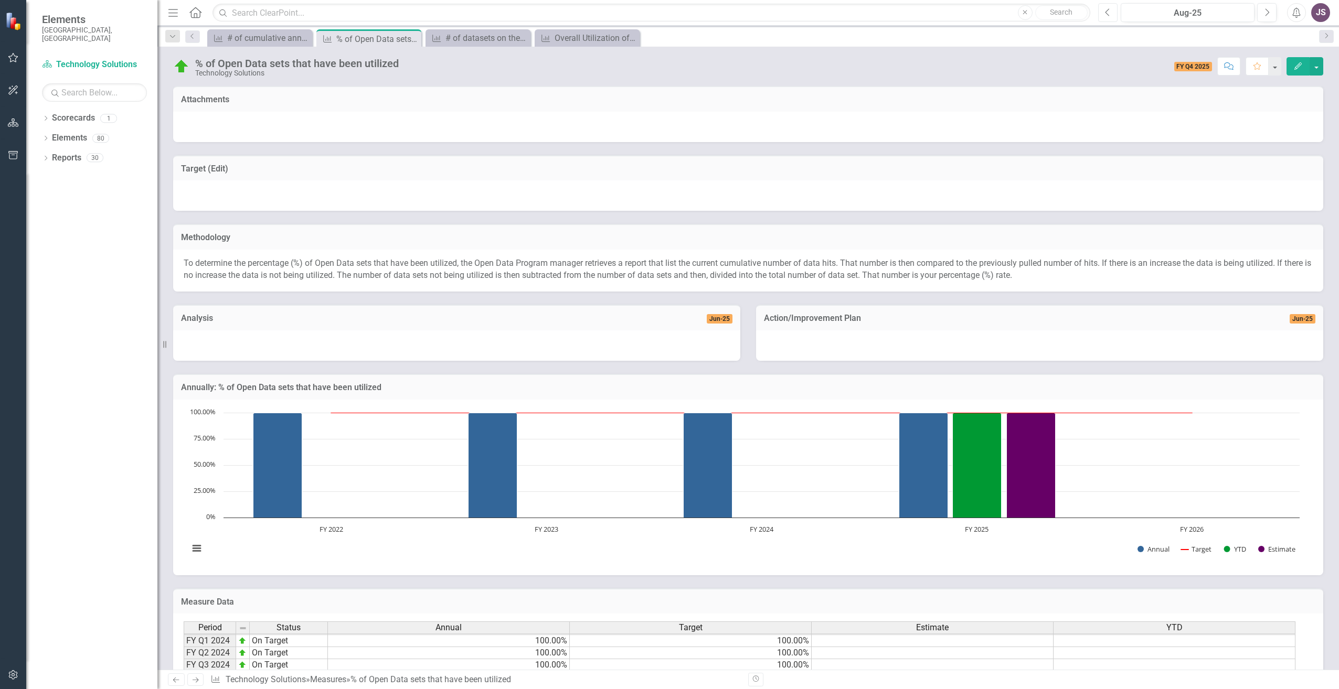
click at [1110, 14] on icon "Previous" at bounding box center [1108, 12] width 6 height 9
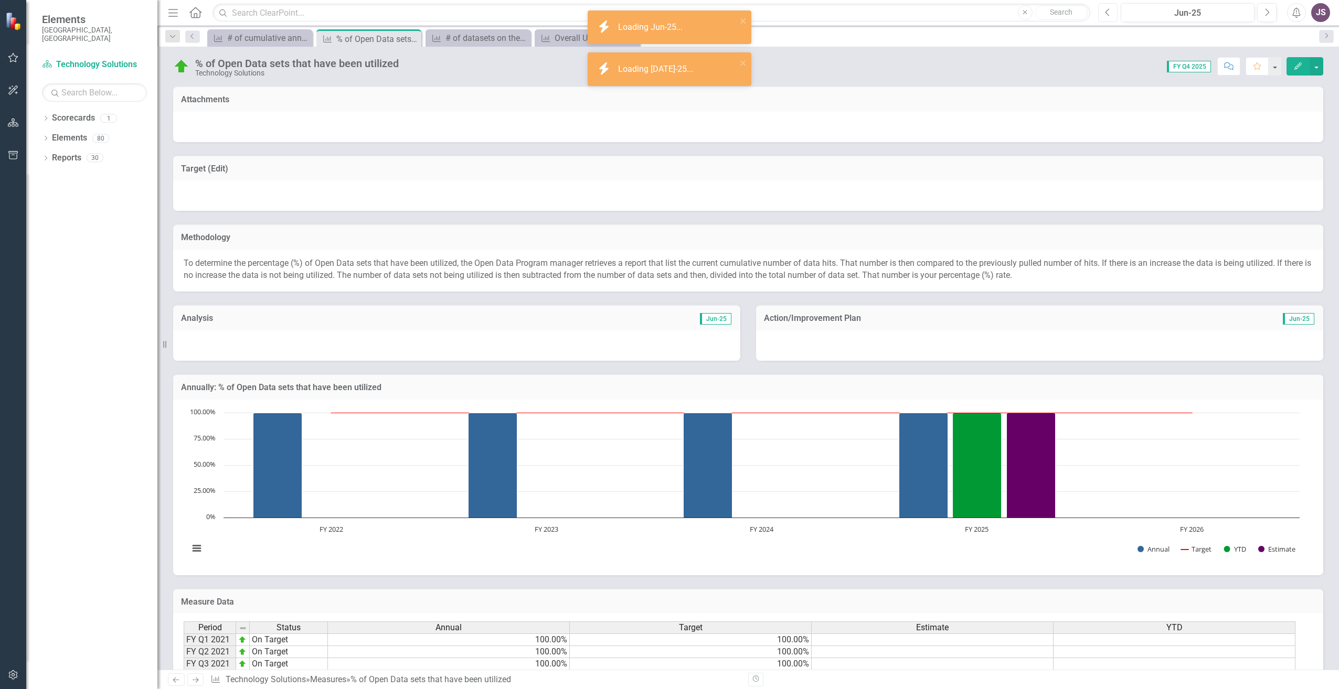
click at [1110, 14] on icon "Previous" at bounding box center [1108, 12] width 6 height 9
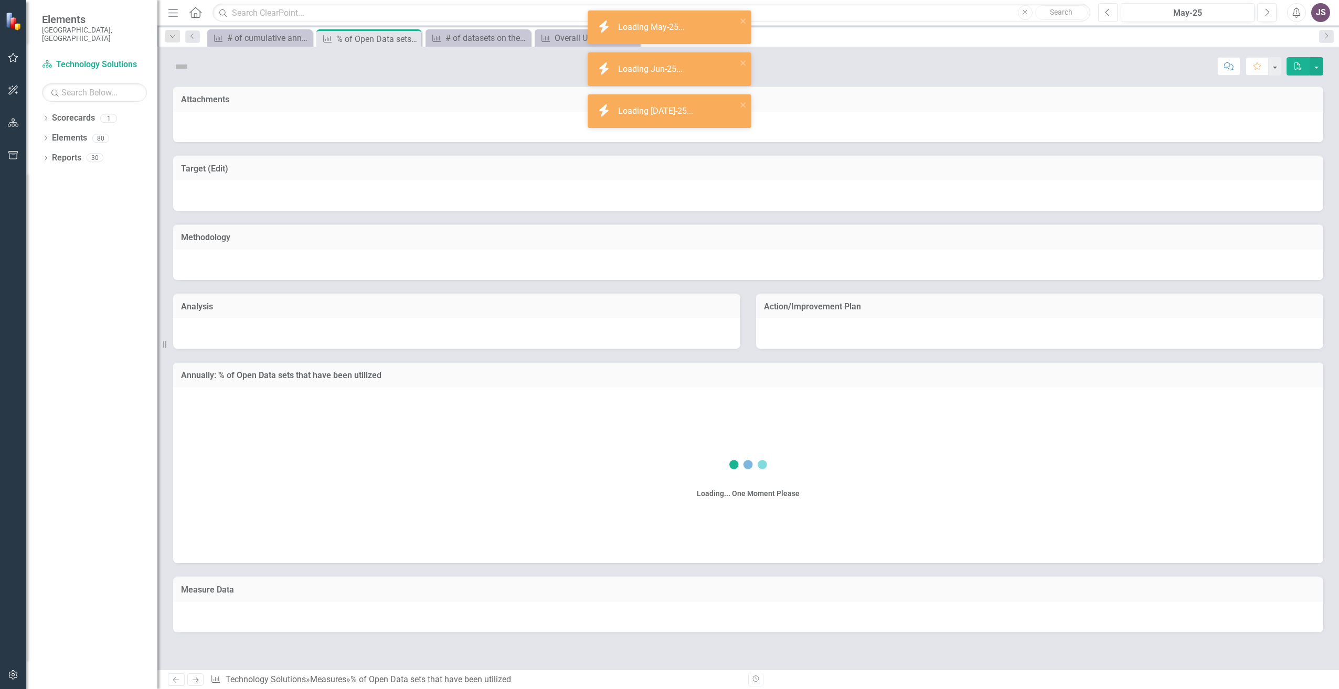
click at [1110, 14] on icon "Previous" at bounding box center [1108, 12] width 6 height 9
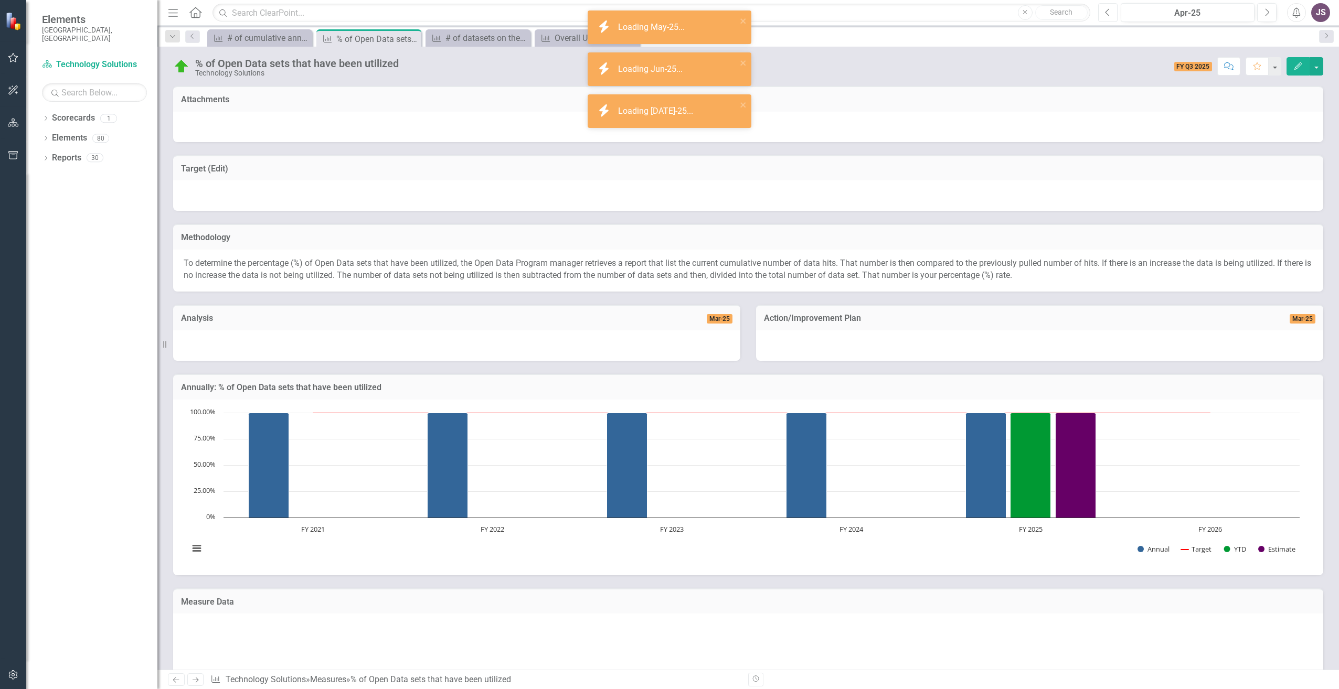
click at [1110, 14] on icon "Previous" at bounding box center [1108, 12] width 6 height 9
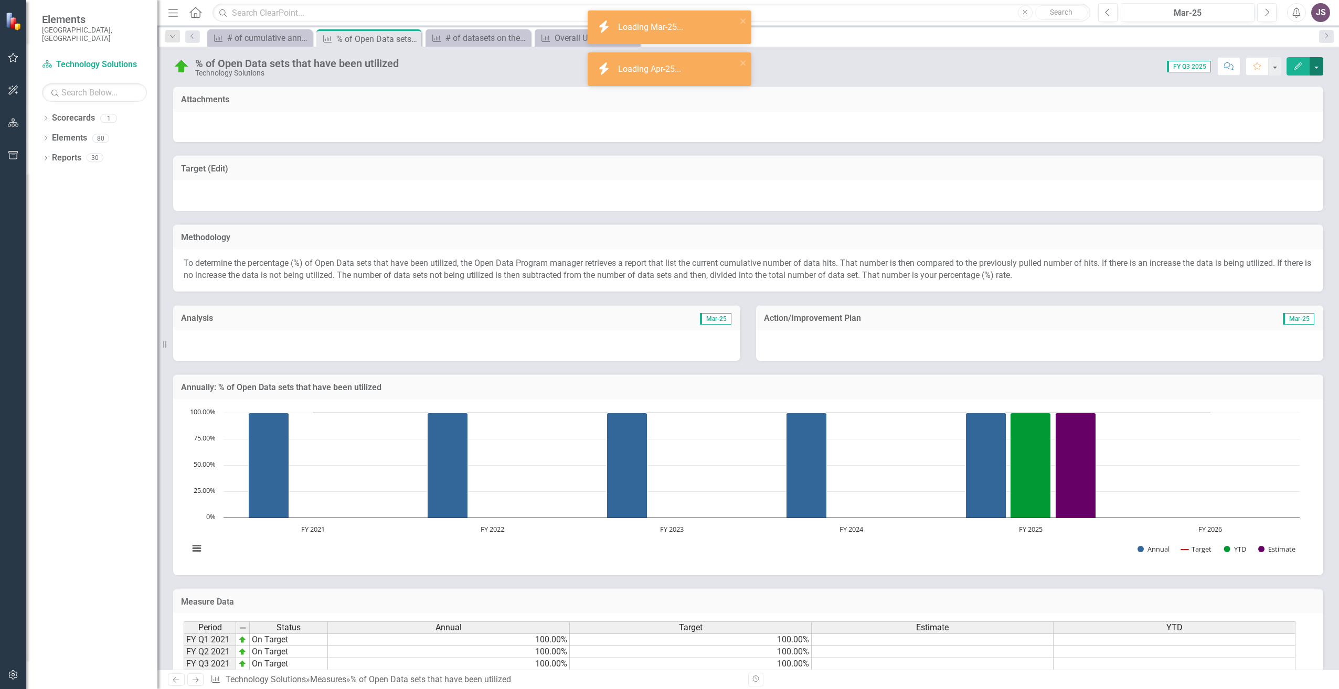
click at [1318, 70] on button "button" at bounding box center [1317, 66] width 14 height 18
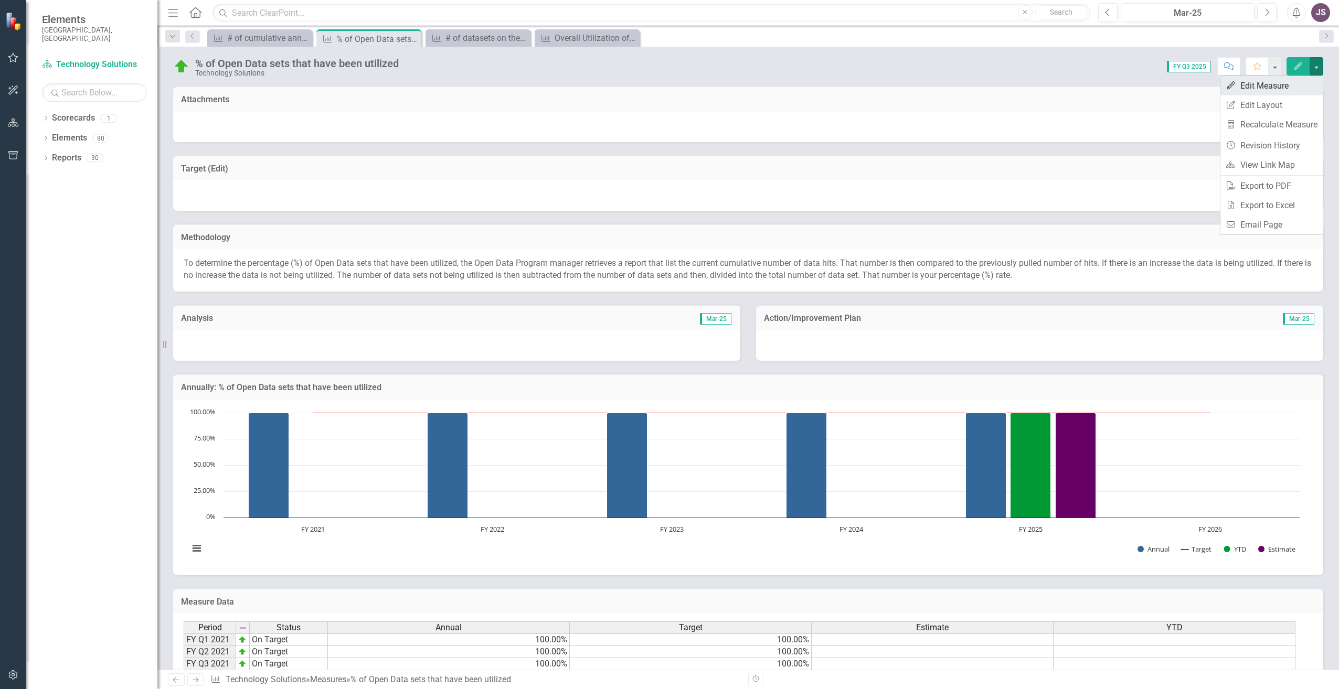
click at [1302, 81] on link "Edit Edit Measure" at bounding box center [1271, 85] width 102 height 19
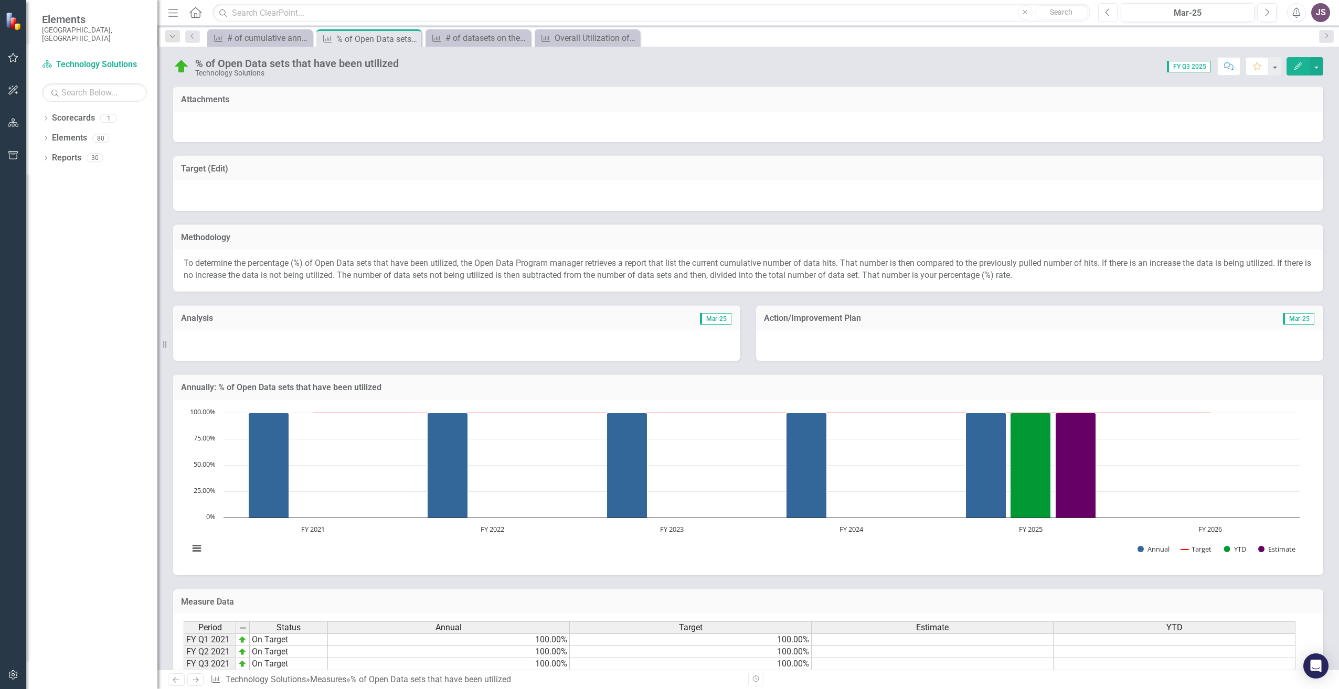
click at [1111, 15] on button "Previous" at bounding box center [1107, 12] width 19 height 19
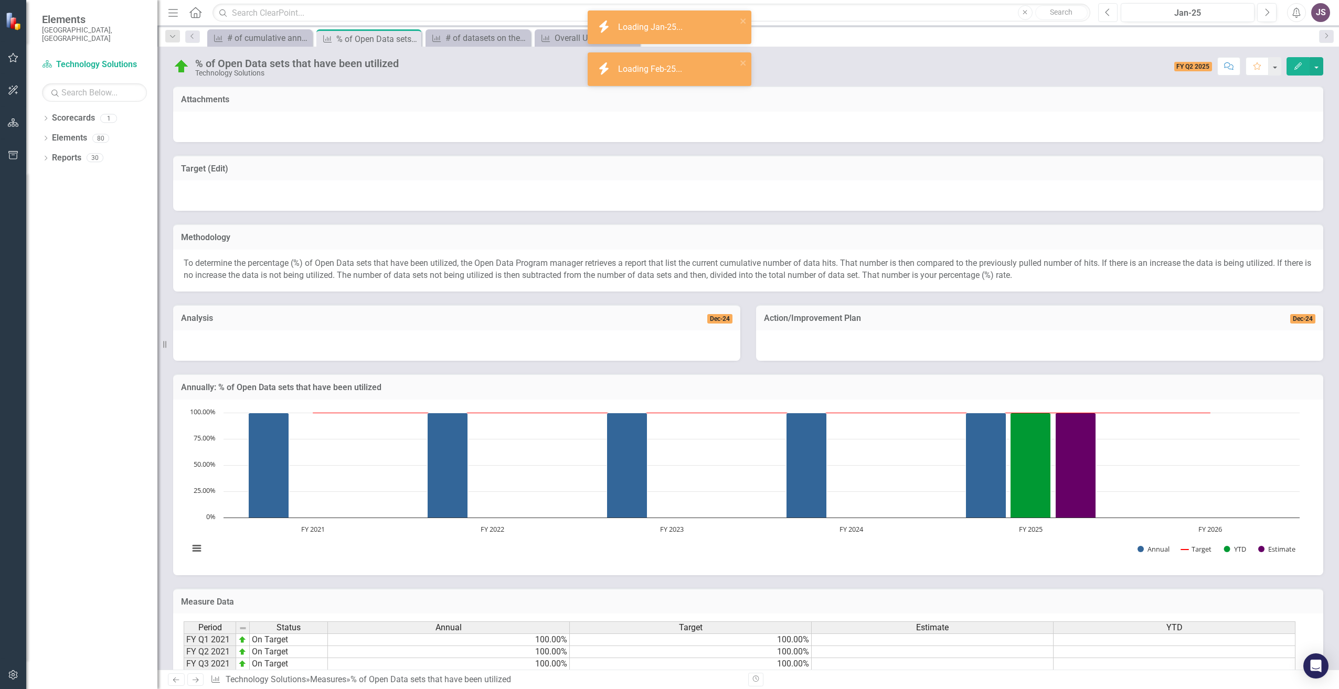
click at [1111, 15] on button "Previous" at bounding box center [1107, 12] width 19 height 19
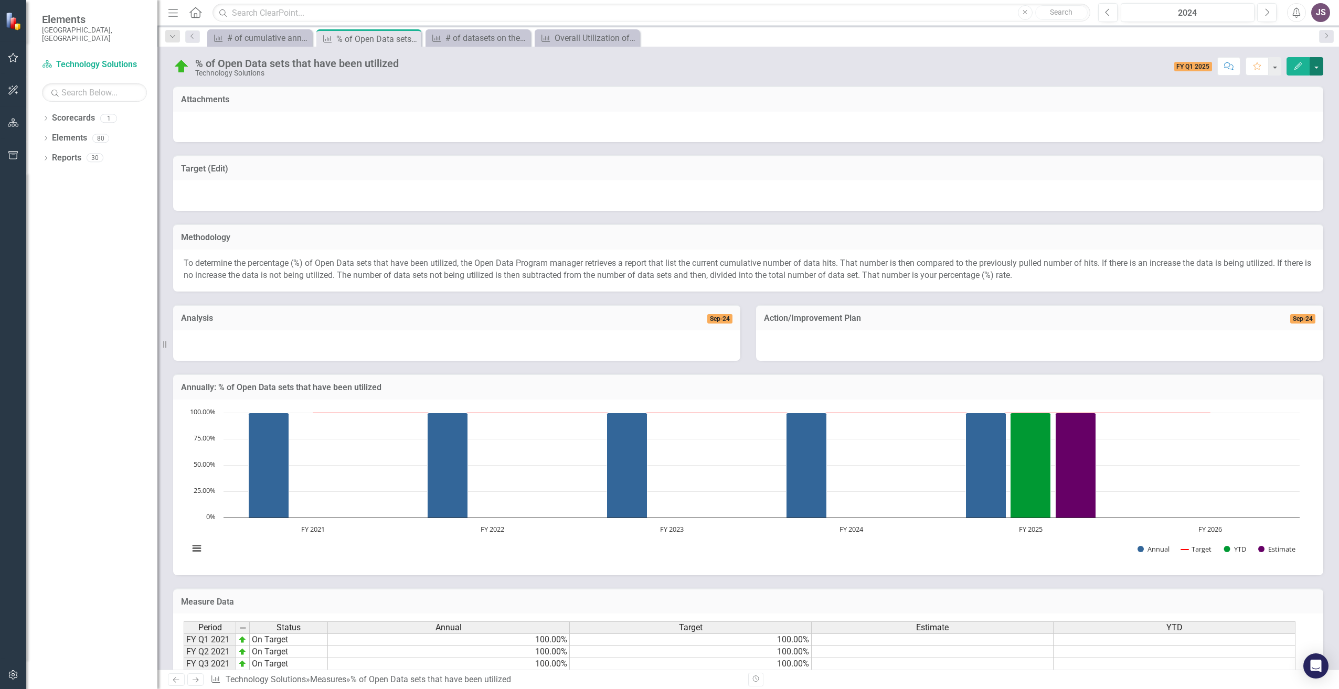
click at [1317, 70] on button "button" at bounding box center [1317, 66] width 14 height 18
click at [1284, 84] on link "Edit Edit Measure" at bounding box center [1271, 85] width 102 height 19
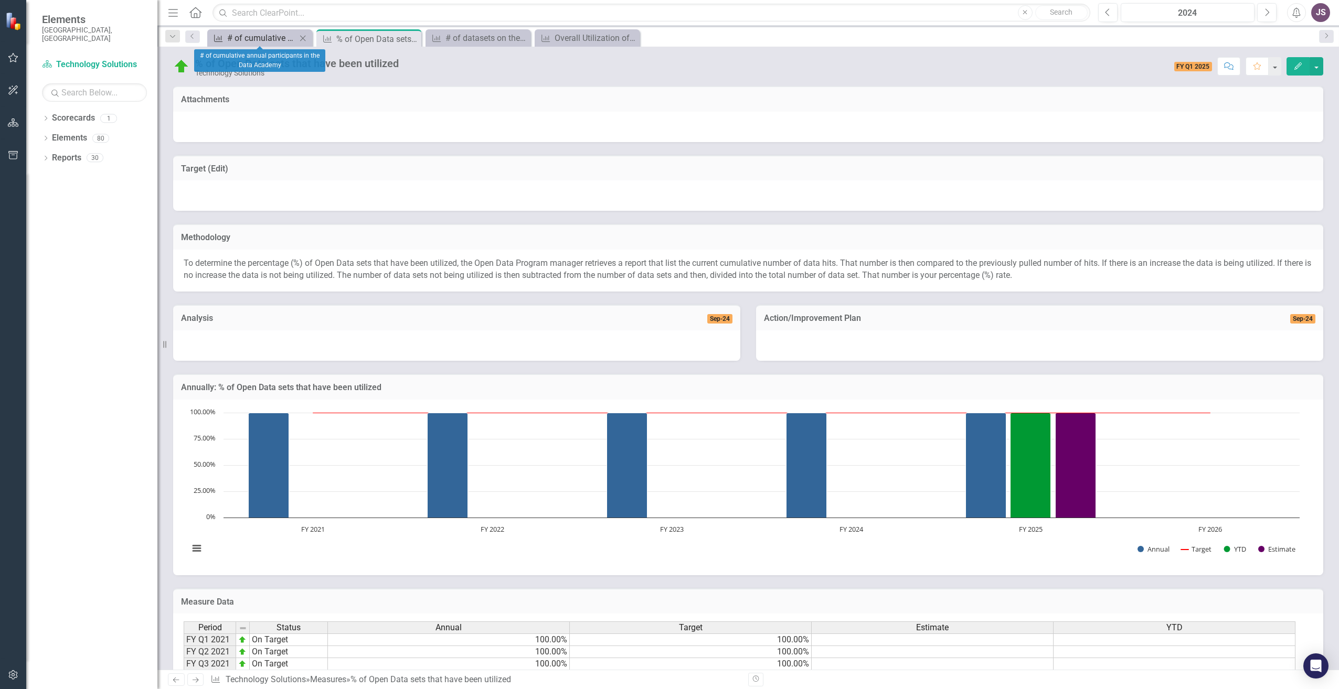
click at [258, 37] on div "# of cumulative annual participants in the Data Academy" at bounding box center [261, 37] width 69 height 13
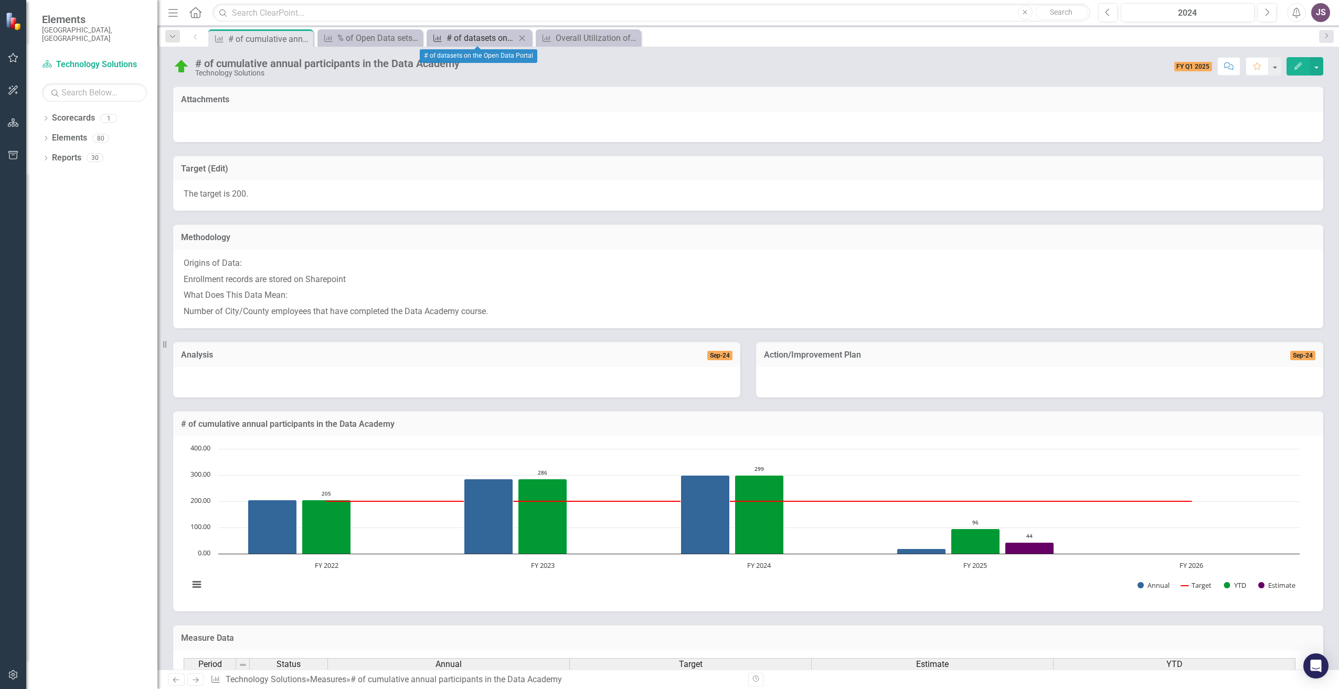
click at [465, 33] on div "# of datasets on the Open Data Portal" at bounding box center [481, 37] width 69 height 13
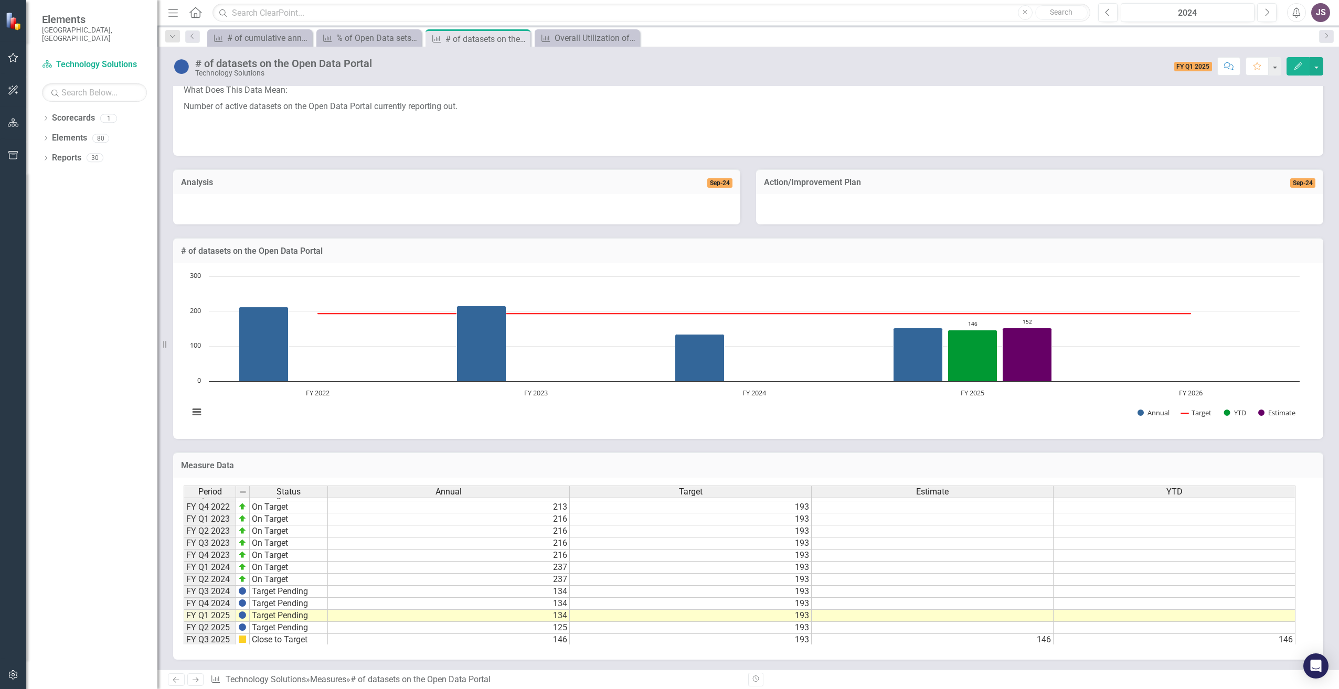
scroll to position [144, 0]
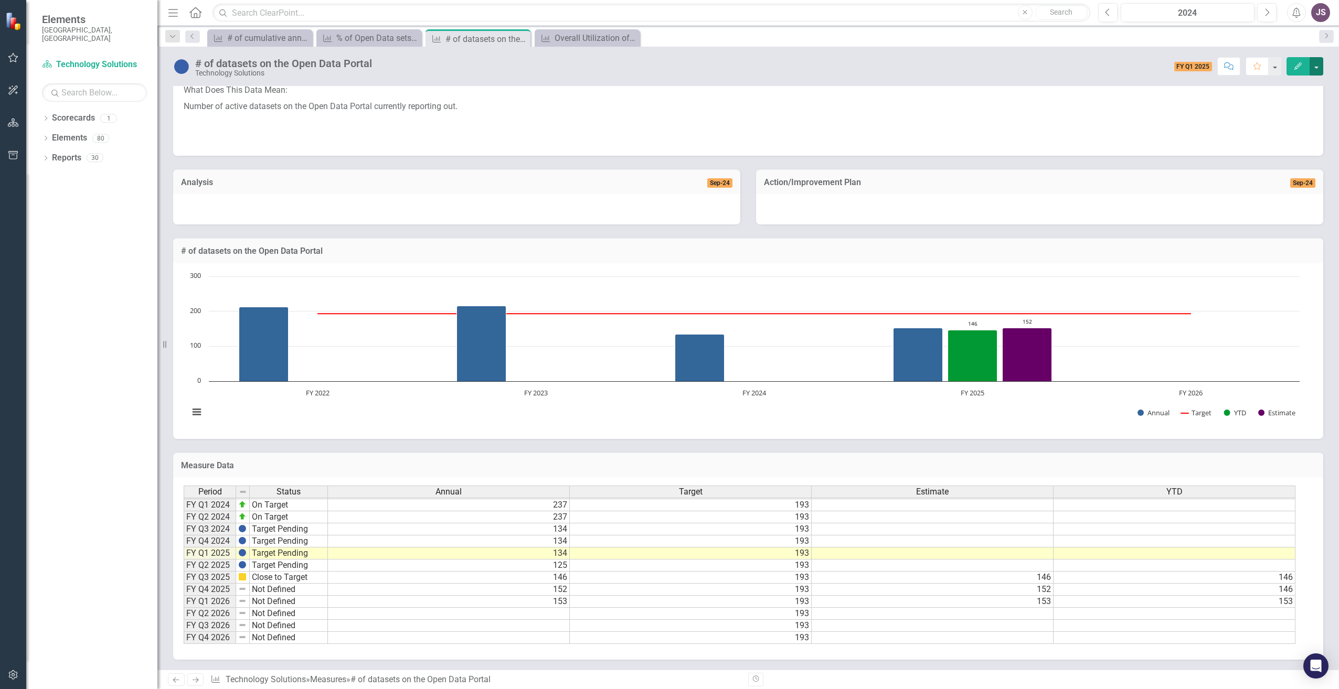
click at [1319, 67] on button "button" at bounding box center [1317, 66] width 14 height 18
click at [1287, 82] on link "Edit Edit Measure" at bounding box center [1271, 85] width 102 height 19
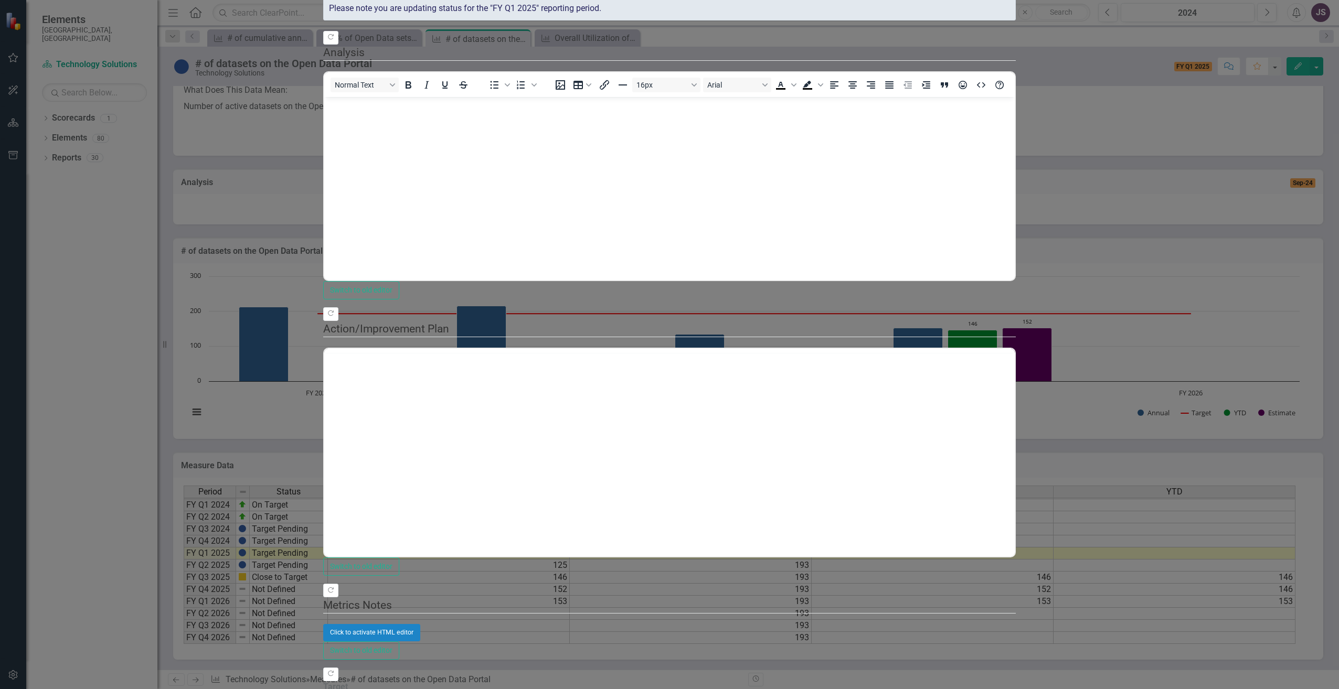
scroll to position [0, 0]
click at [468, 154] on body "Rich Text Area. Press ALT-0 for help." at bounding box center [669, 175] width 691 height 157
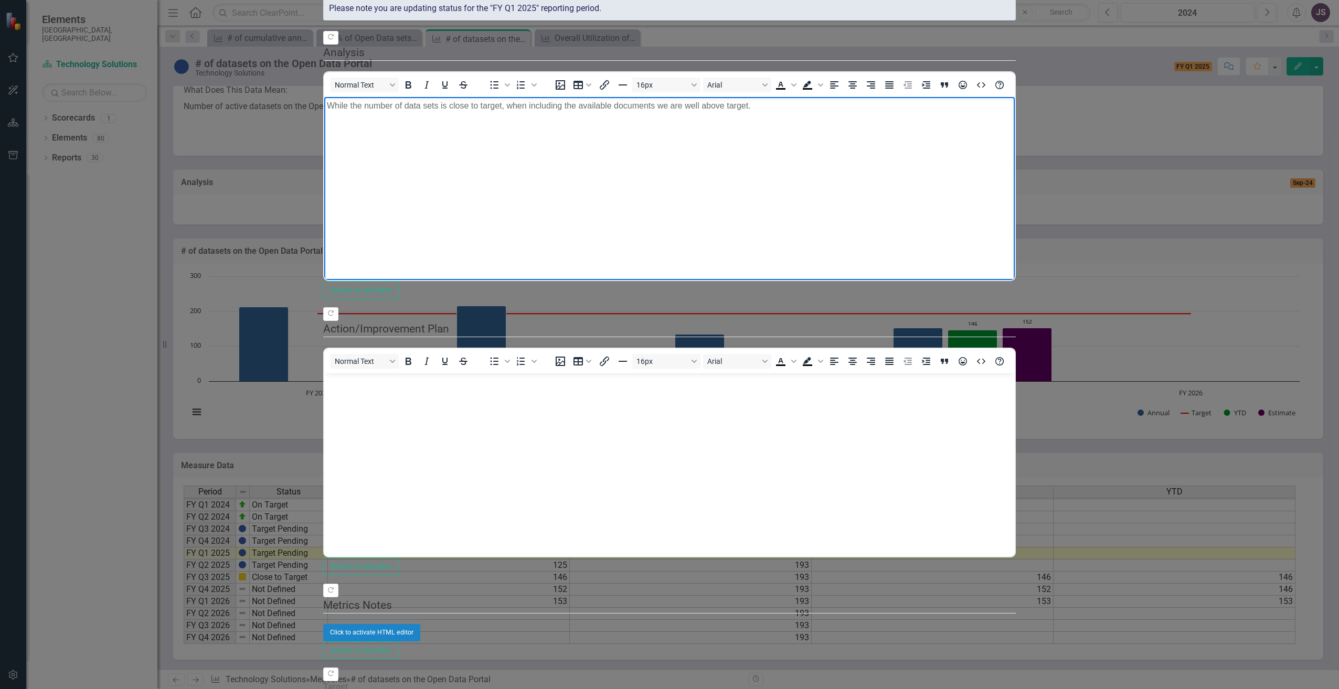
click at [661, 104] on p "While the number of data sets is close to target, when including the available …" at bounding box center [669, 106] width 685 height 13
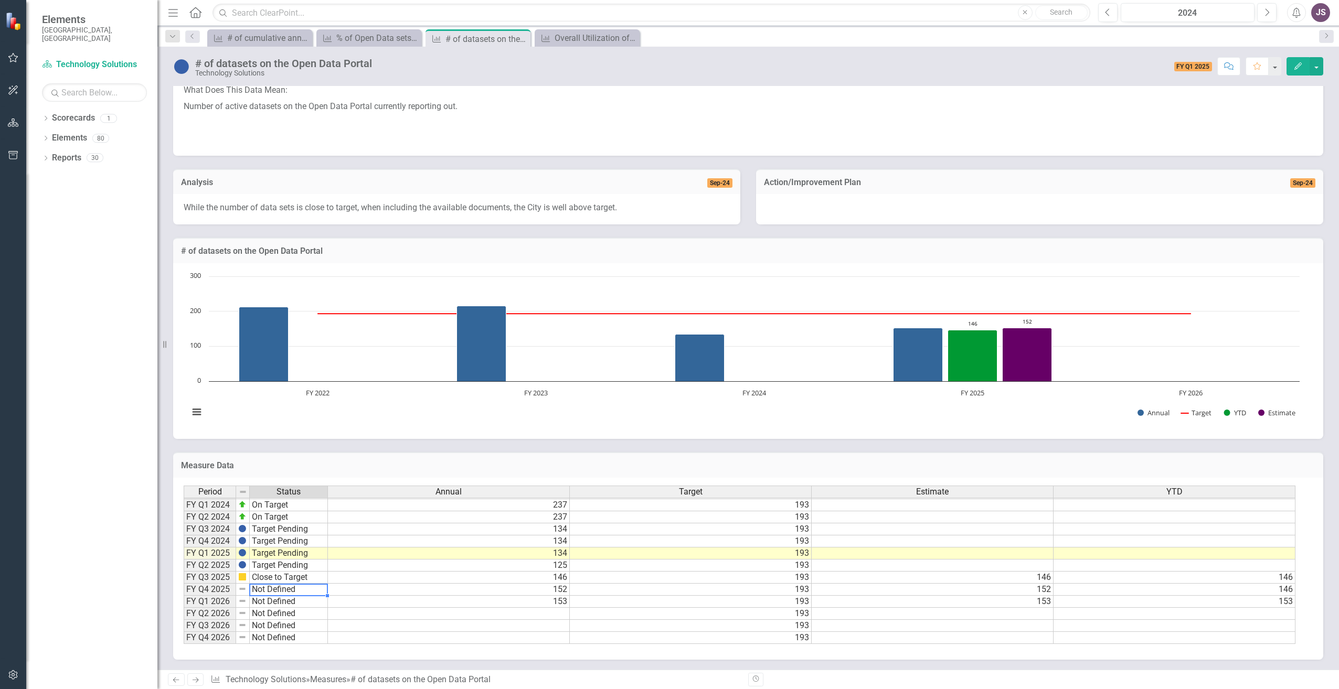
click at [271, 594] on td "Not Defined" at bounding box center [289, 590] width 78 height 12
click at [797, 592] on td "193" at bounding box center [691, 590] width 242 height 12
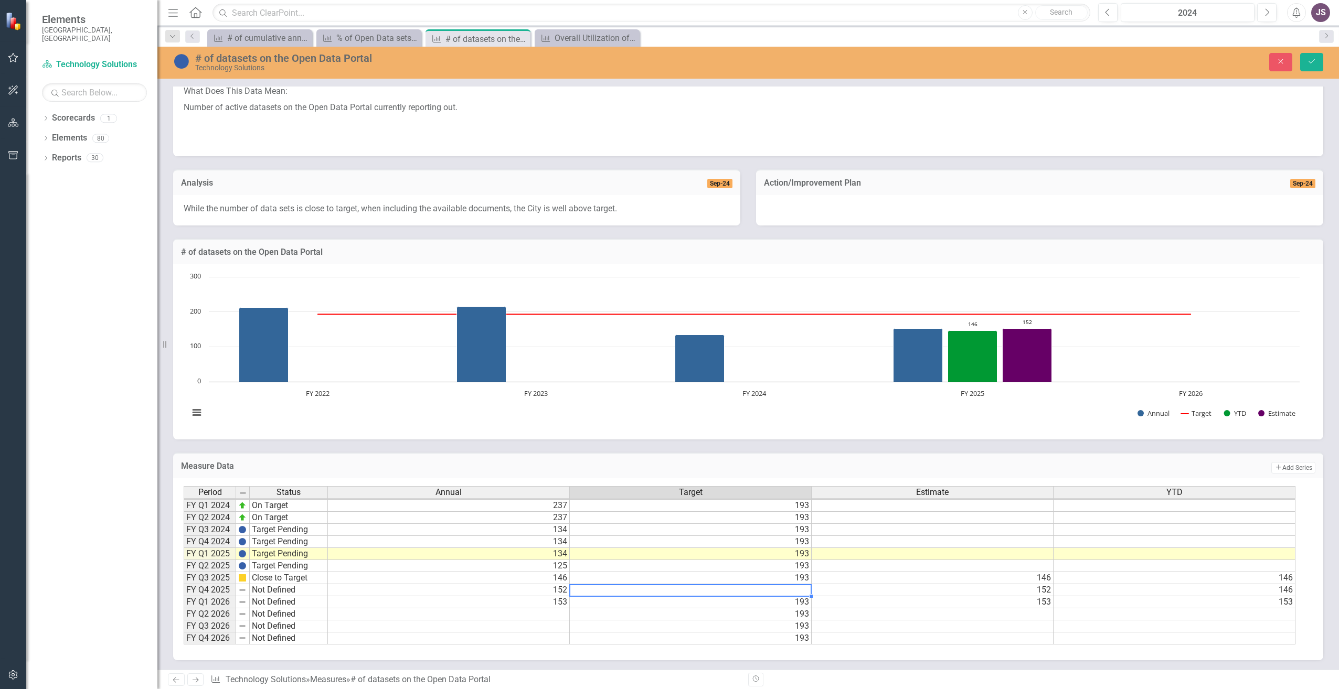
click at [736, 601] on td "193" at bounding box center [691, 603] width 242 height 12
click at [746, 611] on td "193" at bounding box center [691, 615] width 242 height 12
click at [752, 625] on td "193" at bounding box center [691, 627] width 242 height 12
click at [769, 643] on td "193" at bounding box center [691, 639] width 242 height 12
click at [184, 609] on div "Period Status Annual Target Estimate YTD FY Q1 2021 On Target 193 193 FY Q2 202…" at bounding box center [184, 493] width 0 height 303
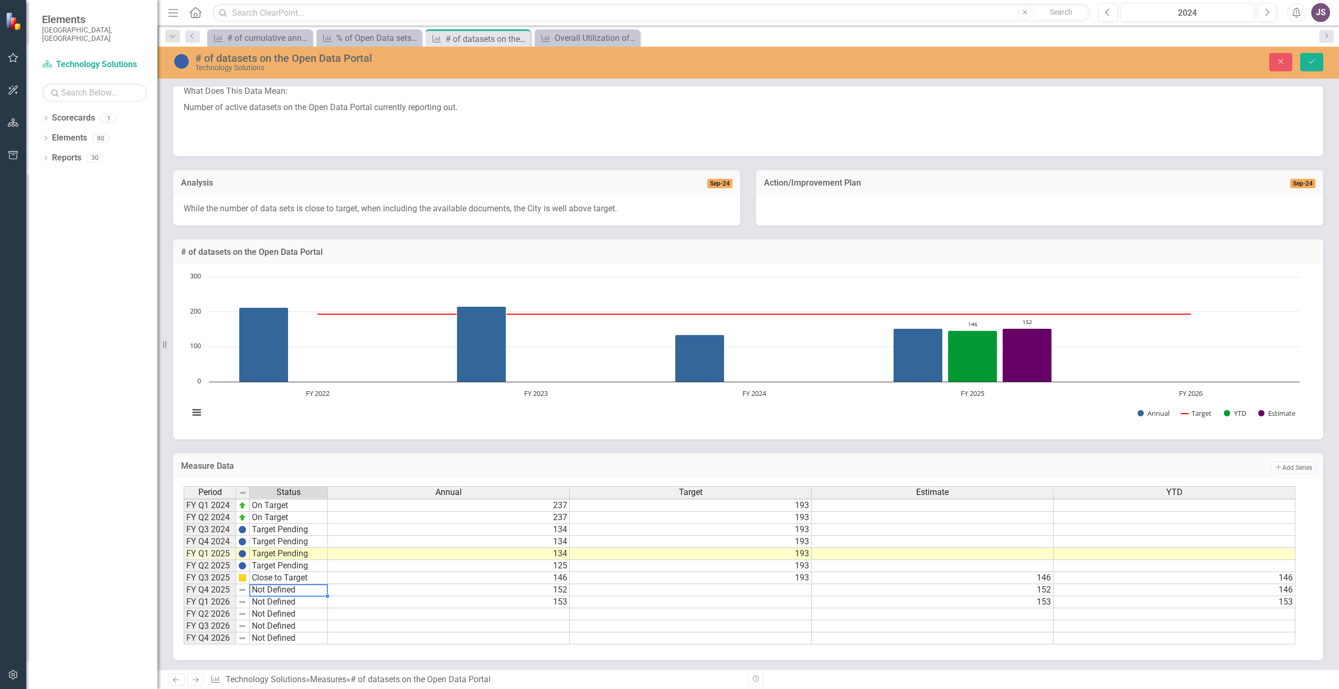
click at [256, 589] on td "Not Defined" at bounding box center [289, 591] width 78 height 12
click at [1319, 59] on button "Save" at bounding box center [1311, 62] width 23 height 18
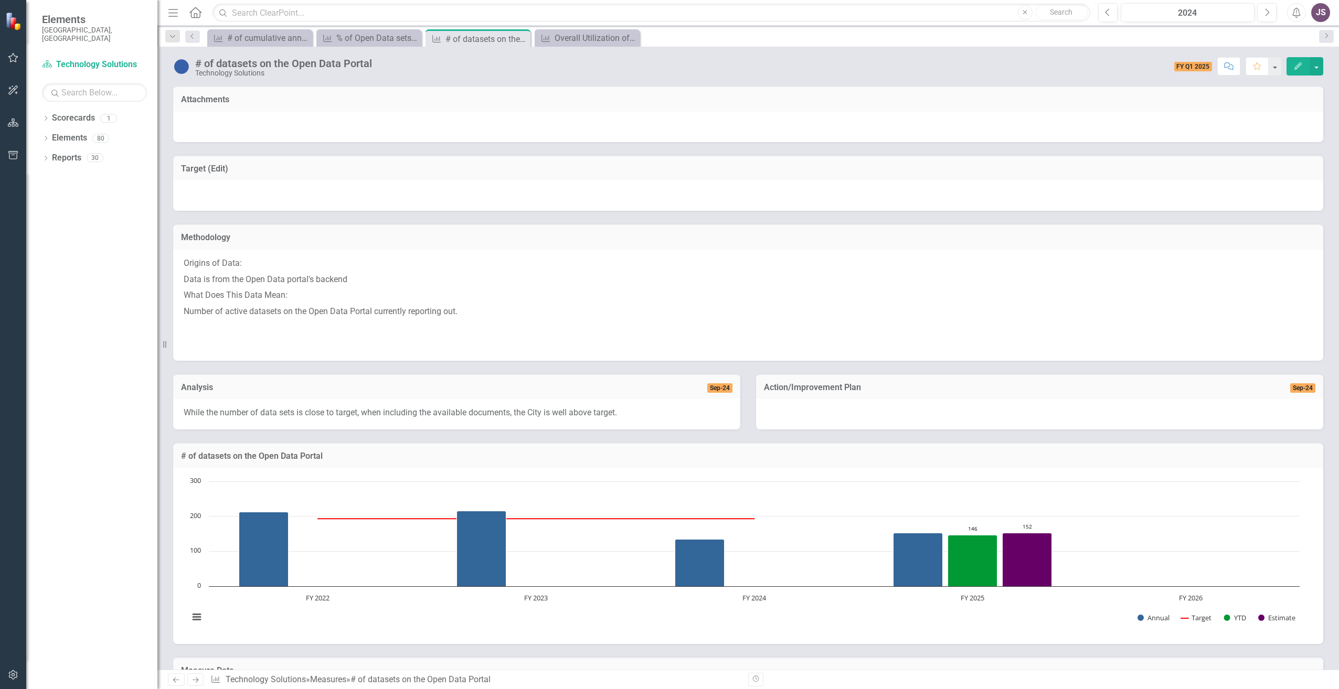
click at [1202, 68] on span "FY Q1 2025" at bounding box center [1193, 66] width 38 height 9
click at [1266, 14] on icon "Next" at bounding box center [1267, 12] width 6 height 9
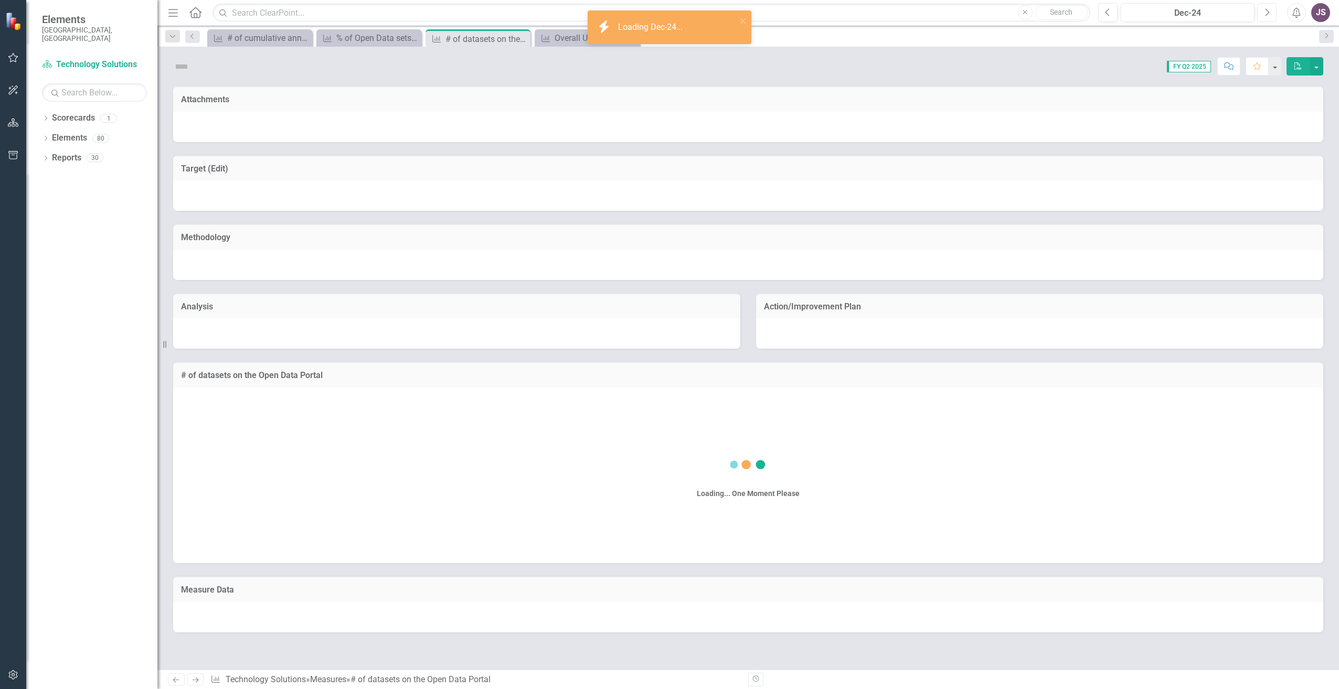
click at [1266, 14] on icon "Next" at bounding box center [1267, 12] width 6 height 9
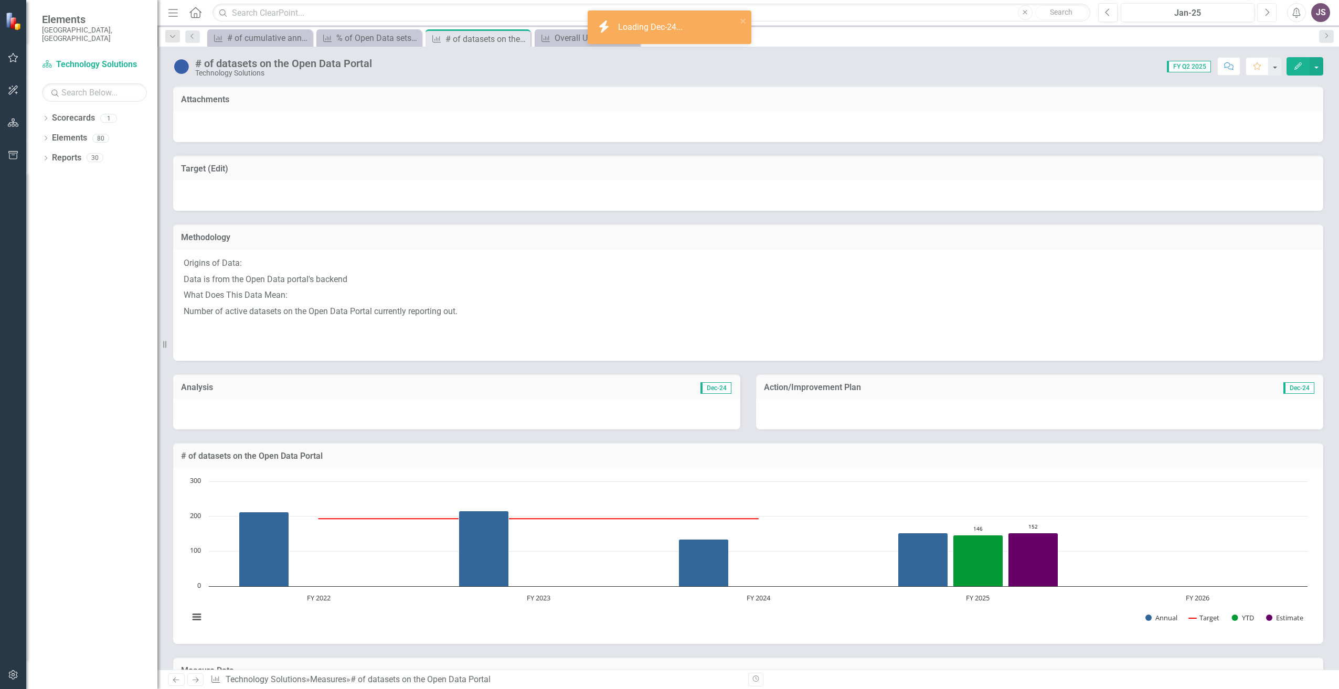
click at [1266, 14] on icon "Next" at bounding box center [1267, 12] width 6 height 9
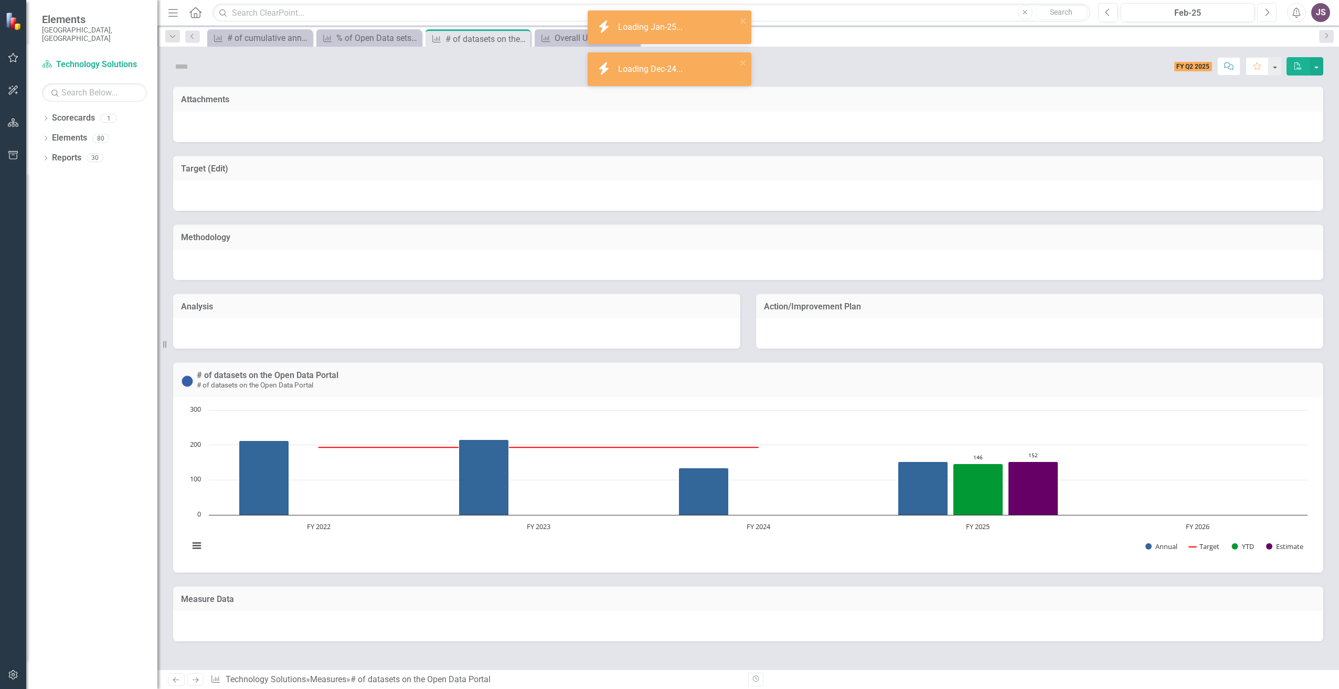
click at [1266, 14] on icon "Next" at bounding box center [1267, 12] width 6 height 9
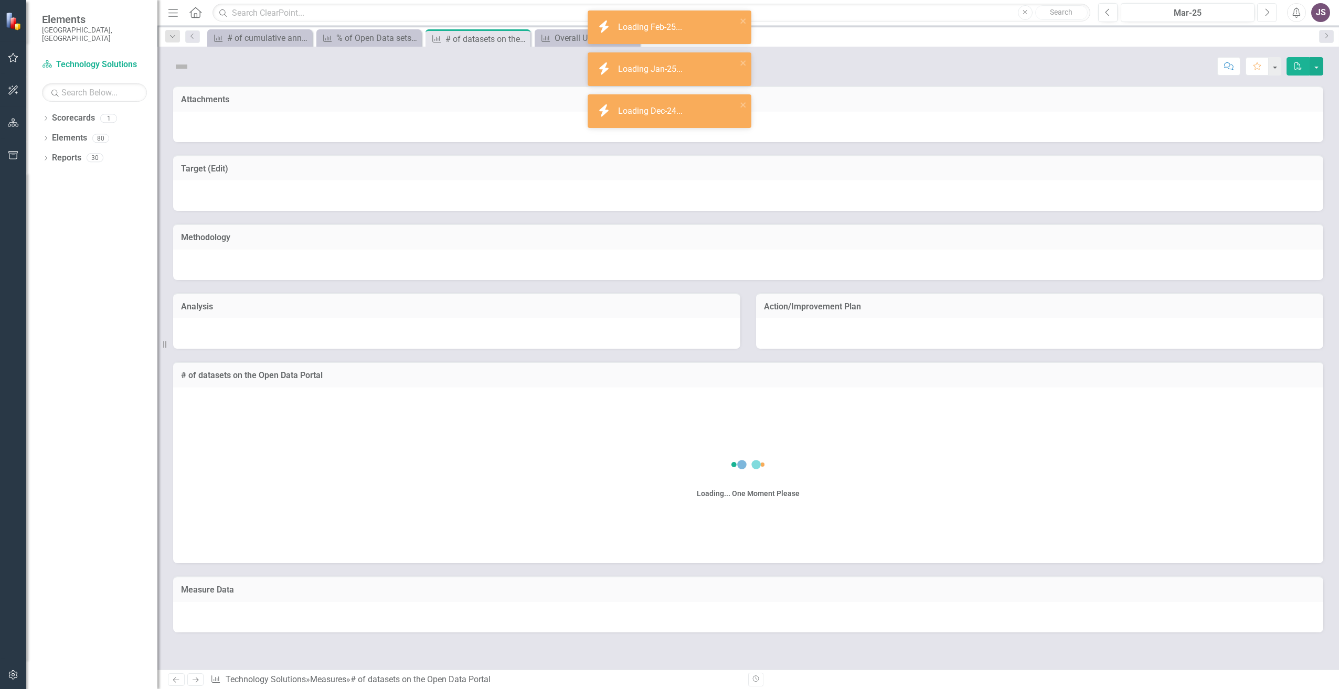
click at [1266, 14] on icon "Next" at bounding box center [1267, 12] width 6 height 9
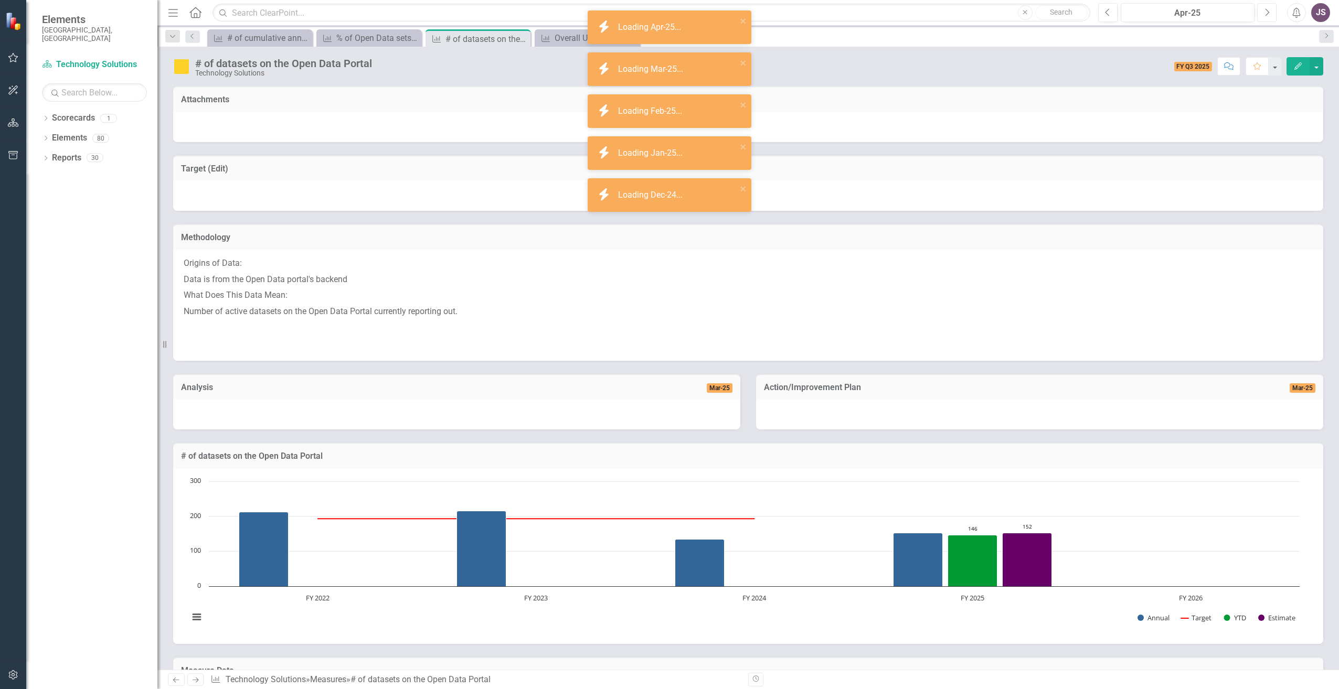
click at [1266, 14] on icon "Next" at bounding box center [1267, 12] width 6 height 9
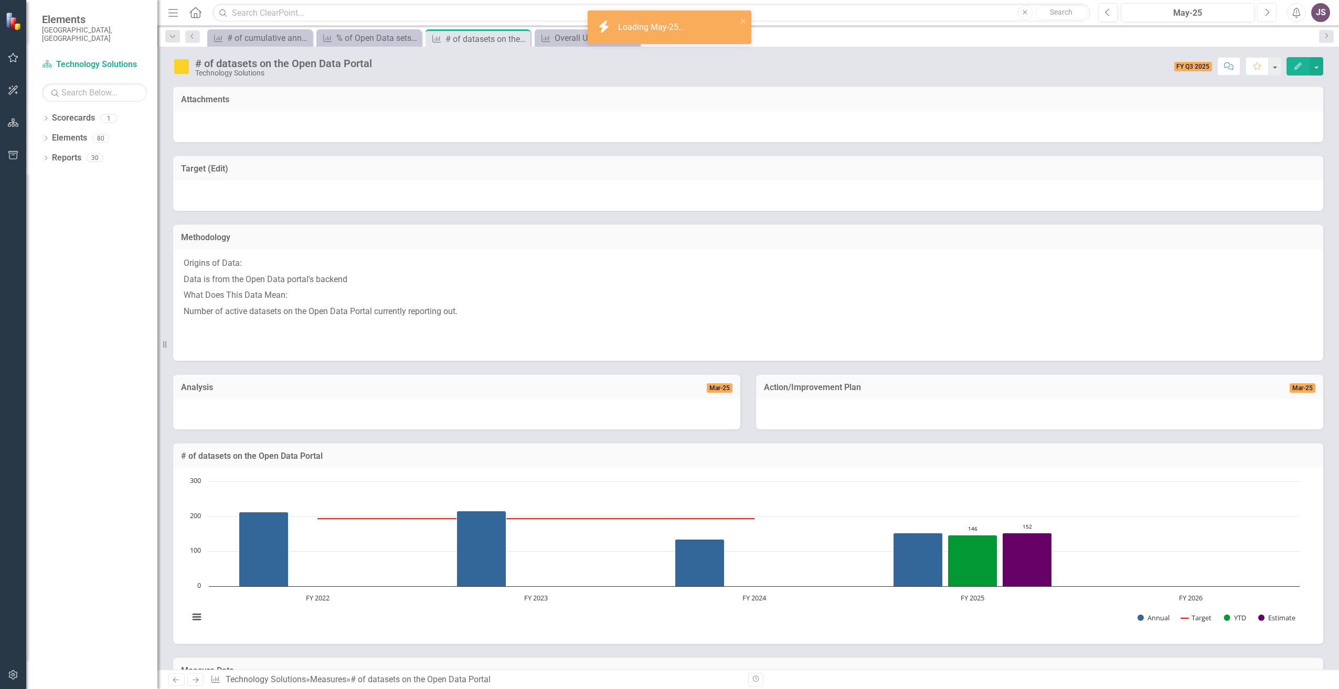
click at [1266, 14] on icon "Next" at bounding box center [1267, 12] width 6 height 9
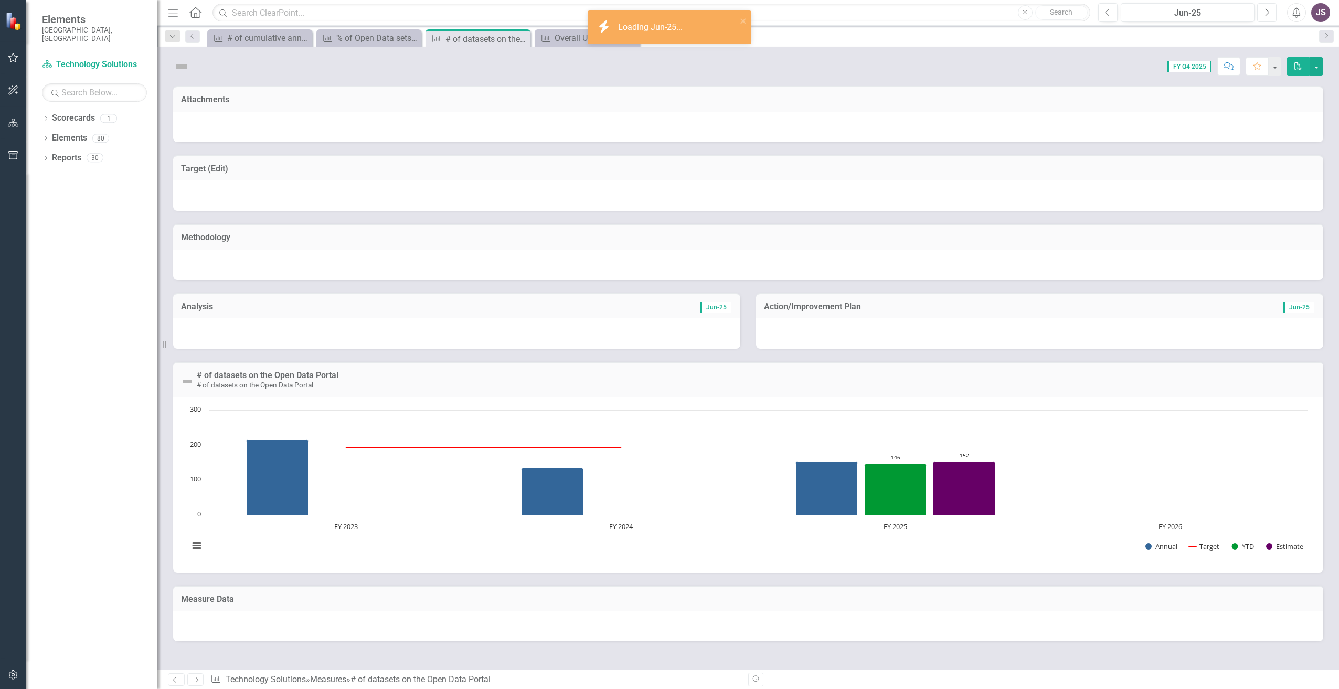
click at [1266, 14] on icon "Next" at bounding box center [1267, 12] width 6 height 9
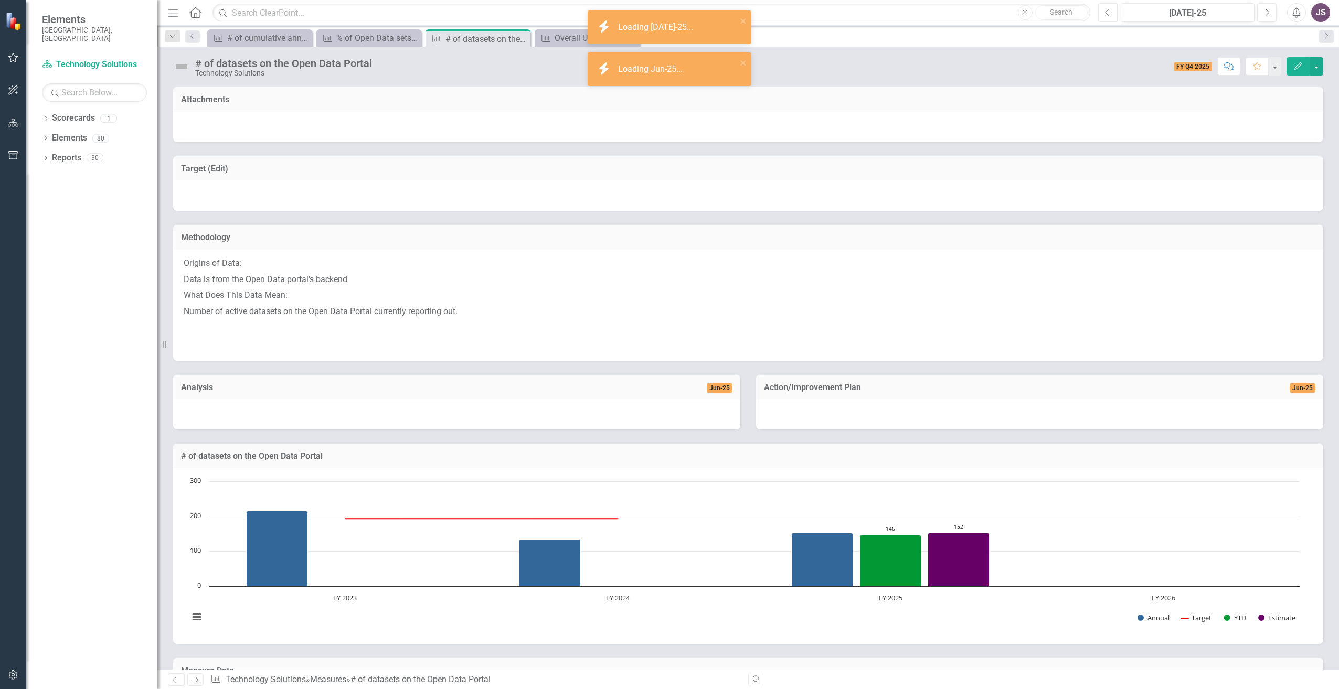
click at [1106, 14] on icon "Previous" at bounding box center [1108, 12] width 6 height 9
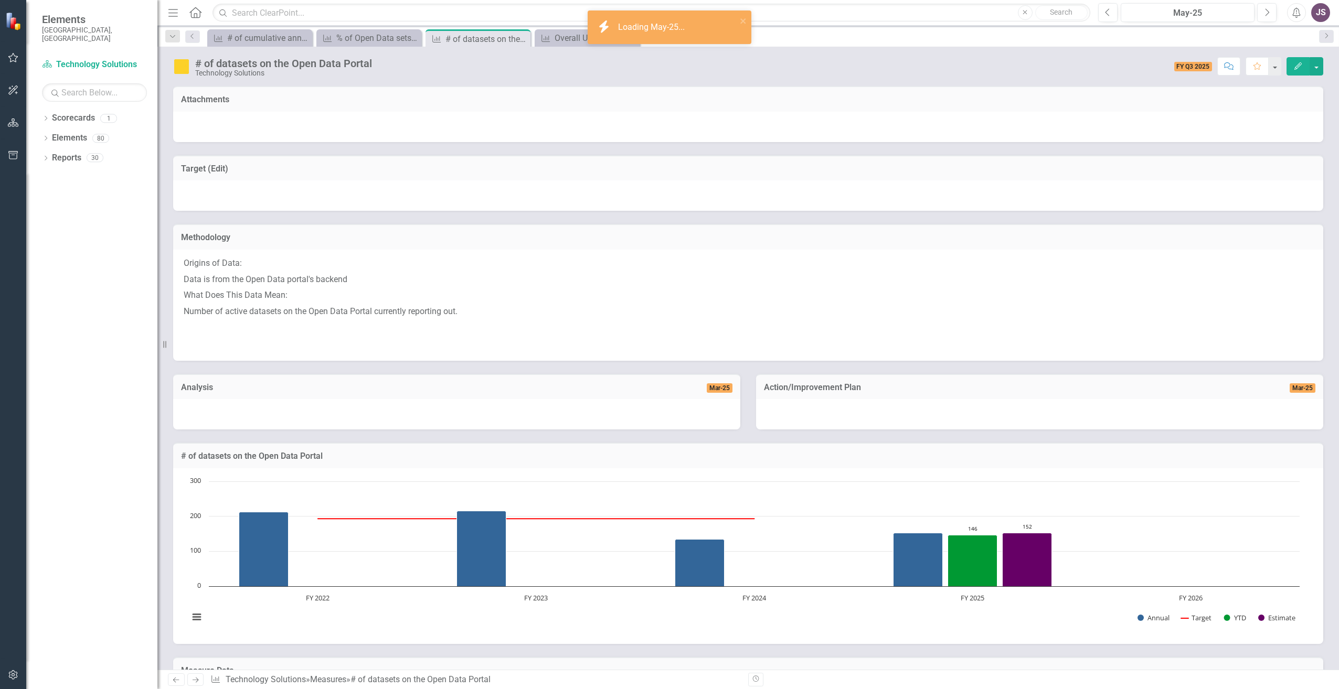
click at [1297, 69] on icon "button" at bounding box center [1297, 65] width 7 height 7
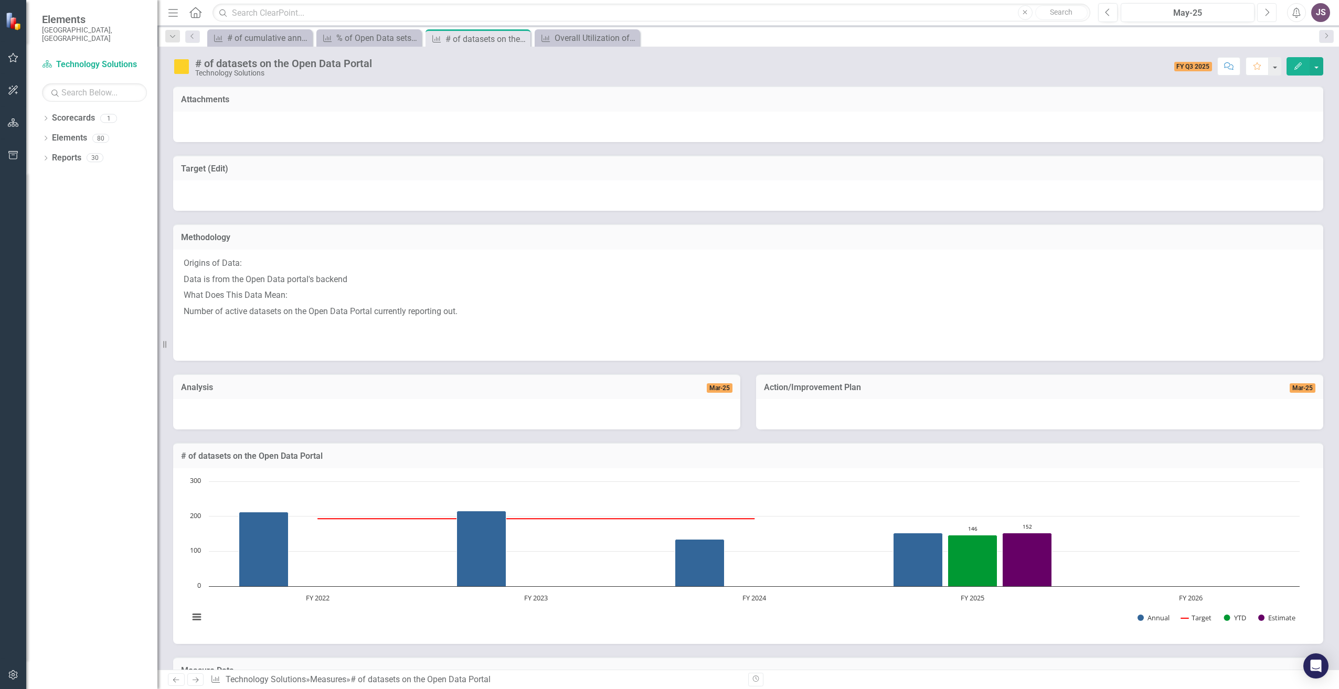
click at [1267, 13] on icon "Next" at bounding box center [1267, 12] width 6 height 9
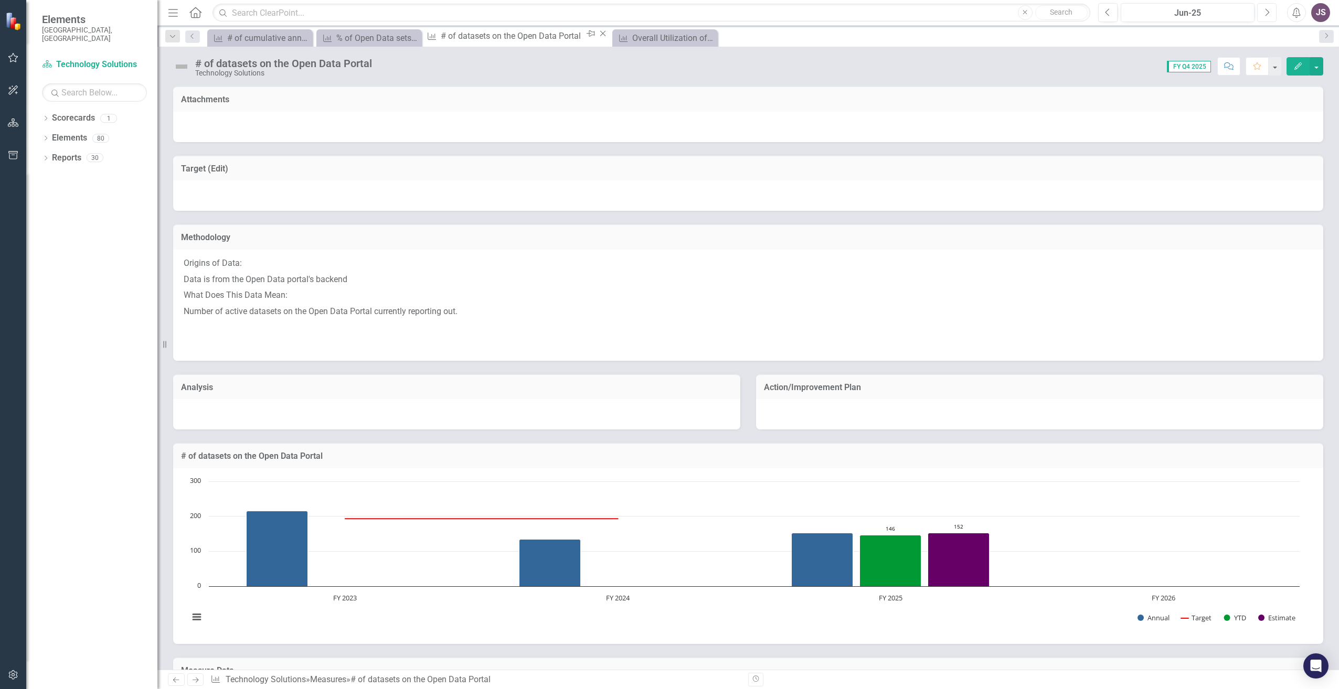
click at [1267, 13] on icon "Next" at bounding box center [1267, 12] width 6 height 9
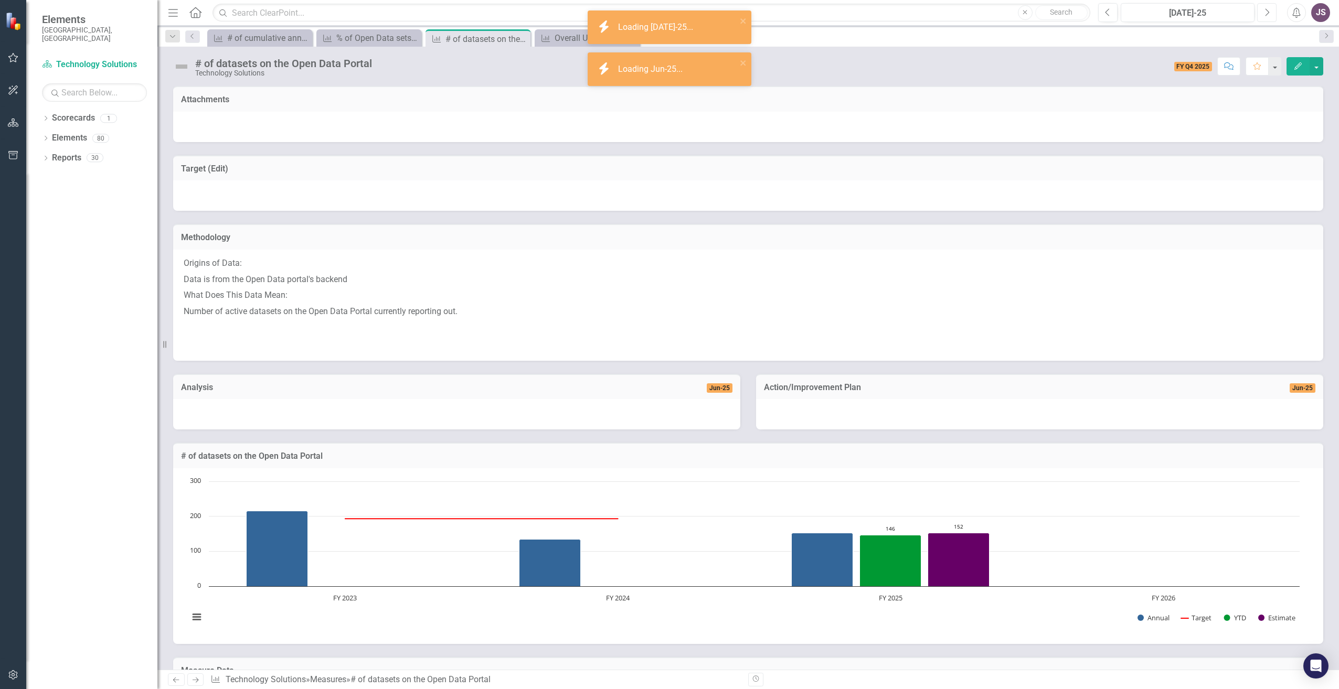
click at [1267, 13] on icon "Next" at bounding box center [1267, 12] width 6 height 9
click at [1315, 69] on button "button" at bounding box center [1317, 66] width 14 height 18
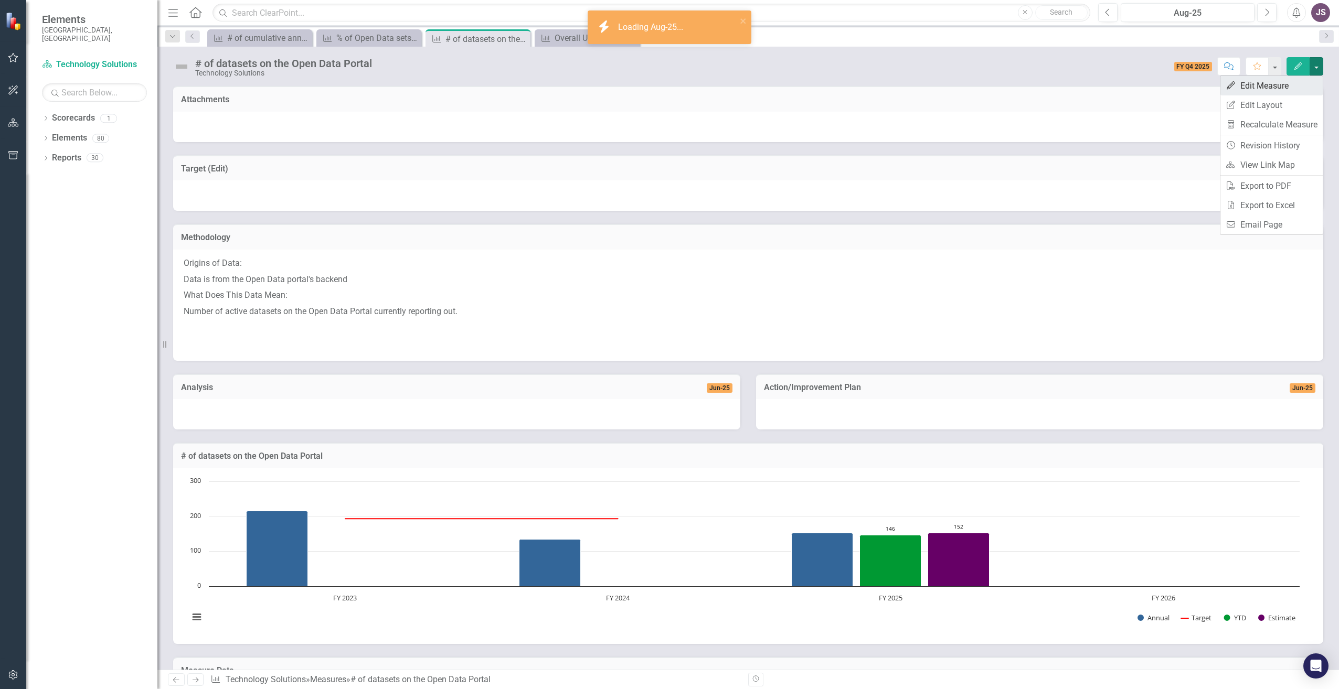
click at [1292, 80] on link "Edit Edit Measure" at bounding box center [1271, 85] width 102 height 19
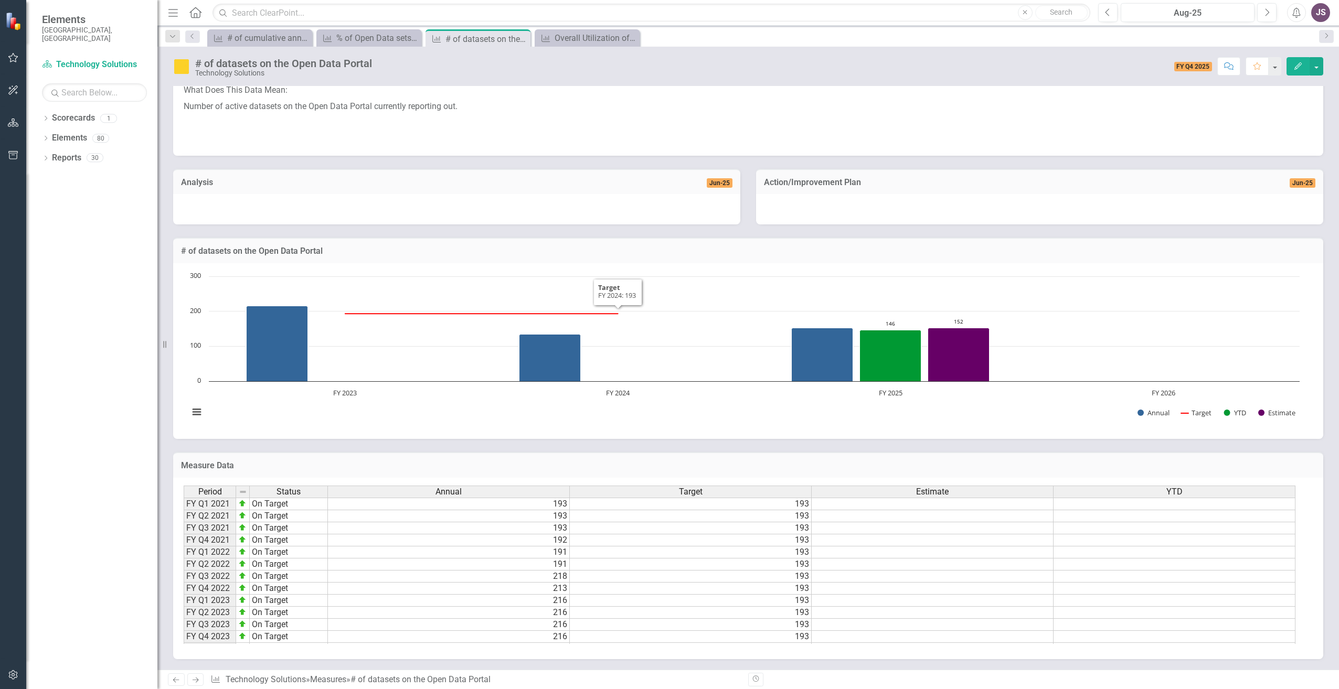
click at [570, 27] on div "Dropdown Search Measure # of cumulative annual participants in the Data Academy…" at bounding box center [748, 36] width 1182 height 21
click at [570, 29] on div "Measure Overall Utilization of the Open Data Portal Close" at bounding box center [587, 37] width 105 height 17
click at [570, 34] on div "Overall Utilization of the Open Data Portal" at bounding box center [589, 37] width 69 height 13
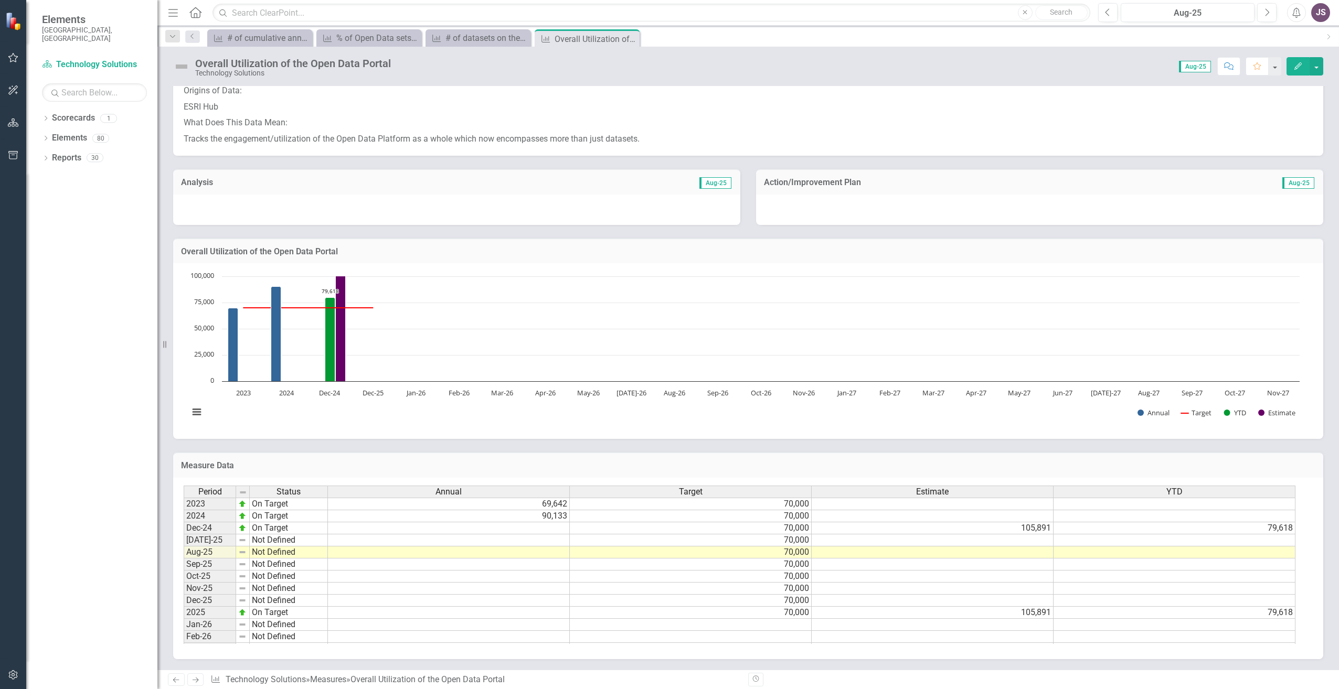
click at [265, 544] on td "Not Defined" at bounding box center [289, 541] width 78 height 12
click at [218, 544] on td "[DATE]-25" at bounding box center [210, 541] width 52 height 12
